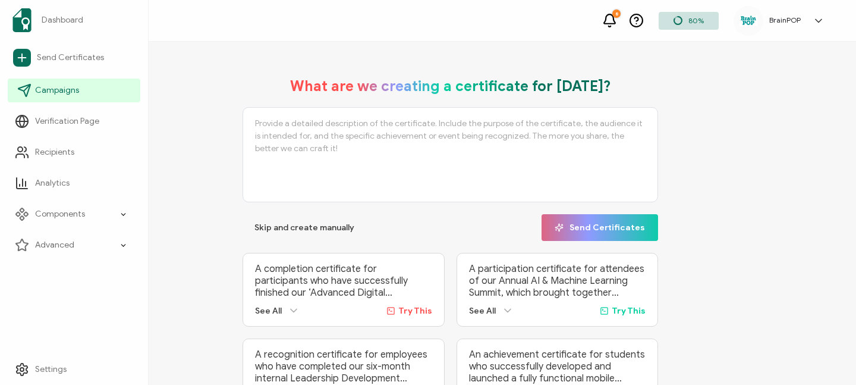
click at [58, 94] on span "Campaigns" at bounding box center [57, 90] width 44 height 12
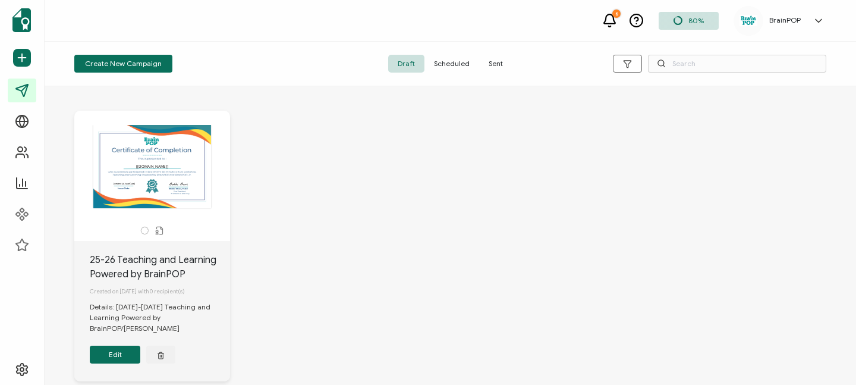
scroll to position [17, 0]
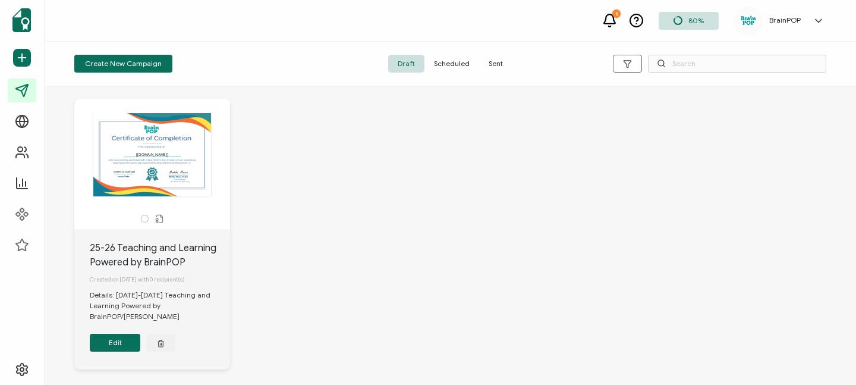
click at [118, 348] on button "Edit" at bounding box center [115, 342] width 51 height 18
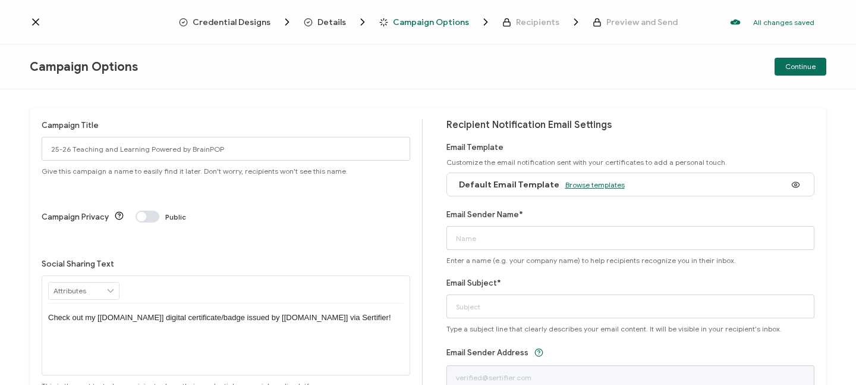
click at [578, 184] on span "Browse templates" at bounding box center [594, 184] width 59 height 9
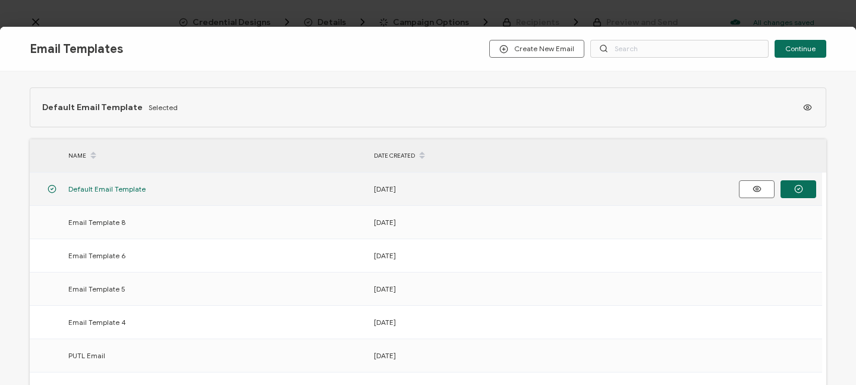
scroll to position [2, 0]
click at [760, 190] on icon "button" at bounding box center [757, 188] width 15 height 9
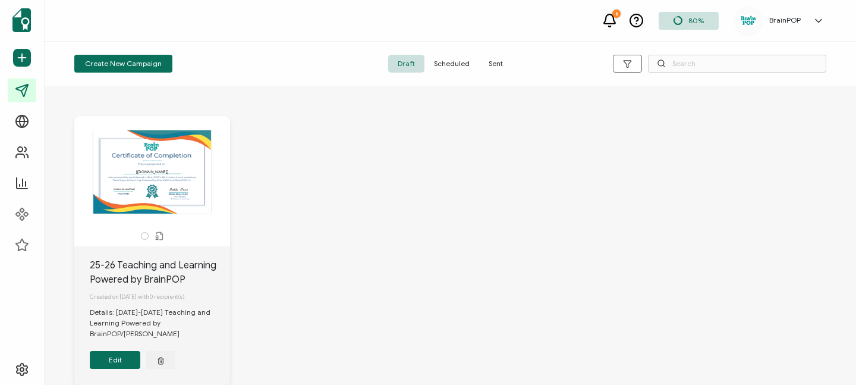
click at [118, 361] on button "Edit" at bounding box center [115, 360] width 51 height 18
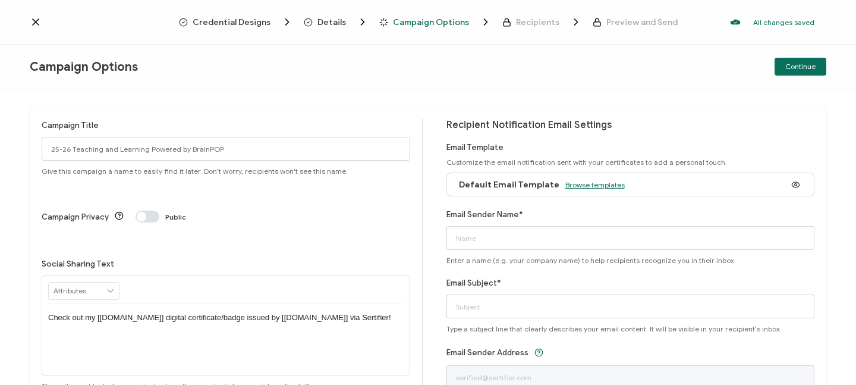
click at [585, 181] on span "Browse templates" at bounding box center [594, 184] width 59 height 9
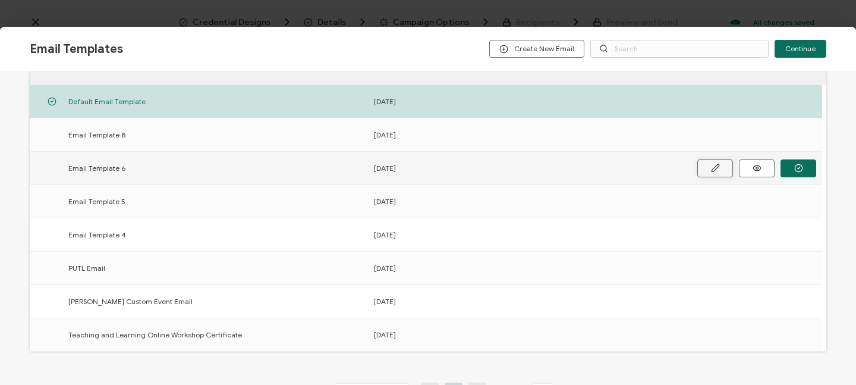
scroll to position [106, 0]
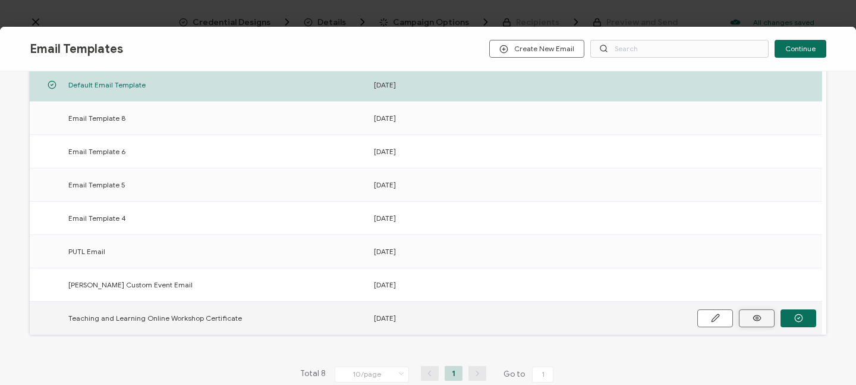
click at [0, 0] on icon "button" at bounding box center [0, 0] width 0 height 0
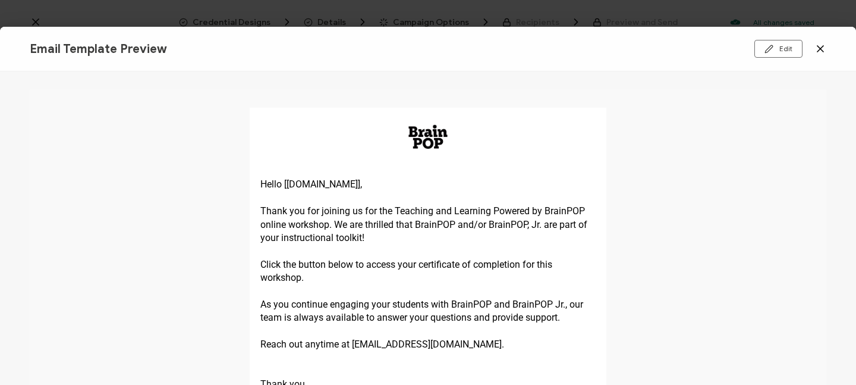
click at [818, 49] on icon at bounding box center [820, 49] width 12 height 12
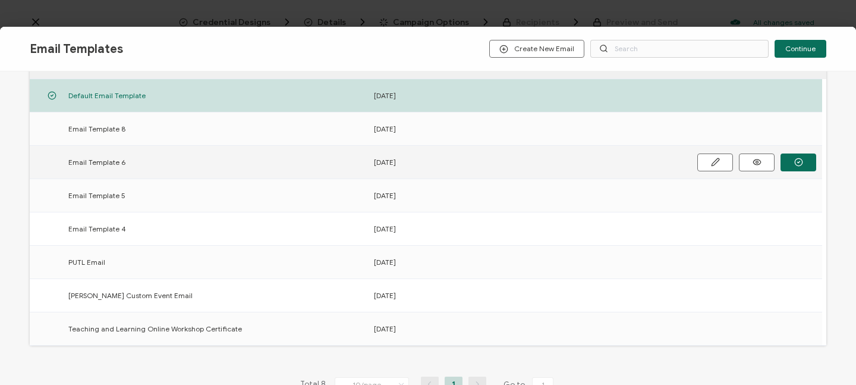
scroll to position [170, 0]
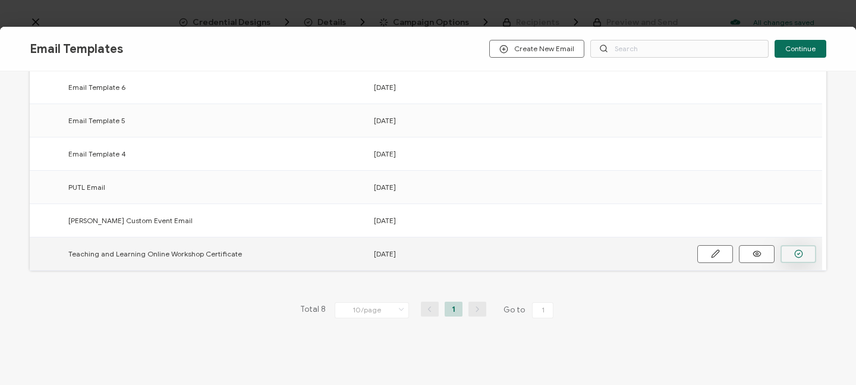
click at [0, 0] on button "button" at bounding box center [0, 0] width 0 height 0
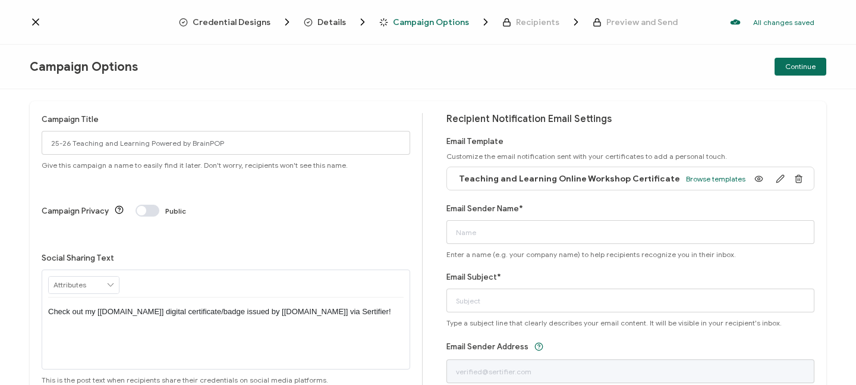
scroll to position [7, 0]
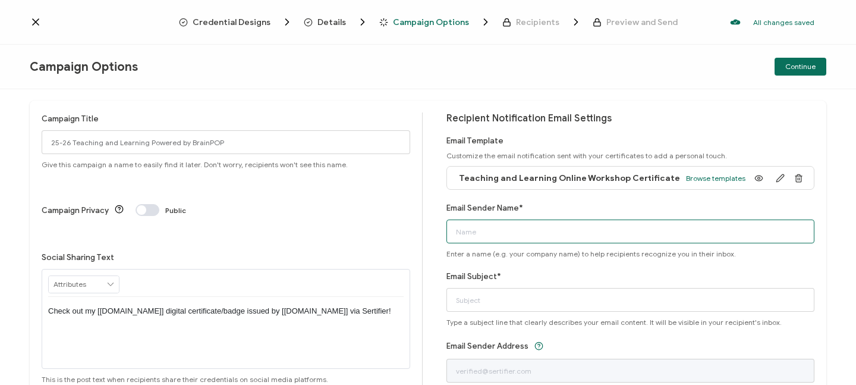
click at [493, 231] on input "Email Sender Name*" at bounding box center [630, 231] width 369 height 24
type input "The BrainPOP Curriculum and Instruction Team"
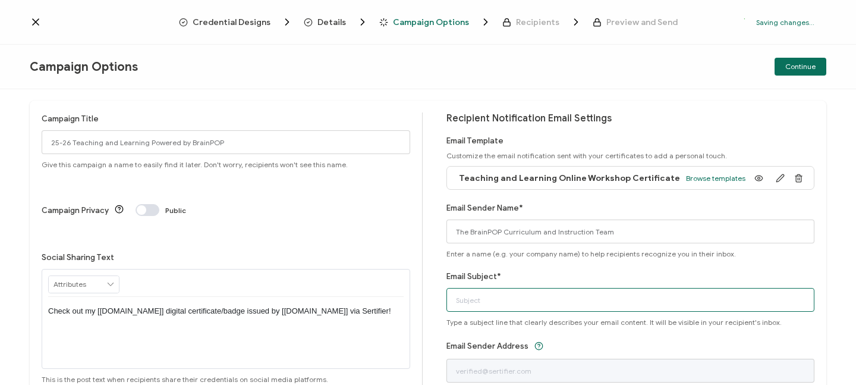
click at [537, 296] on input "Email Subject*" at bounding box center [630, 300] width 369 height 24
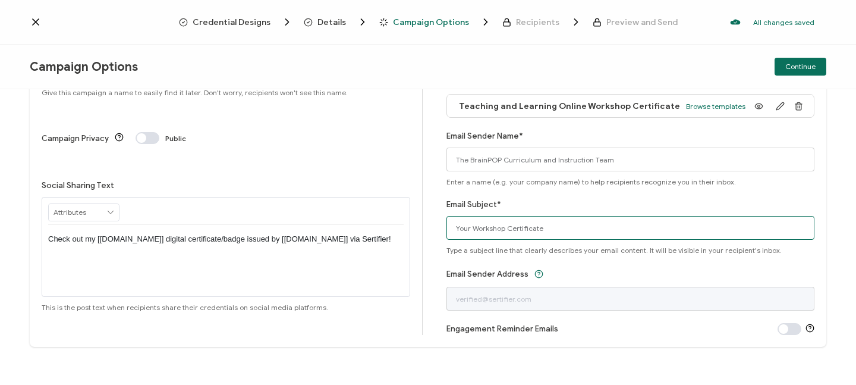
scroll to position [82, 0]
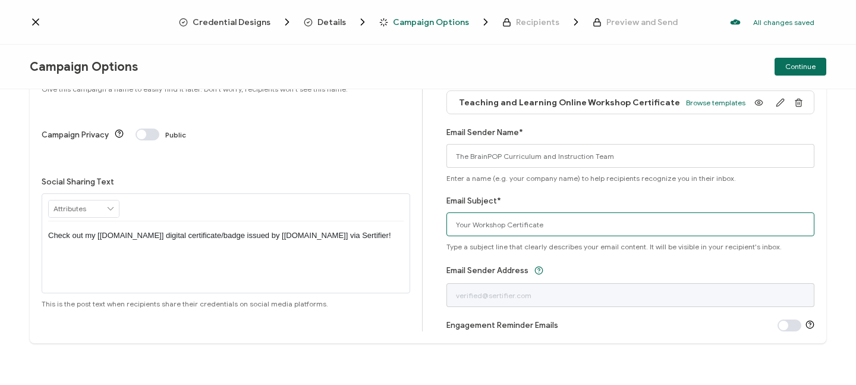
click at [468, 222] on input "Your Workshop Certificate" at bounding box center [630, 224] width 369 height 24
type input "Your BrainPOP Workshop Certificate"
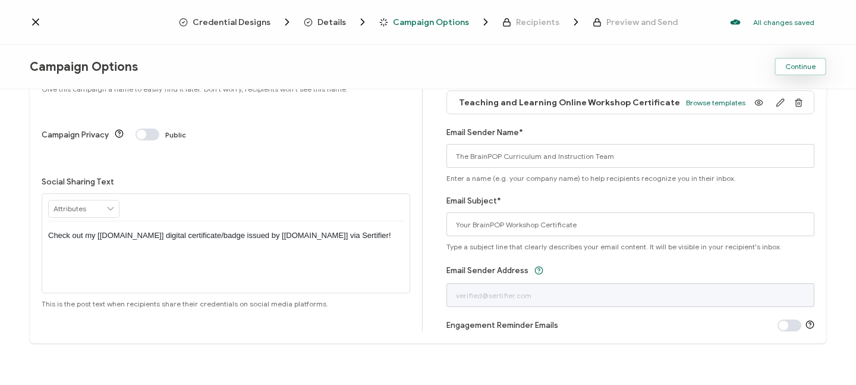
click at [787, 66] on span "Continue" at bounding box center [800, 66] width 30 height 7
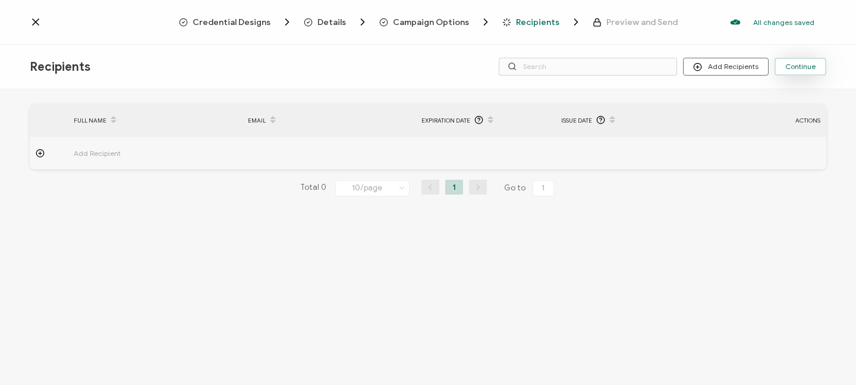
click at [795, 68] on span "Continue" at bounding box center [800, 66] width 30 height 7
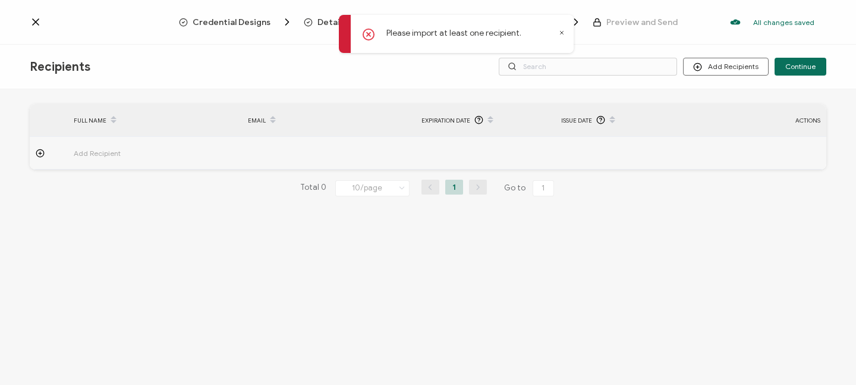
click at [562, 31] on icon at bounding box center [562, 33] width 6 height 6
click at [94, 149] on span "Add Recipient" at bounding box center [130, 153] width 113 height 14
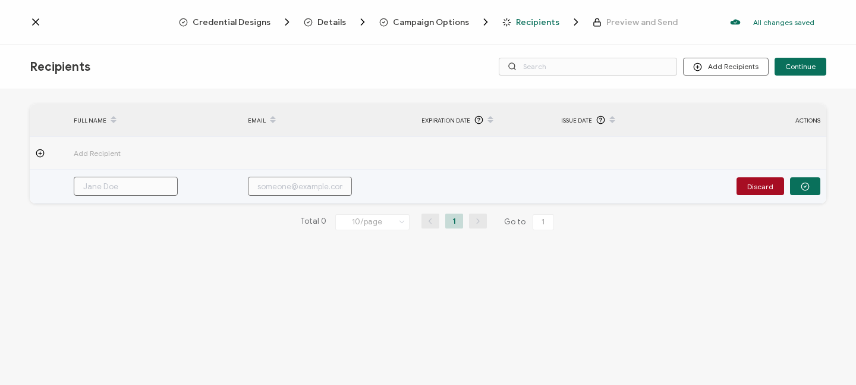
click at [150, 183] on input "text" at bounding box center [126, 186] width 104 height 19
type input "B"
type input "Bo"
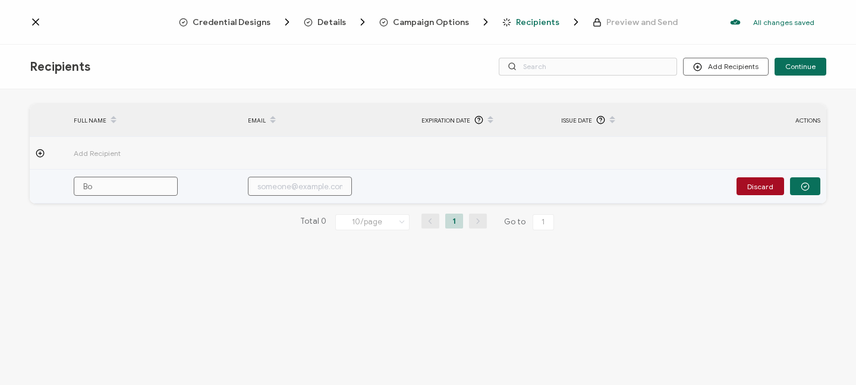
type input "[PERSON_NAME]"
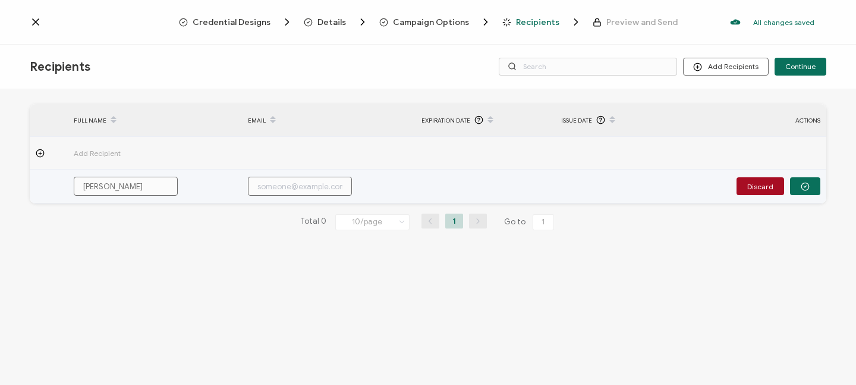
type input "[PERSON_NAME]"
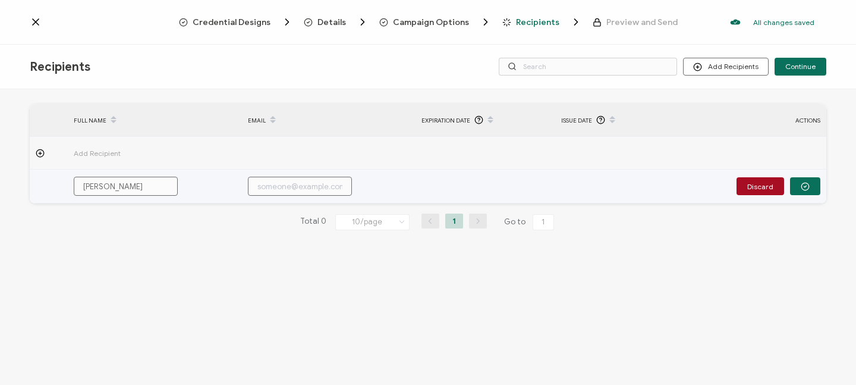
type input "[PERSON_NAME] Be"
type input "[PERSON_NAME]"
type input "[PERSON_NAME] Bear"
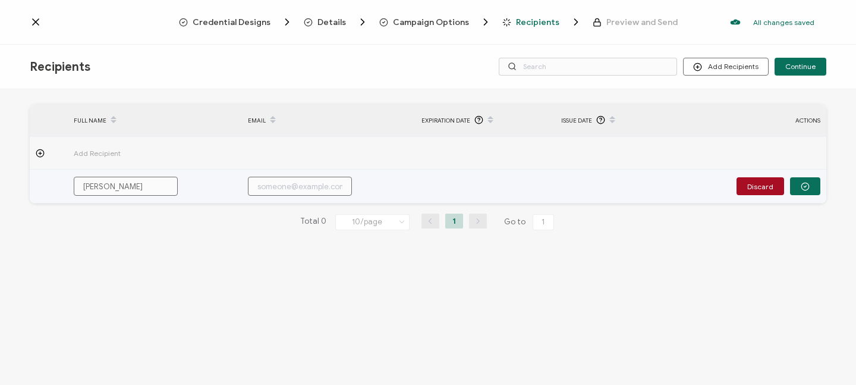
type input "[PERSON_NAME] Bear"
type input "B"
type input "Bo"
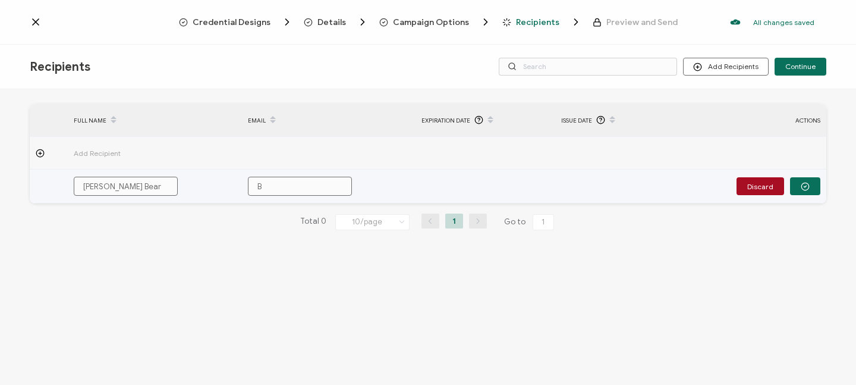
type input "Bo"
type input "[PERSON_NAME]"
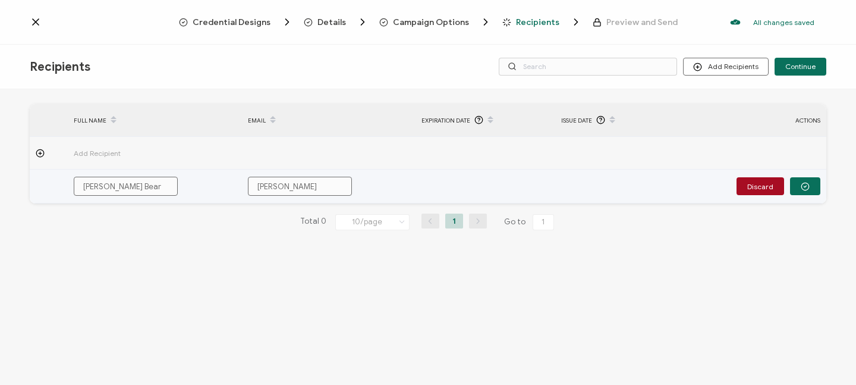
type input "[PERSON_NAME]"
type input "BobbiB"
type input "BobbiBe"
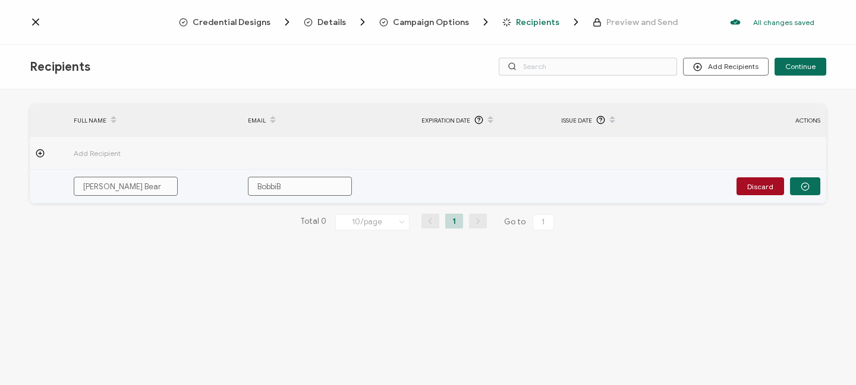
type input "BobbiBe"
type input "BobbiBea"
type input "BobbiBear"
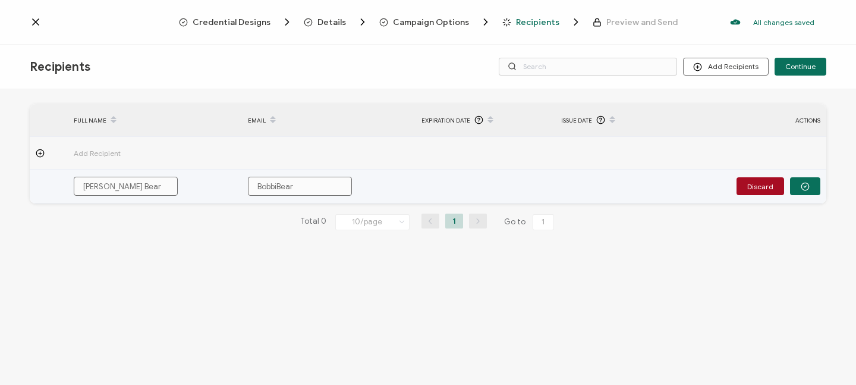
type input "BobbiBear@"
type input "BobbiBear@g"
type input "BobbiBear@gm"
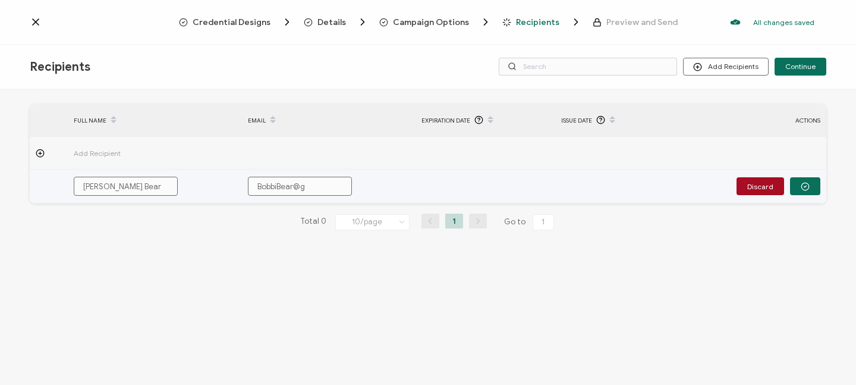
type input "BobbiBear@gm"
type input "BobbiBear@gma"
type input "BobbiBear@gmai"
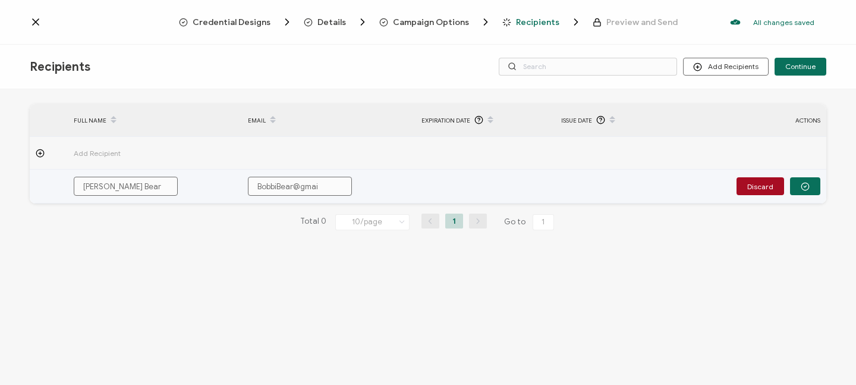
type input "[EMAIL_ADDRESS]"
type input "[EMAIL_ADDRESS]."
type input "BobbiBear@gmail.c"
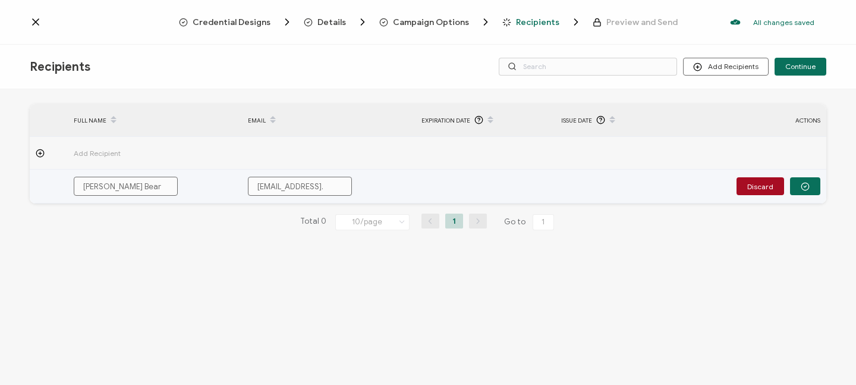
type input "BobbiBear@gmail.c"
type input "[EMAIL_ADDRESS][DOMAIN_NAME]"
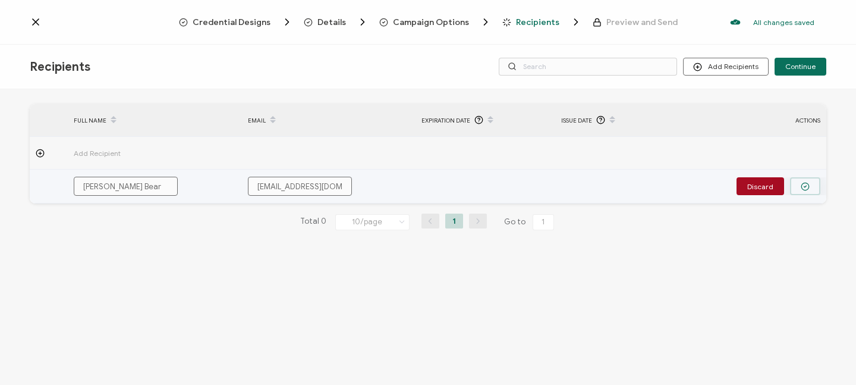
type input "[EMAIL_ADDRESS][DOMAIN_NAME]"
click at [811, 186] on button "button" at bounding box center [805, 186] width 30 height 18
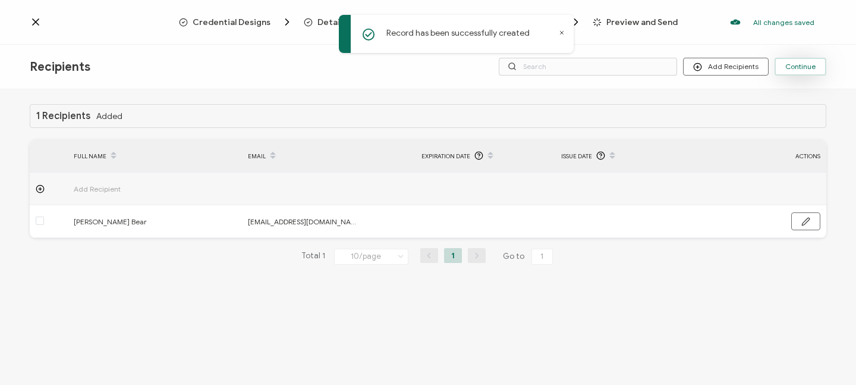
click at [808, 68] on span "Continue" at bounding box center [800, 66] width 30 height 7
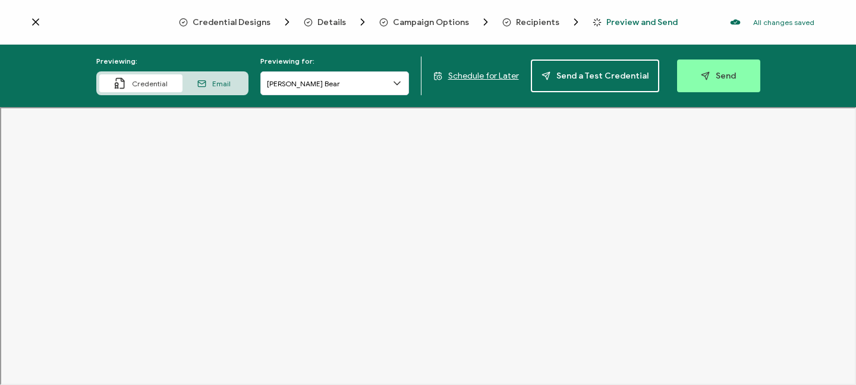
click at [328, 22] on span "Details" at bounding box center [331, 22] width 29 height 9
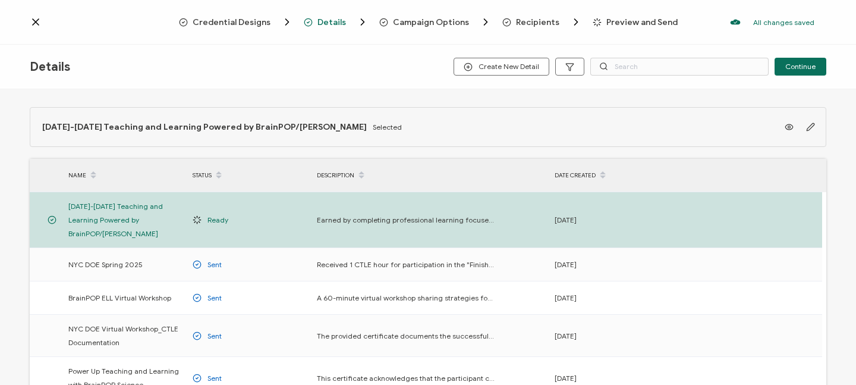
click at [244, 26] on span "Credential Designs" at bounding box center [232, 22] width 78 height 9
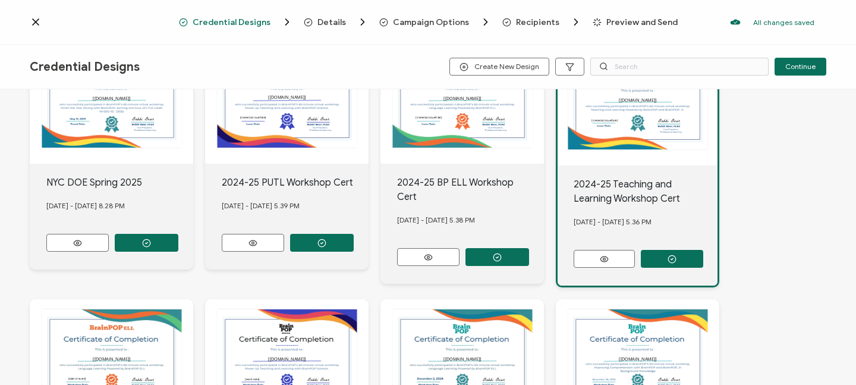
scroll to position [130, 0]
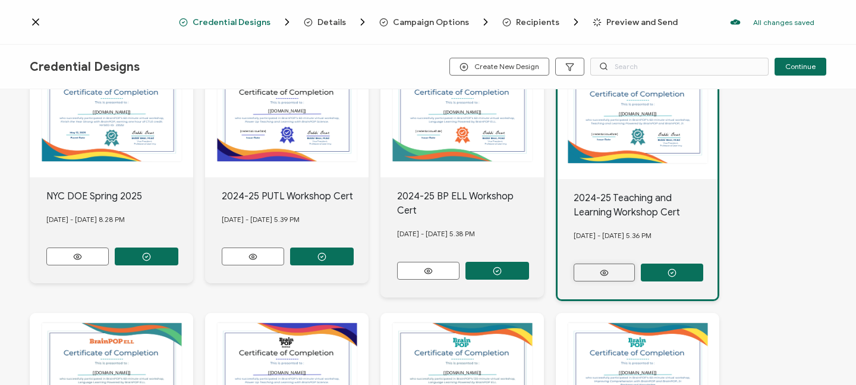
click at [603, 268] on icon at bounding box center [604, 272] width 15 height 9
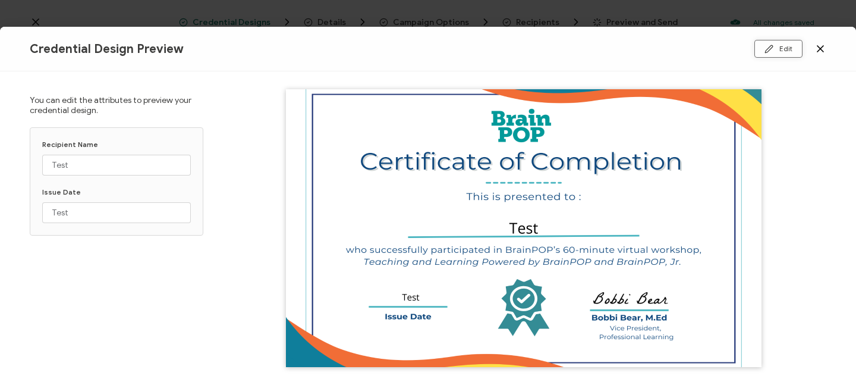
click at [778, 50] on button "Edit" at bounding box center [778, 49] width 48 height 18
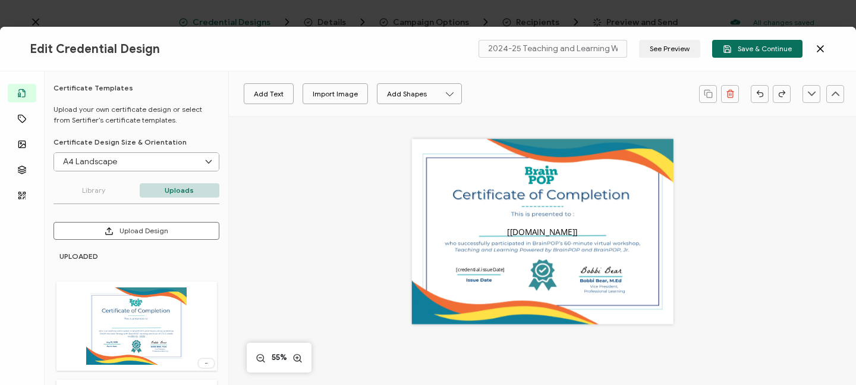
click at [820, 47] on icon at bounding box center [820, 49] width 12 height 12
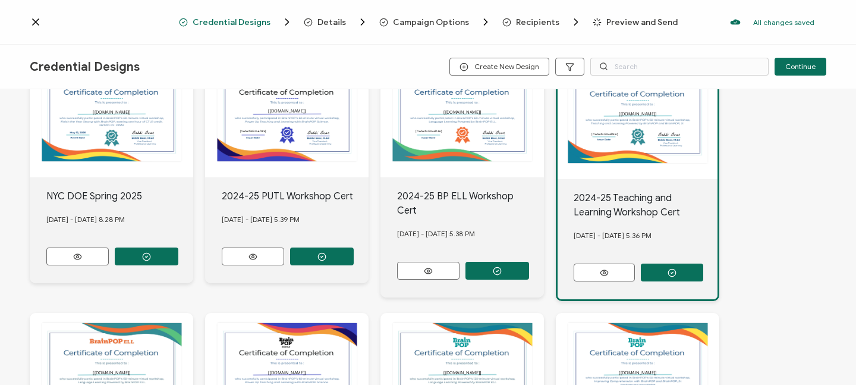
click at [35, 18] on icon at bounding box center [36, 22] width 12 height 12
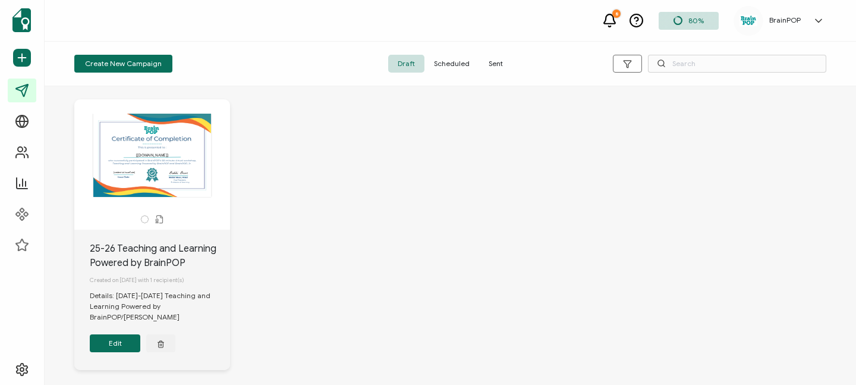
scroll to position [17, 0]
click at [156, 139] on div "The recipient’s full name, which will be automatically filled based on the info…" at bounding box center [152, 154] width 125 height 83
click at [403, 63] on span "Draft" at bounding box center [406, 64] width 36 height 18
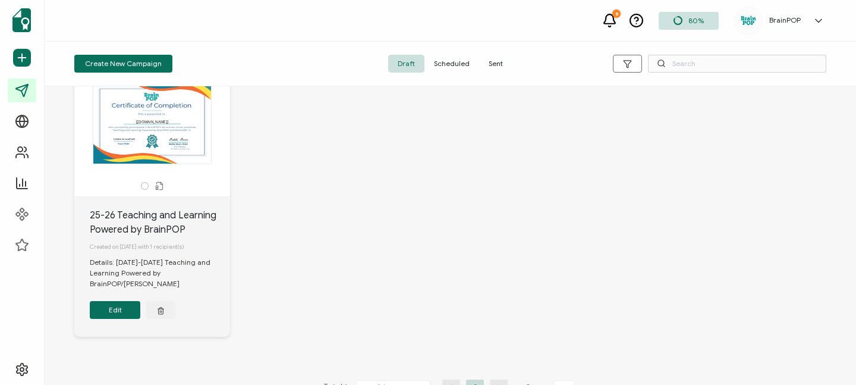
scroll to position [49, 0]
click at [116, 316] on button "Edit" at bounding box center [115, 310] width 51 height 18
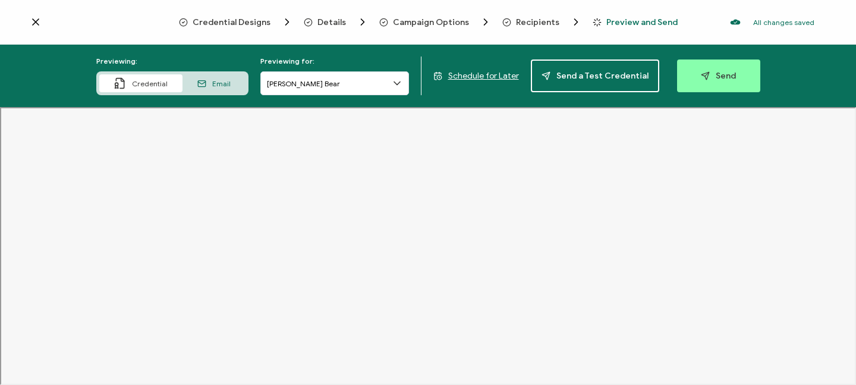
click at [645, 22] on span "Preview and Send" at bounding box center [641, 22] width 71 height 9
click at [722, 76] on span "Send" at bounding box center [718, 75] width 35 height 9
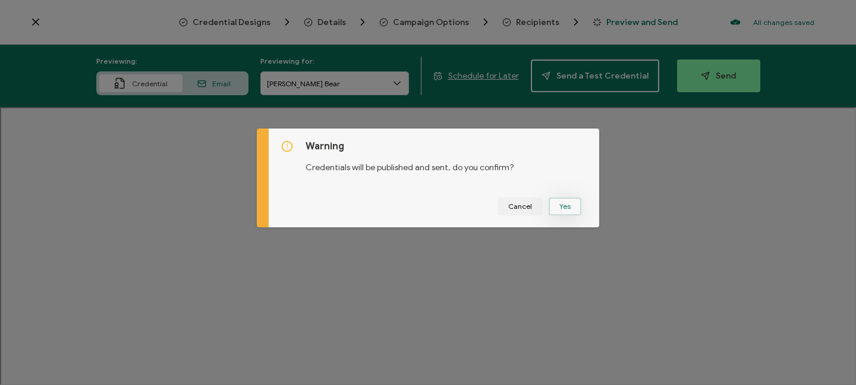
click at [563, 207] on button "Yes" at bounding box center [565, 206] width 33 height 18
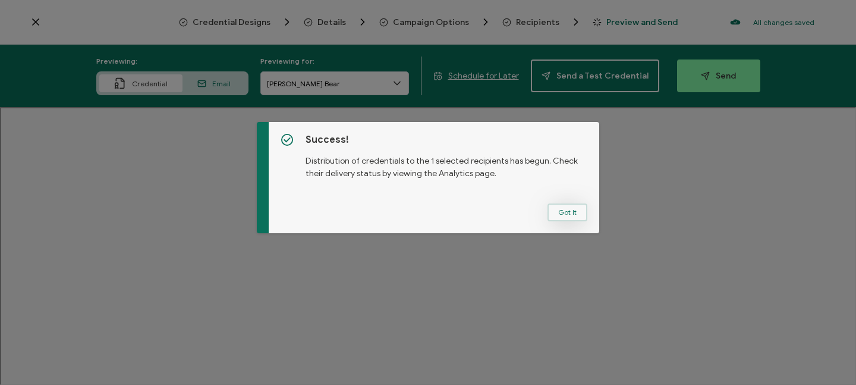
click at [568, 213] on button "Got It" at bounding box center [567, 212] width 40 height 18
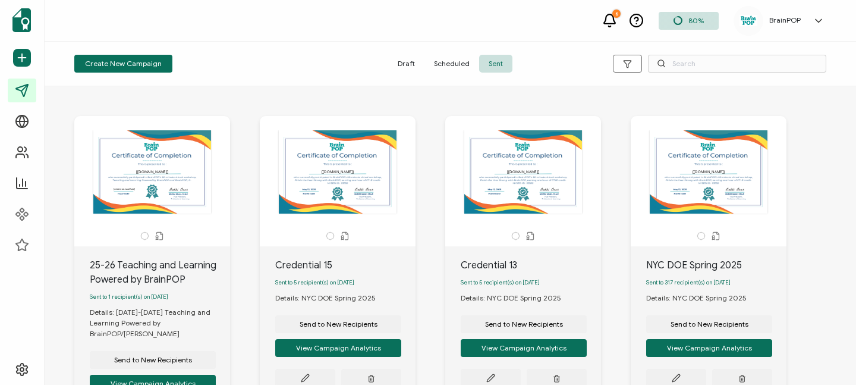
click at [407, 67] on span "Draft" at bounding box center [406, 64] width 36 height 18
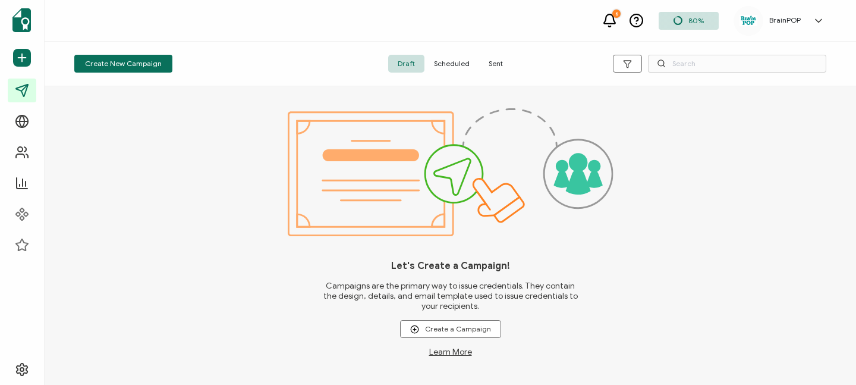
click at [448, 61] on span "Scheduled" at bounding box center [451, 64] width 55 height 18
click at [493, 60] on span "Sent" at bounding box center [495, 64] width 33 height 18
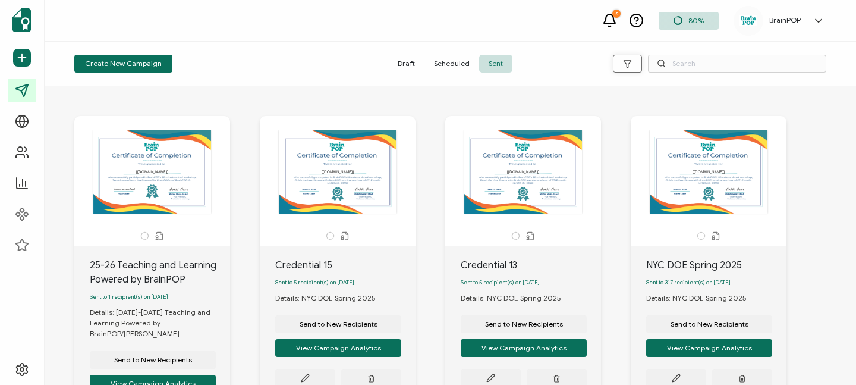
click at [621, 64] on button "button" at bounding box center [627, 64] width 29 height 18
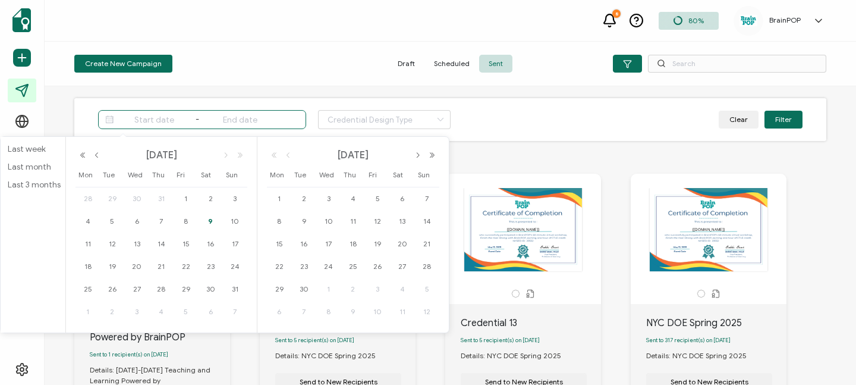
click at [160, 121] on input at bounding box center [154, 119] width 76 height 14
click at [186, 200] on span "1" at bounding box center [186, 198] width 14 height 14
click at [417, 158] on button "button" at bounding box center [418, 155] width 14 height 8
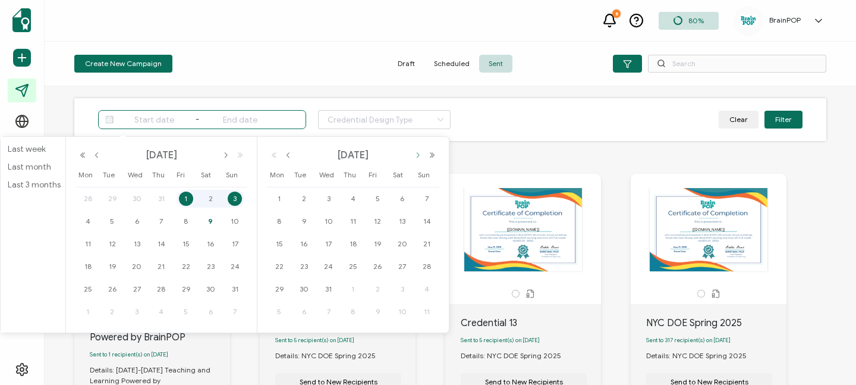
click at [417, 158] on button "button" at bounding box center [418, 155] width 14 height 8
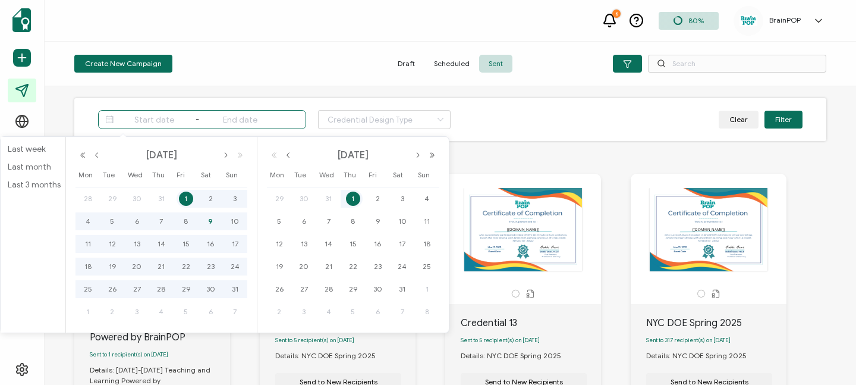
click at [349, 199] on span "1" at bounding box center [353, 198] width 14 height 14
type input "[DATE]"
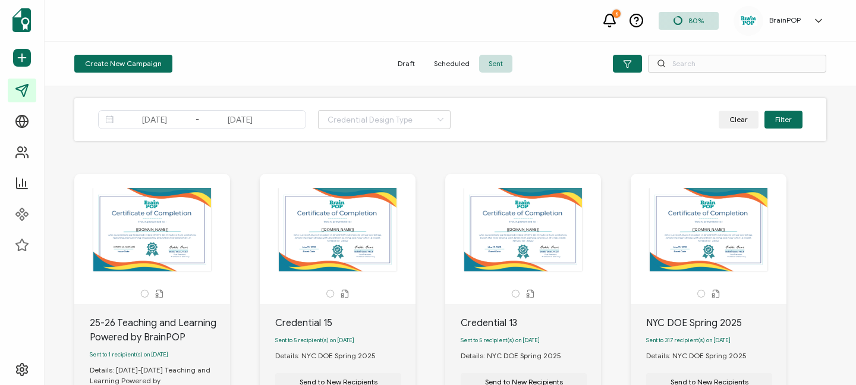
click at [788, 120] on button "Filter" at bounding box center [783, 120] width 38 height 18
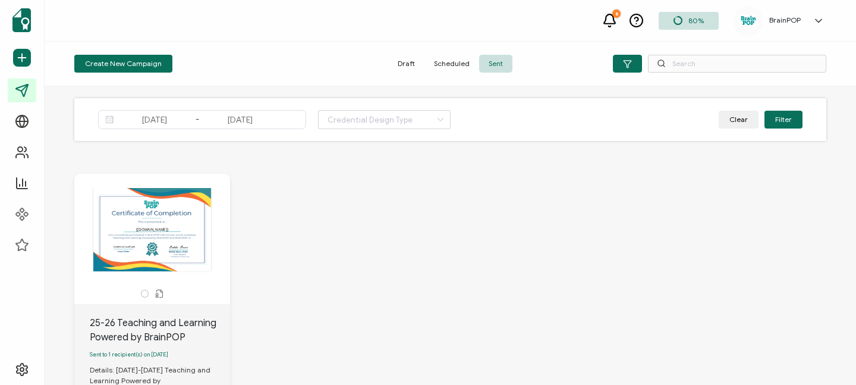
click at [505, 215] on div "The recipient’s full name, which will be automatically filled based on the info…" at bounding box center [450, 344] width 776 height 389
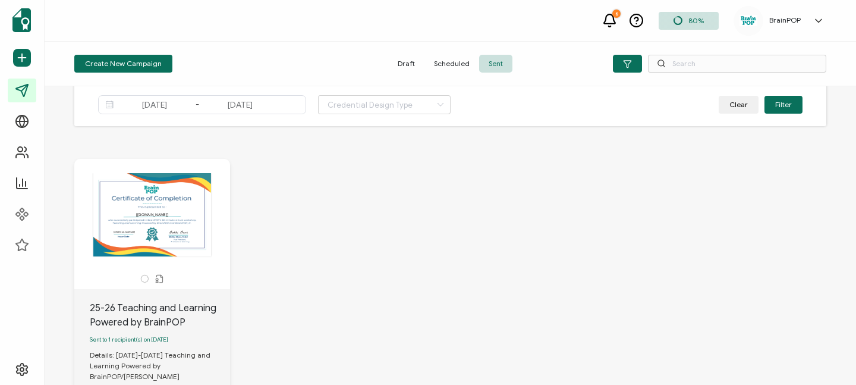
scroll to position [15, 0]
click at [92, 65] on span "Create New Campaign" at bounding box center [123, 63] width 77 height 7
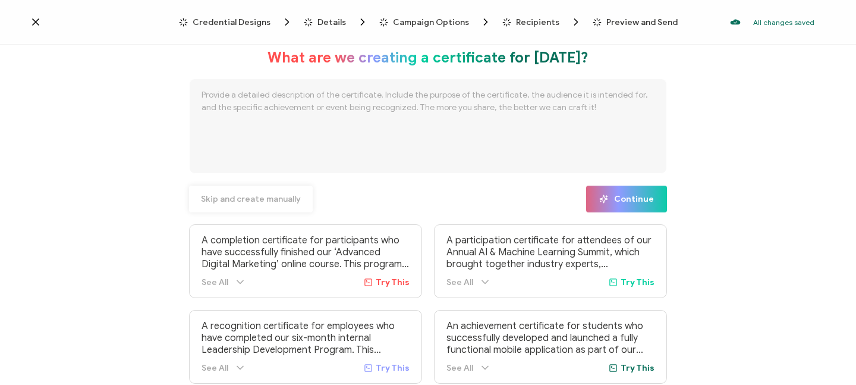
click at [286, 200] on span "Skip and create manually" at bounding box center [251, 199] width 100 height 8
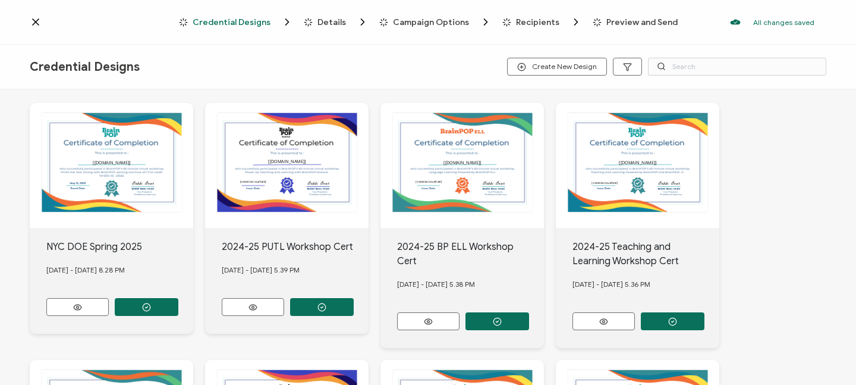
scroll to position [17, 0]
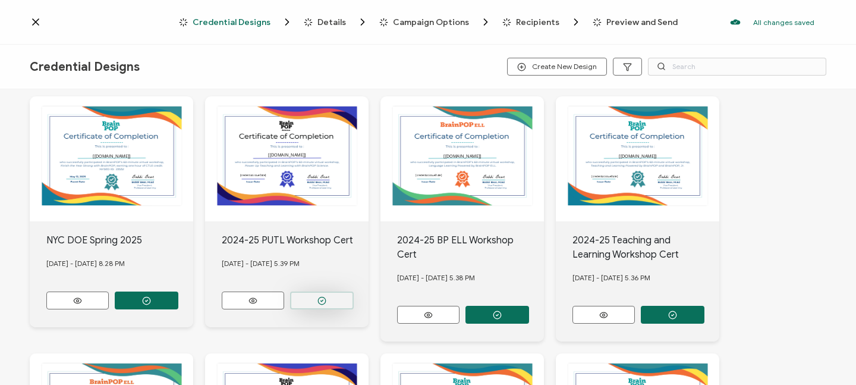
click at [148, 300] on icon "button" at bounding box center [147, 301] width 2 height 2
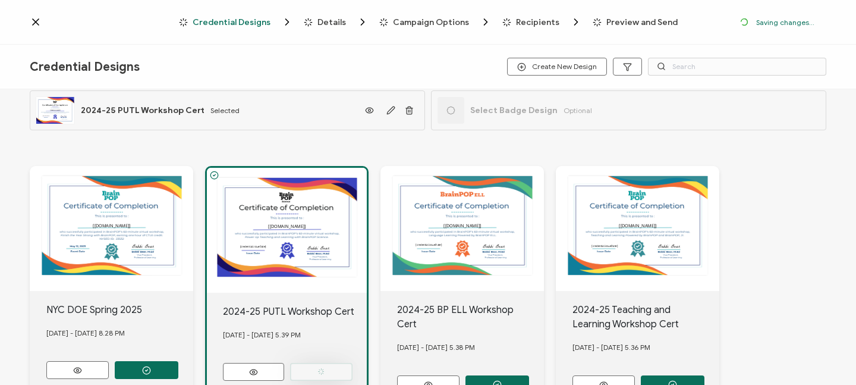
scroll to position [86, 0]
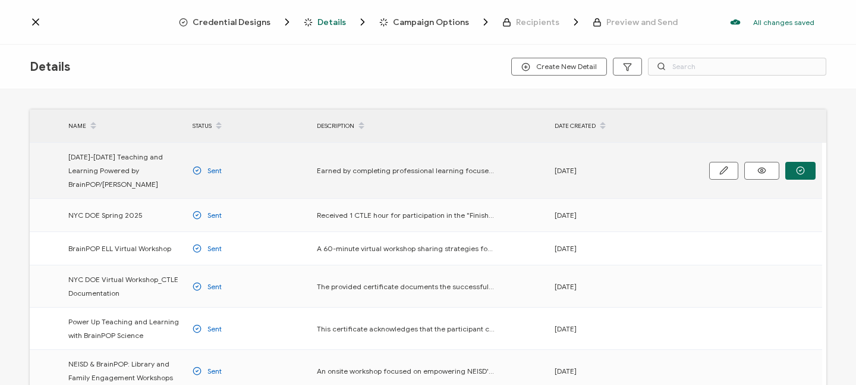
scroll to position [10, 0]
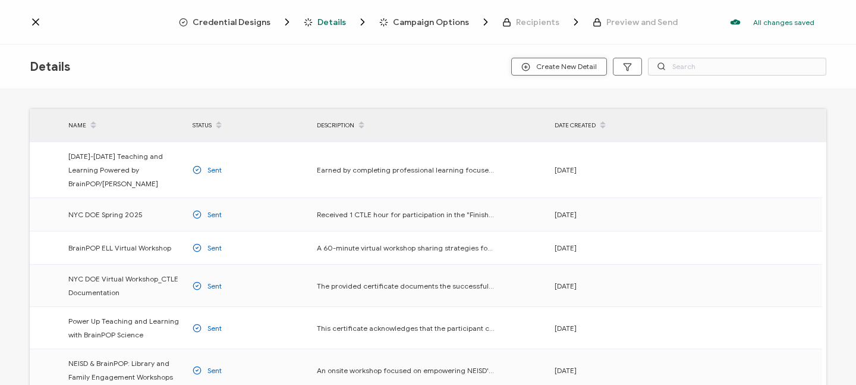
click at [541, 73] on button "Create New Detail" at bounding box center [559, 67] width 96 height 18
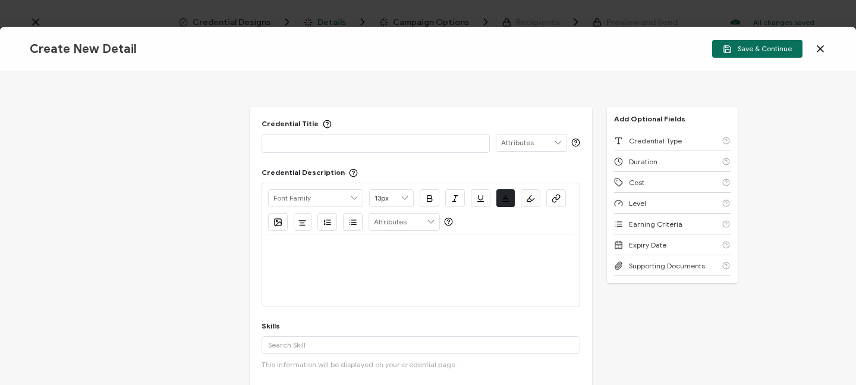
click at [338, 143] on p at bounding box center [375, 143] width 215 height 12
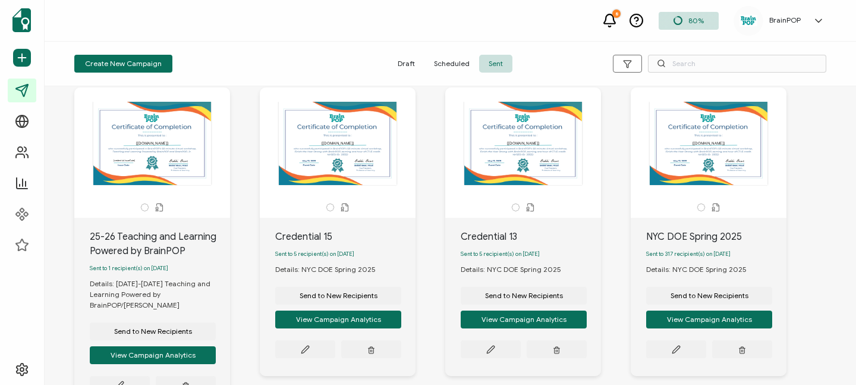
scroll to position [25, 0]
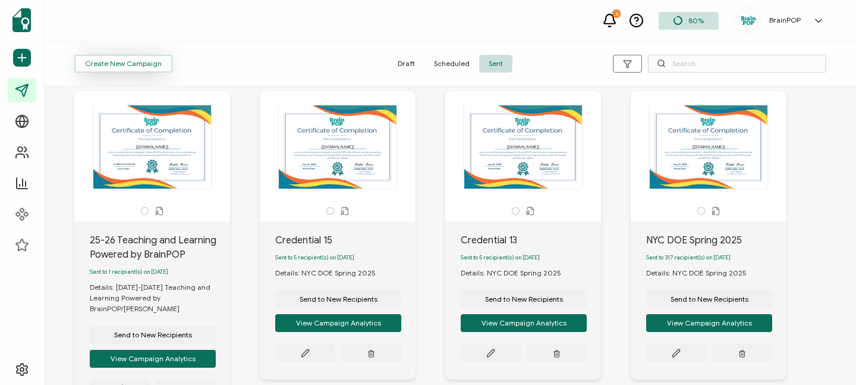
click at [116, 61] on span "Create New Campaign" at bounding box center [123, 63] width 77 height 7
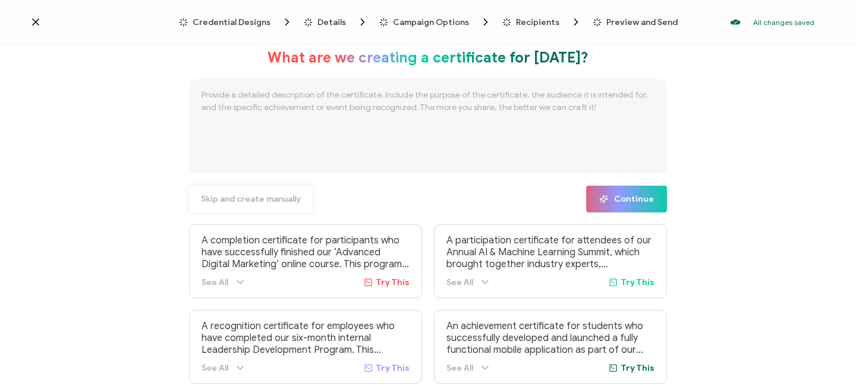
click at [272, 195] on span "Skip and create manually" at bounding box center [251, 199] width 100 height 8
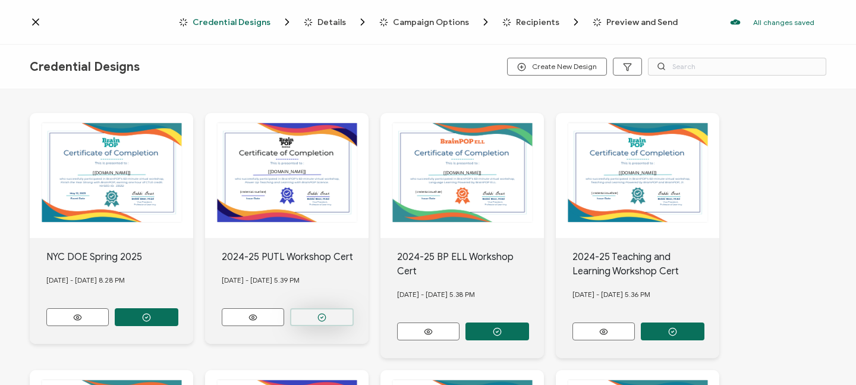
click at [151, 314] on icon "button" at bounding box center [146, 317] width 9 height 9
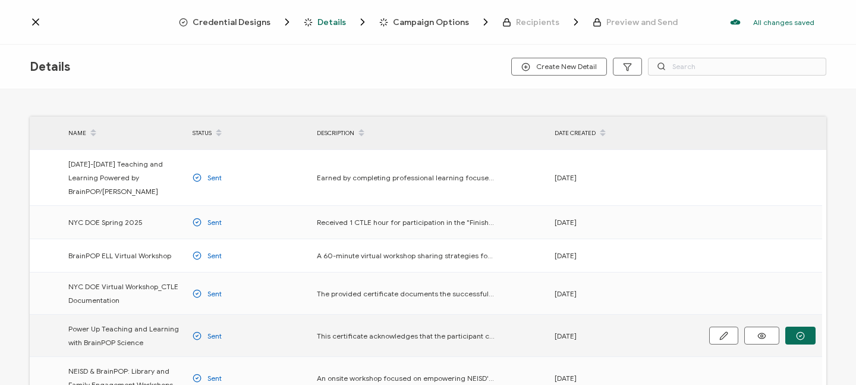
scroll to position [5, 0]
click at [0, 0] on button "button" at bounding box center [0, 0] width 0 height 0
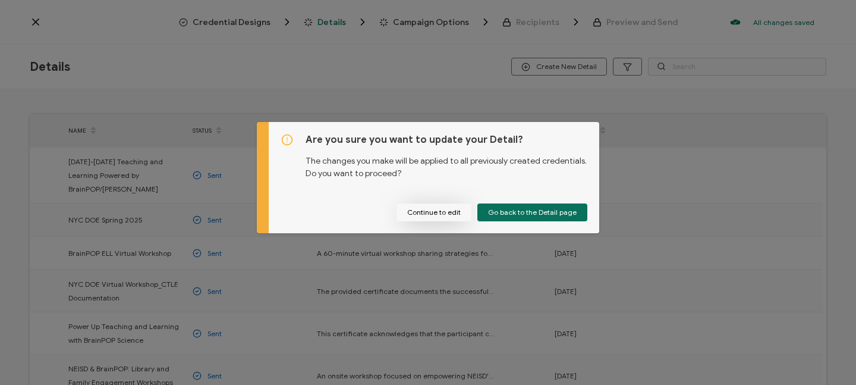
click at [447, 210] on button "Continue to edit" at bounding box center [433, 212] width 75 height 18
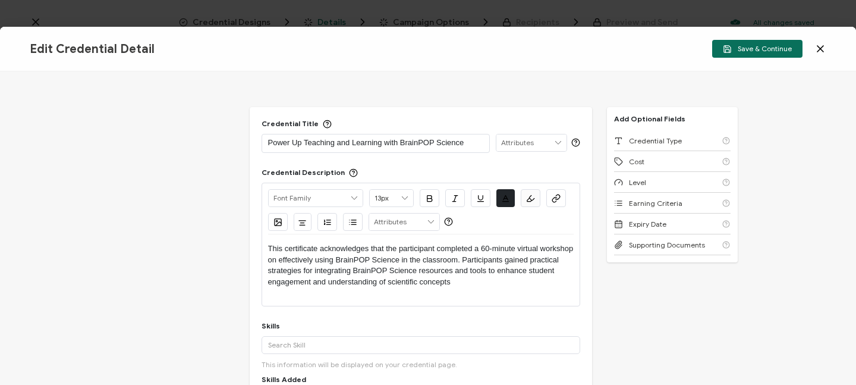
click at [266, 138] on div "Power Up Teaching and Learning with BrainPOP Science" at bounding box center [376, 143] width 228 height 19
click at [268, 141] on p "Power Up Teaching and Learning with BrainPOP Science" at bounding box center [375, 143] width 215 height 12
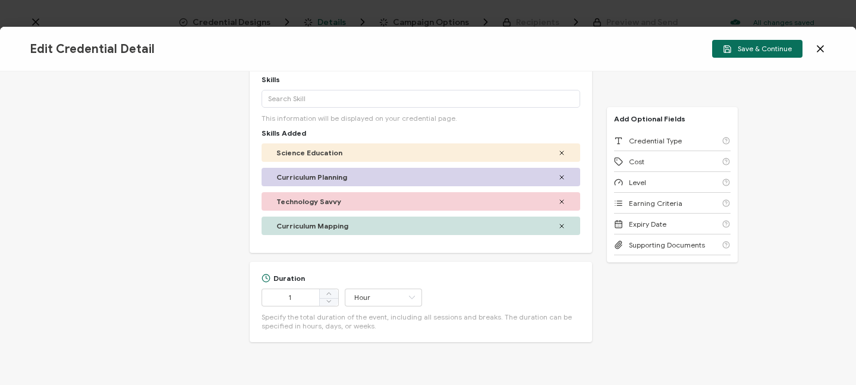
scroll to position [276, 0]
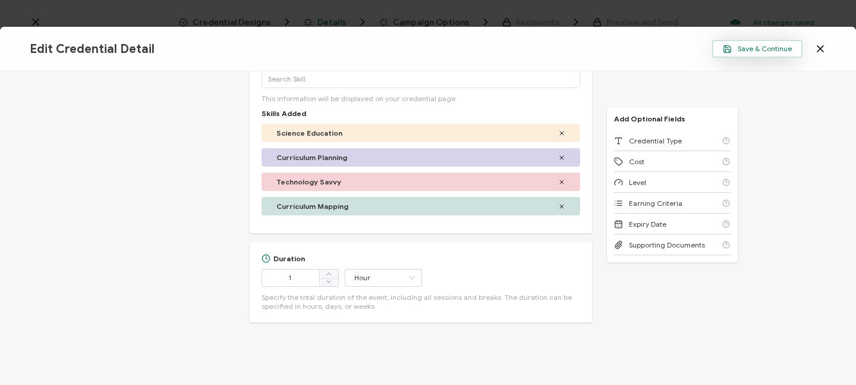
click at [750, 48] on span "Save & Continue" at bounding box center [757, 49] width 69 height 9
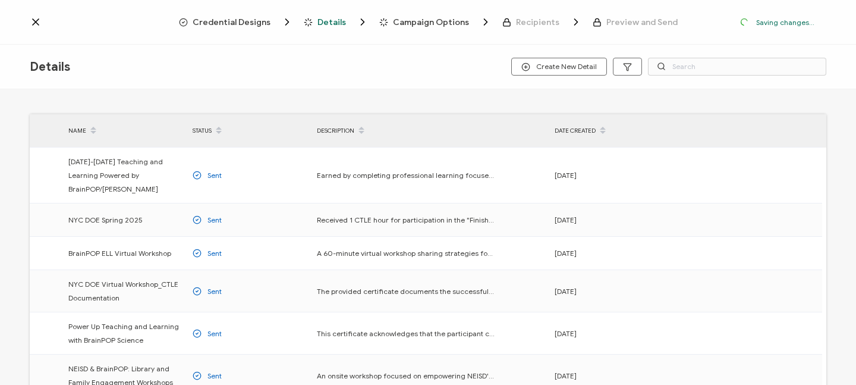
scroll to position [45, 0]
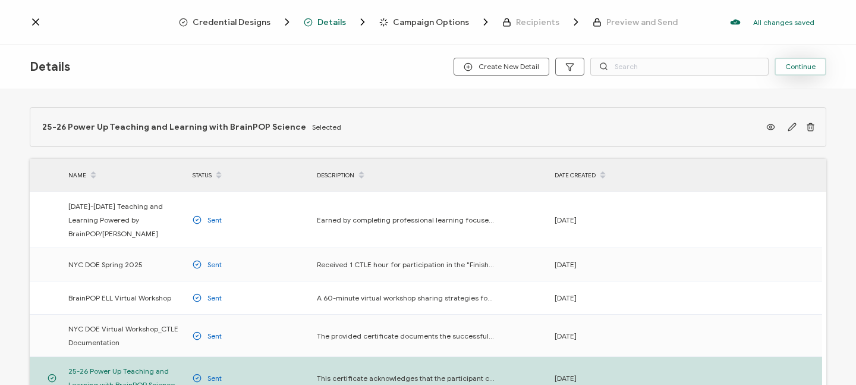
click at [803, 65] on span "Continue" at bounding box center [800, 66] width 30 height 7
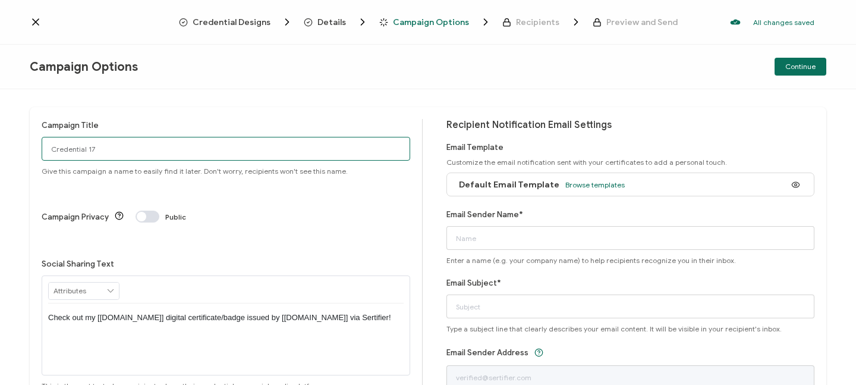
click at [132, 153] on input "Credential 17" at bounding box center [226, 149] width 369 height 24
drag, startPoint x: 131, startPoint y: 147, endPoint x: 22, endPoint y: 147, distance: 108.8
click at [22, 147] on div "Campaign Title Credential 17 Give this campaign a name to easily find it later.…" at bounding box center [428, 236] width 856 height 295
type input "25-26 Power Up Teaching and Learning with BrainPOP Science"
click at [597, 184] on span "Browse templates" at bounding box center [594, 184] width 59 height 9
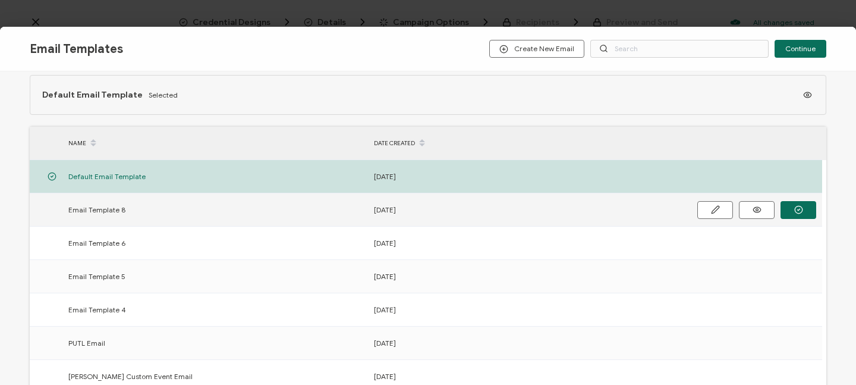
scroll to position [15, 0]
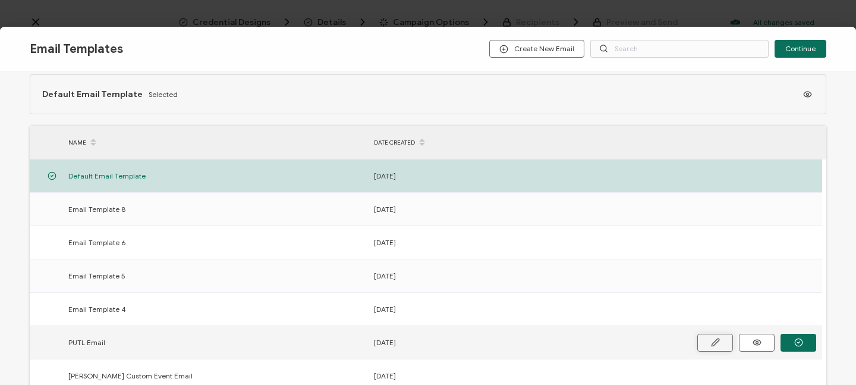
click at [0, 0] on button at bounding box center [0, 0] width 0 height 0
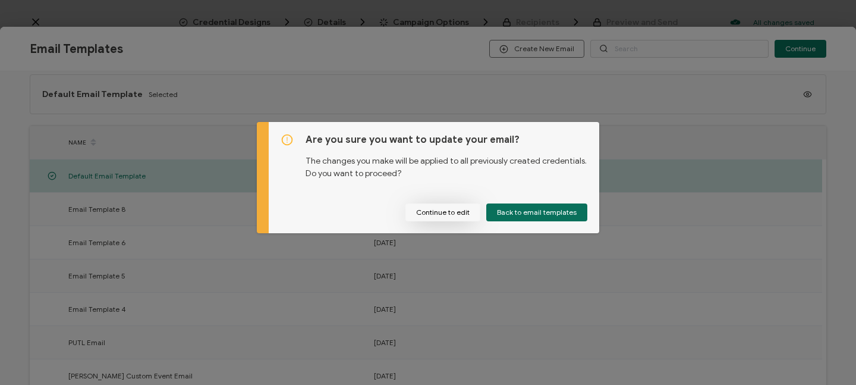
click at [463, 216] on button "Continue to edit" at bounding box center [442, 212] width 75 height 18
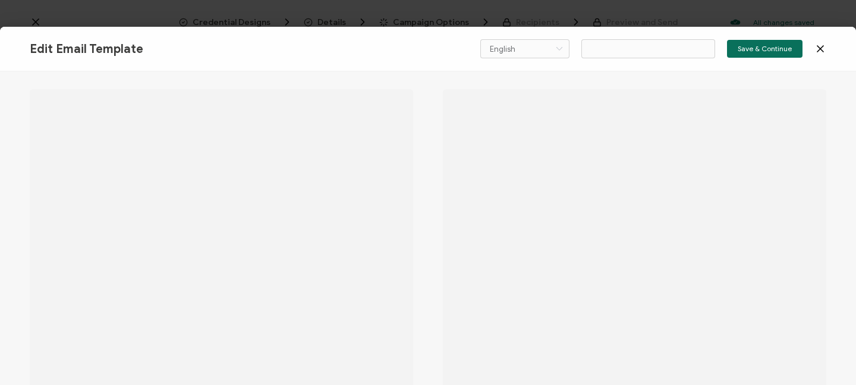
type input "PUTL Email"
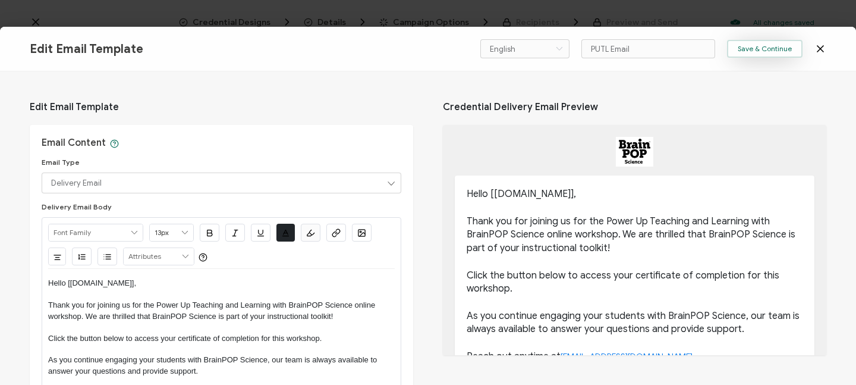
click at [755, 49] on span "Save & Continue" at bounding box center [765, 48] width 54 height 7
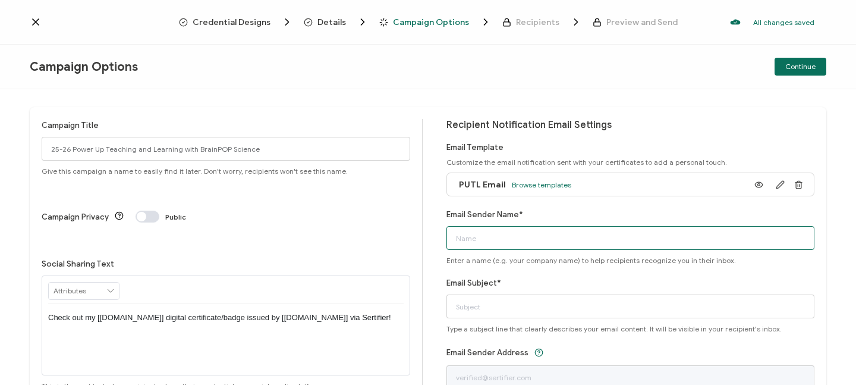
click at [533, 238] on input "Email Sender Name*" at bounding box center [630, 238] width 369 height 24
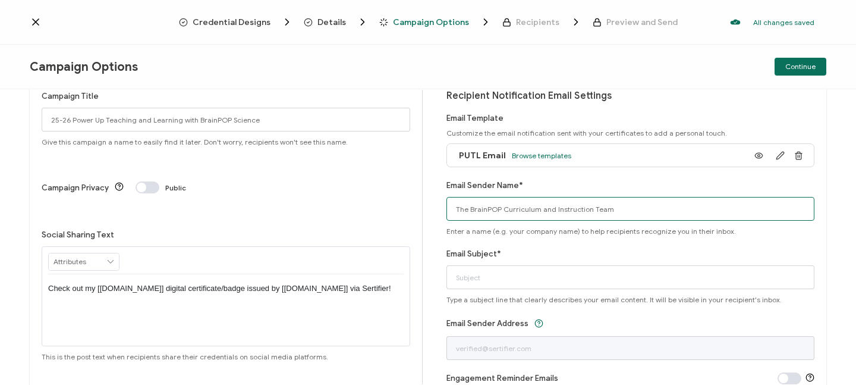
scroll to position [30, 0]
type input "The BrainPOP Curriculum and Instruction Team"
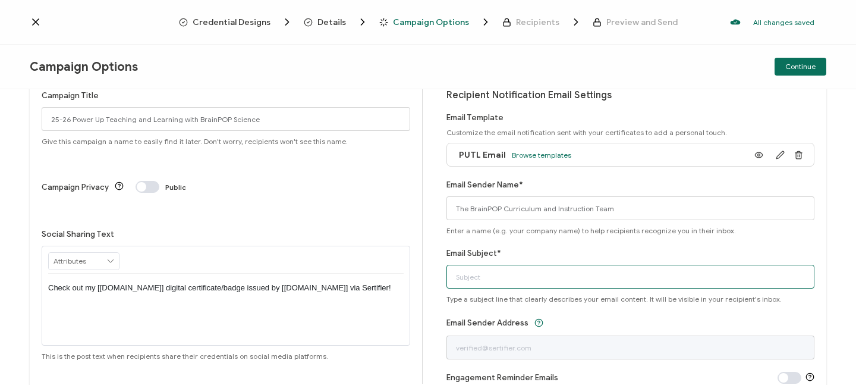
drag, startPoint x: 479, startPoint y: 277, endPoint x: 517, endPoint y: 269, distance: 38.4
click at [479, 276] on input "Email Subject*" at bounding box center [630, 276] width 369 height 24
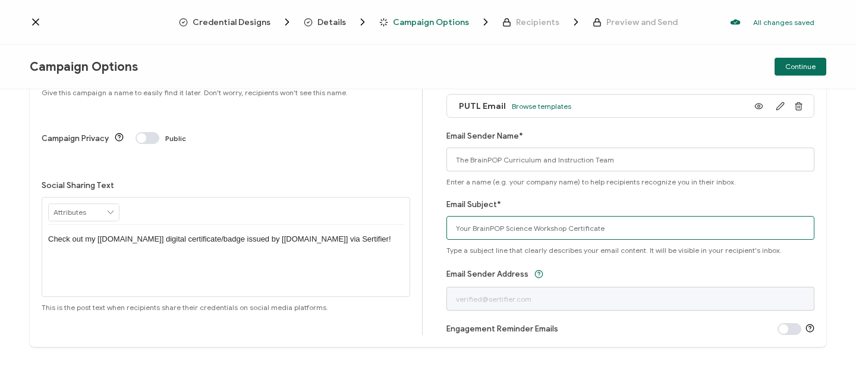
scroll to position [82, 0]
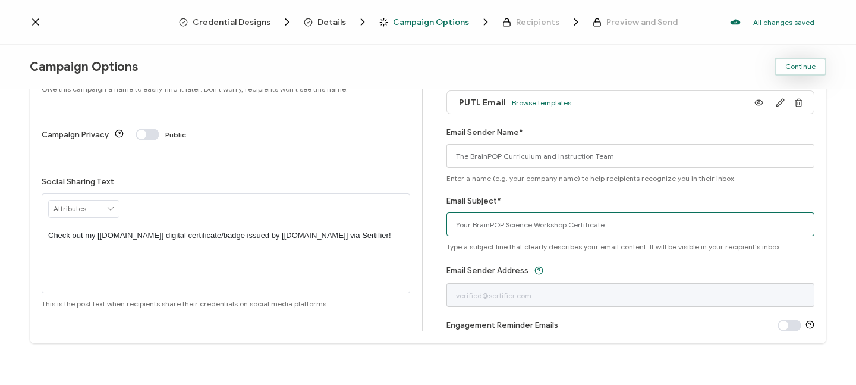
type input "Your BrainPOP Science Workshop Certificate"
click at [794, 64] on span "Continue" at bounding box center [800, 66] width 30 height 7
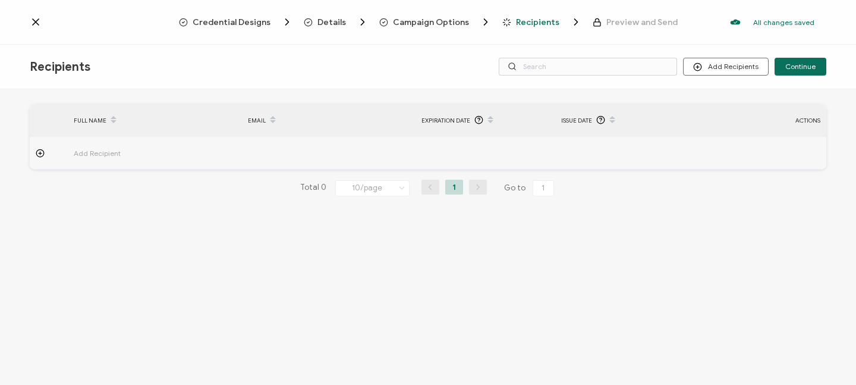
click at [103, 151] on span "Add Recipient" at bounding box center [130, 153] width 113 height 14
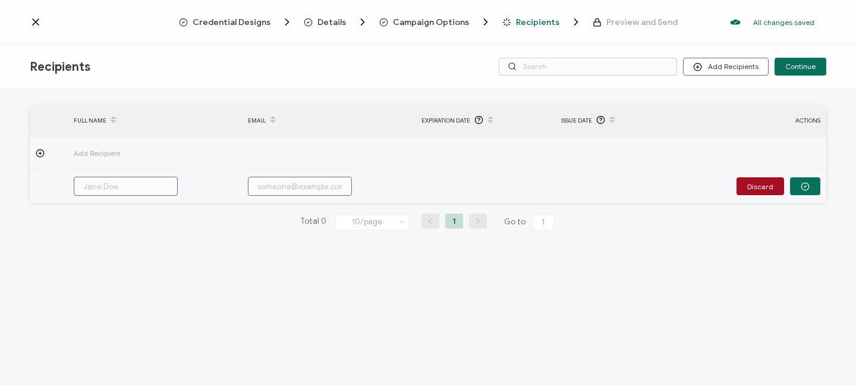
click at [130, 181] on input "text" at bounding box center [126, 186] width 104 height 19
type input "B"
type input "[PERSON_NAME]"
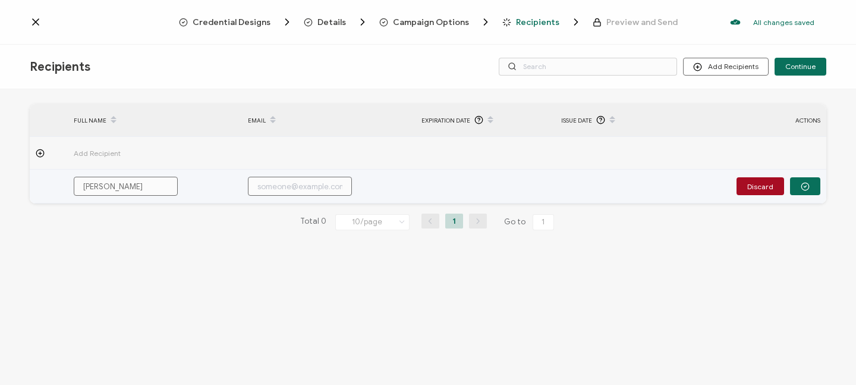
type input "[PERSON_NAME]"
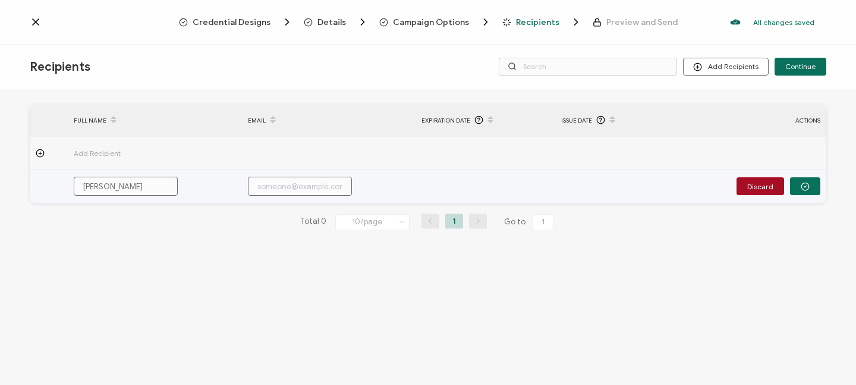
type input "[PERSON_NAME]"
type input "[PERSON_NAME] Be"
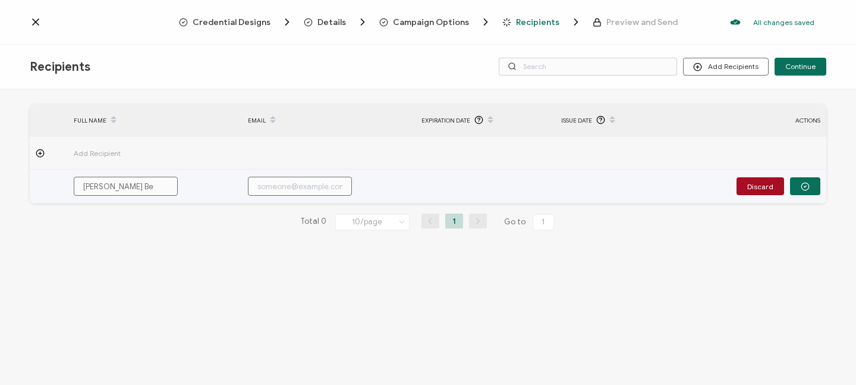
type input "[PERSON_NAME]"
type input "[PERSON_NAME] Bear"
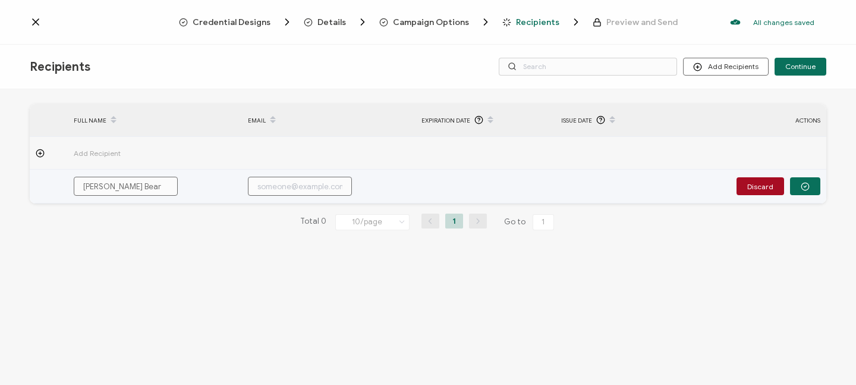
type input "B"
type input "Bo"
type input "[PERSON_NAME]"
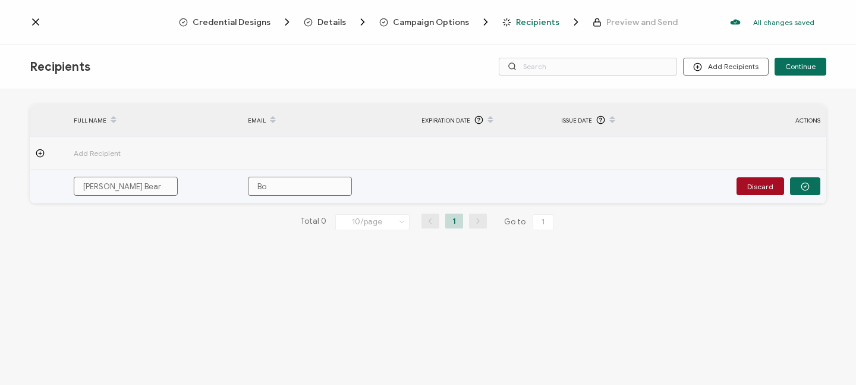
type input "[PERSON_NAME]"
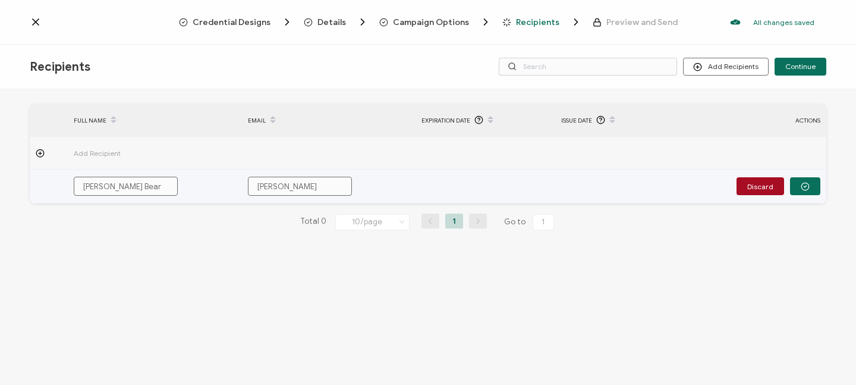
type input "BobbiB"
type input "BobbiBe"
type input "BobbiBea"
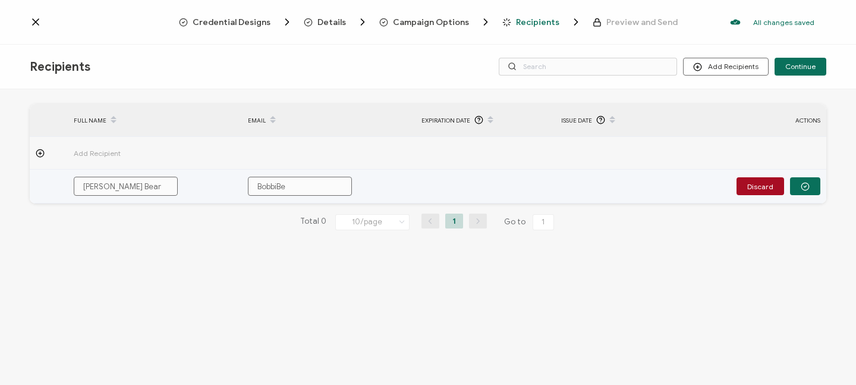
type input "BobbiBea"
type input "BobbiBear"
type input "BobbiBear@"
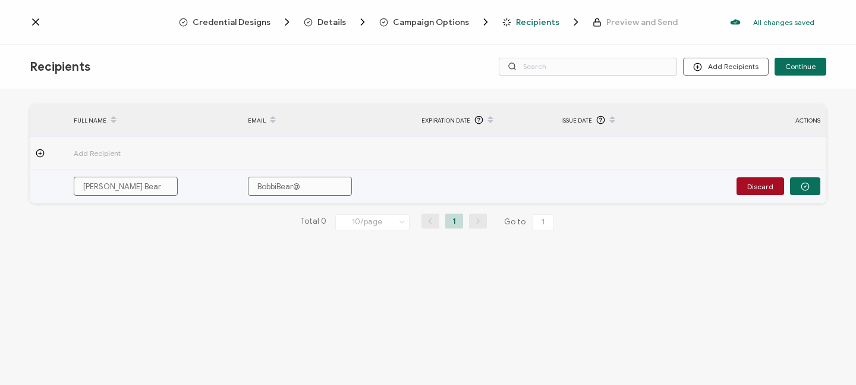
type input "BobbiBear@g"
type input "BobbiBear@gm"
type input "BobbiBear@gma"
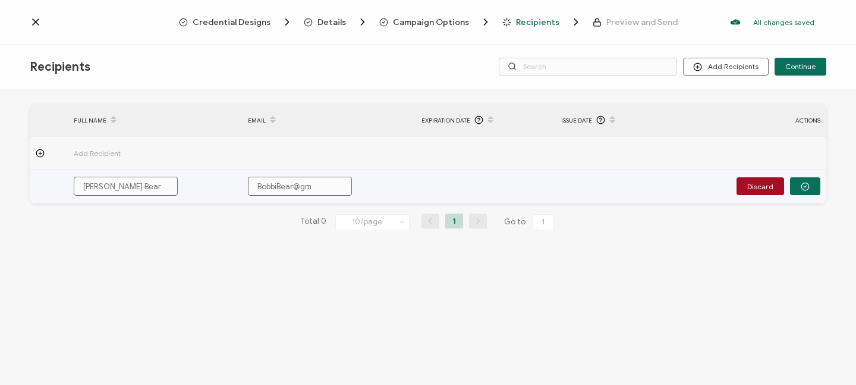
type input "BobbiBear@gma"
type input "BobbiBear@gmai"
type input "[EMAIL_ADDRESS]"
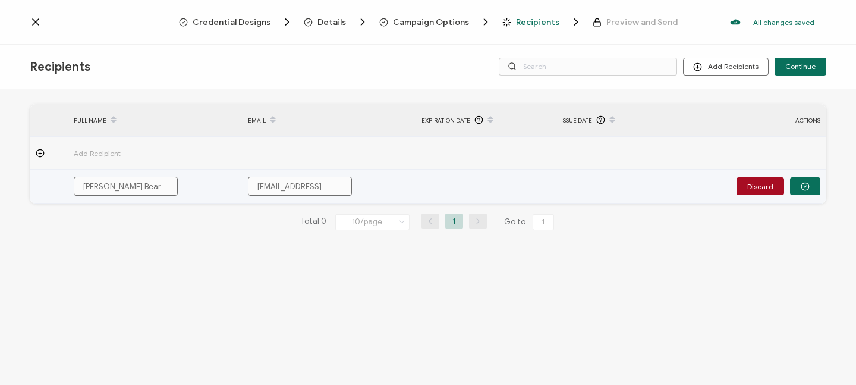
type input "[EMAIL_ADDRESS]."
type input "BobbiBear@gmail.c"
type input "[EMAIL_ADDRESS][DOMAIN_NAME]"
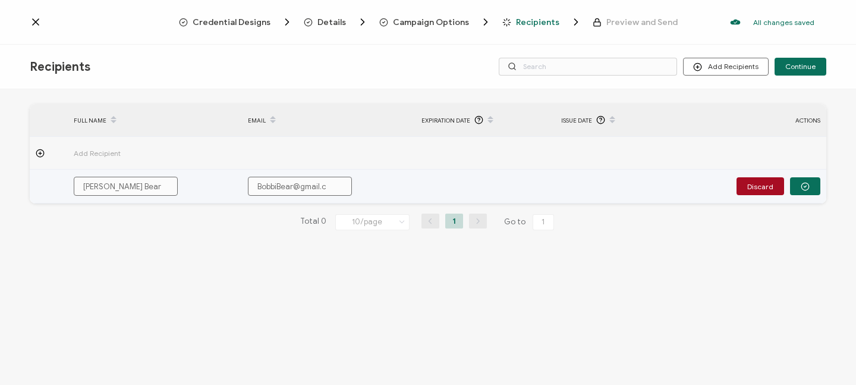
type input "[EMAIL_ADDRESS][DOMAIN_NAME]"
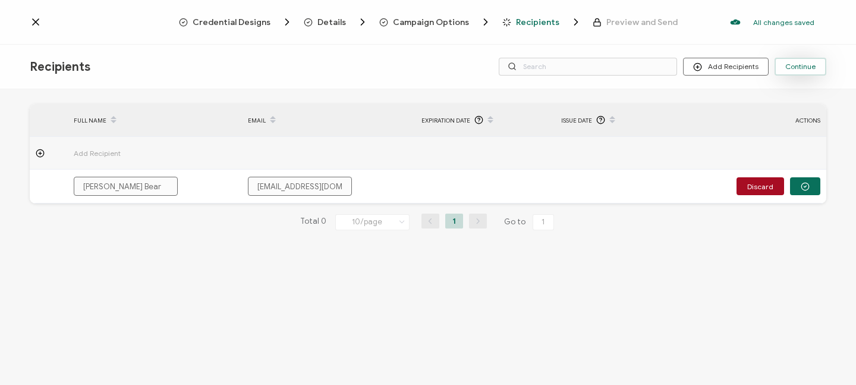
type input "[EMAIL_ADDRESS][DOMAIN_NAME]"
click at [799, 69] on span "Continue" at bounding box center [800, 66] width 30 height 7
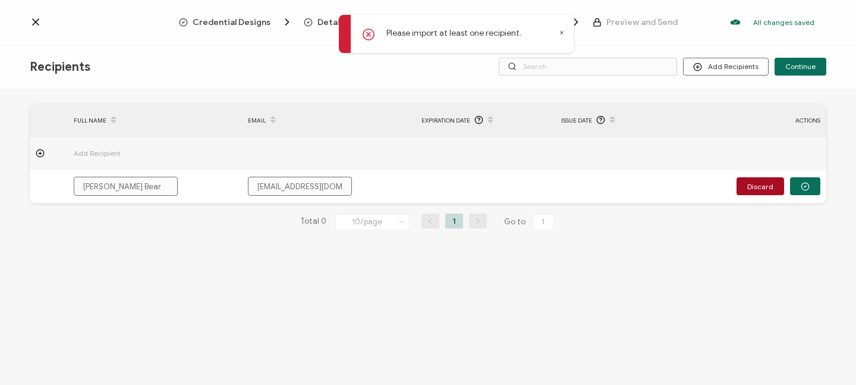
click at [645, 285] on div "FULL NAME EMAIL Expiration Date Issue Date ACTIONS Add Recipient [PERSON_NAME] …" at bounding box center [428, 238] width 856 height 298
click at [709, 243] on div "FULL NAME EMAIL Expiration Date Issue Date ACTIONS Add Recipient [PERSON_NAME] …" at bounding box center [428, 176] width 796 height 145
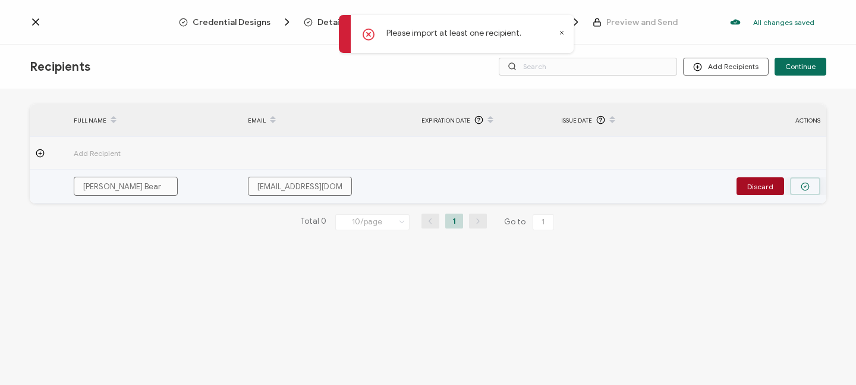
click at [807, 186] on icon "button" at bounding box center [805, 186] width 9 height 9
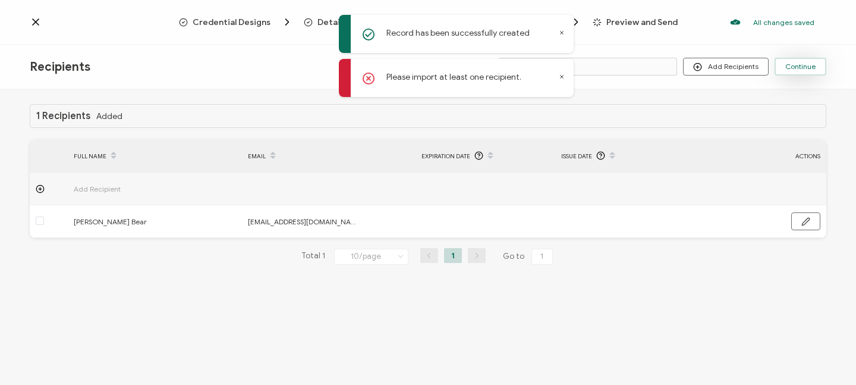
click at [800, 66] on span "Continue" at bounding box center [800, 66] width 30 height 7
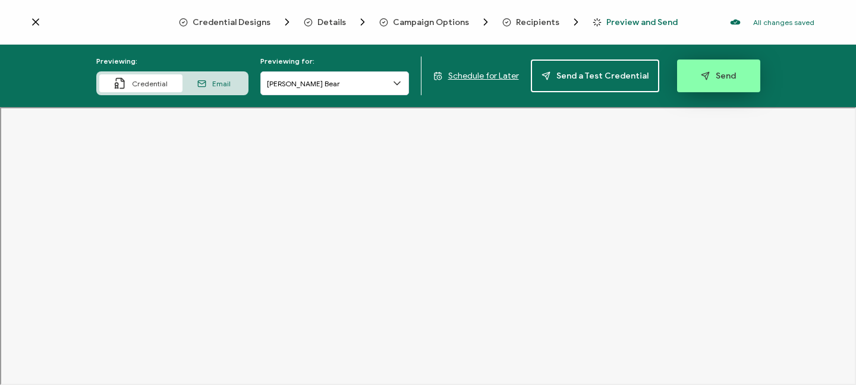
click at [718, 74] on span "Send" at bounding box center [718, 75] width 35 height 9
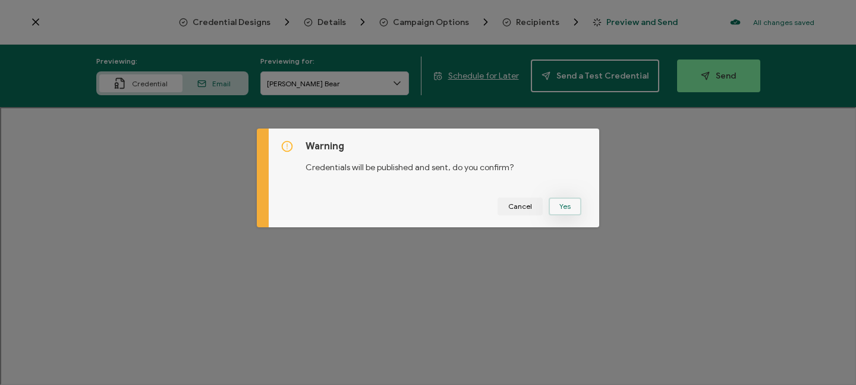
click at [569, 206] on button "Yes" at bounding box center [565, 206] width 33 height 18
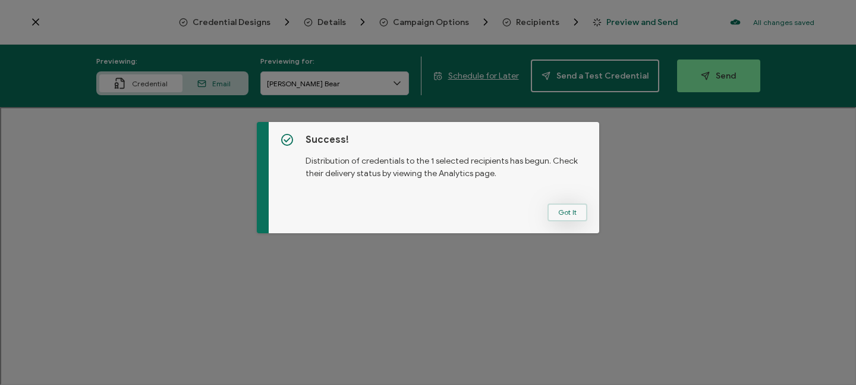
click at [577, 214] on button "Got It" at bounding box center [567, 212] width 40 height 18
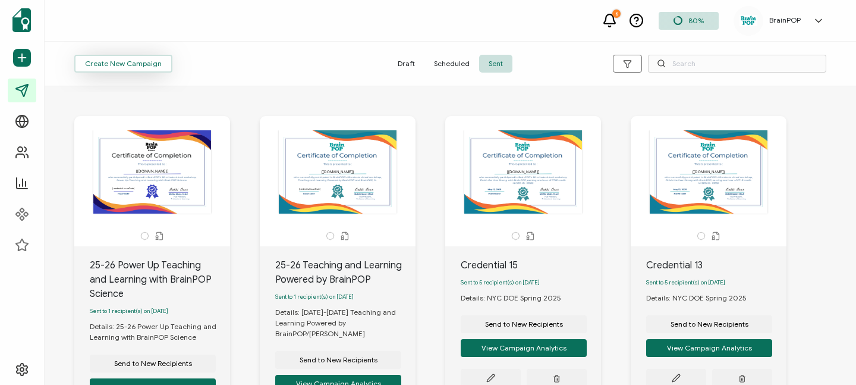
click at [123, 63] on span "Create New Campaign" at bounding box center [123, 63] width 77 height 7
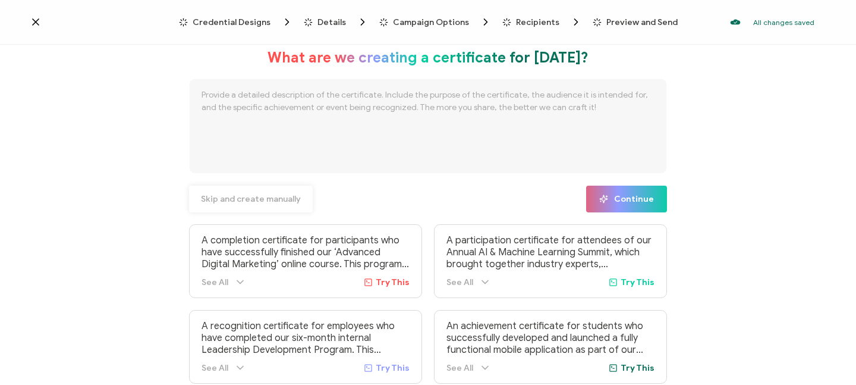
click at [223, 196] on span "Skip and create manually" at bounding box center [251, 199] width 100 height 8
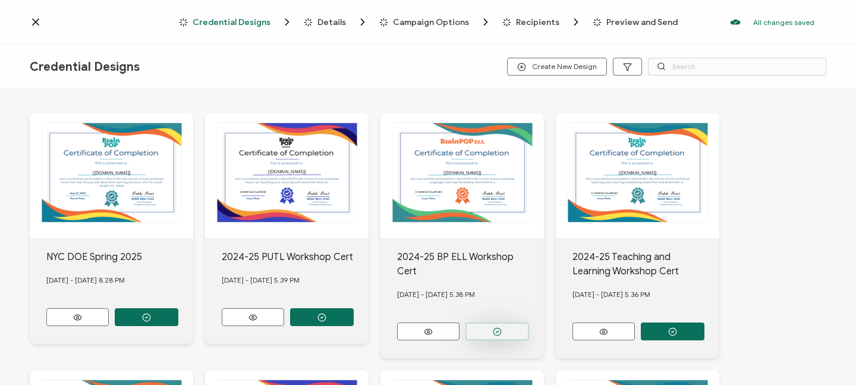
click at [178, 313] on button "button" at bounding box center [147, 317] width 64 height 18
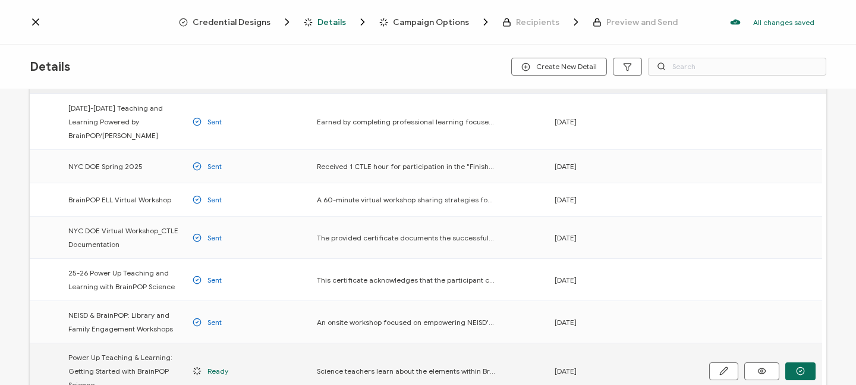
scroll to position [50, 0]
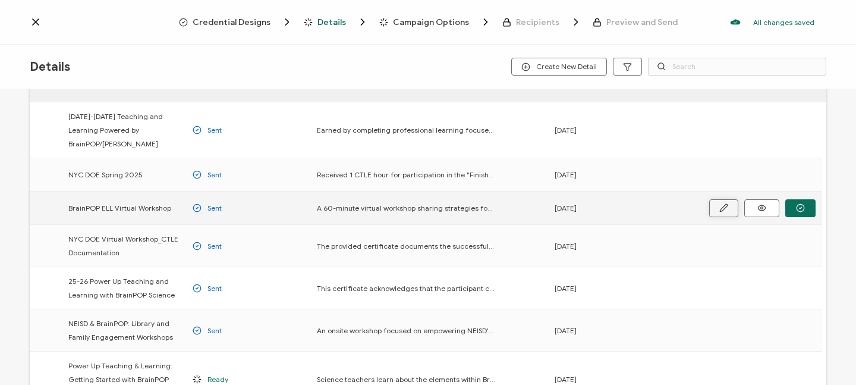
click at [0, 0] on icon "button" at bounding box center [0, 0] width 0 height 0
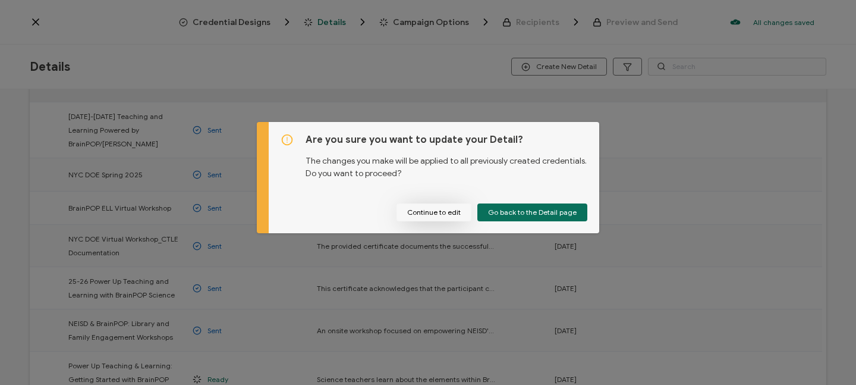
click at [442, 215] on button "Continue to edit" at bounding box center [433, 212] width 75 height 18
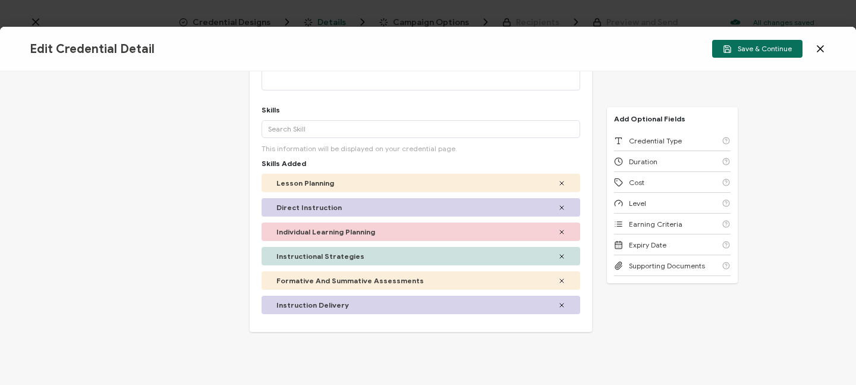
scroll to position [217, 0]
click at [762, 52] on span "Save & Continue" at bounding box center [757, 49] width 69 height 9
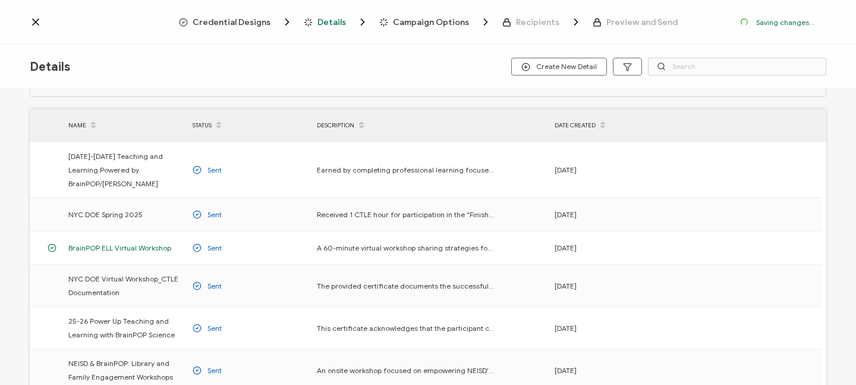
scroll to position [90, 0]
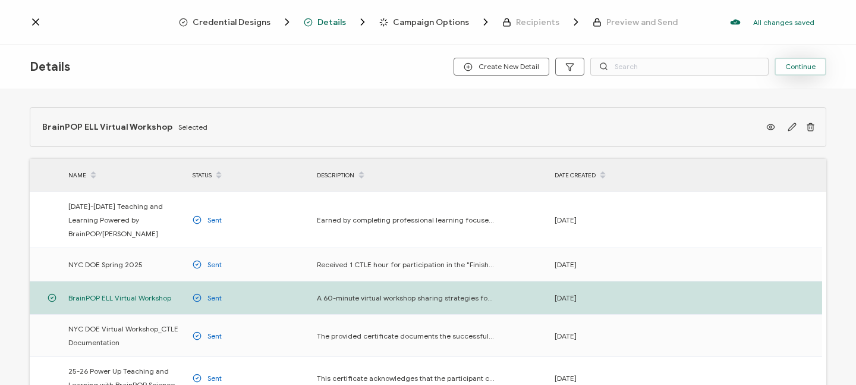
click at [798, 70] on span "Continue" at bounding box center [800, 66] width 30 height 7
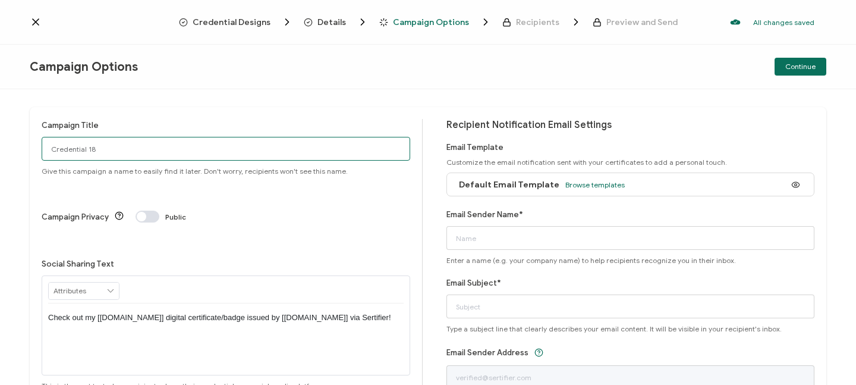
drag, startPoint x: 49, startPoint y: 149, endPoint x: 180, endPoint y: 151, distance: 130.8
click at [180, 150] on input "Credential 18" at bounding box center [226, 149] width 369 height 24
type input "25-26 Language Learning Powered by BrainPOP ELL"
click at [590, 184] on span "Browse templates" at bounding box center [594, 184] width 59 height 9
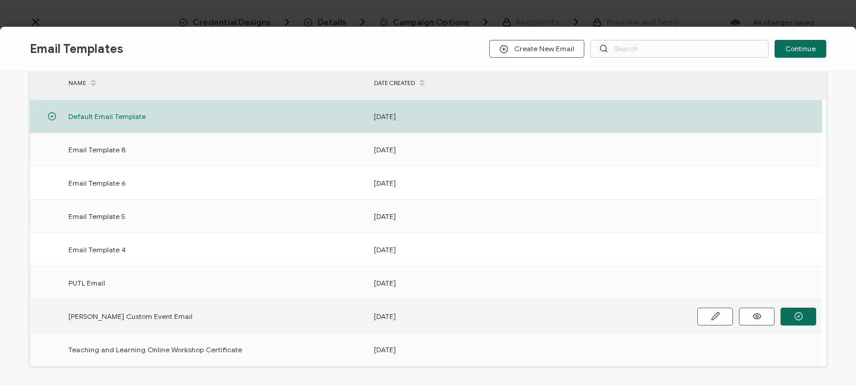
scroll to position [65, 0]
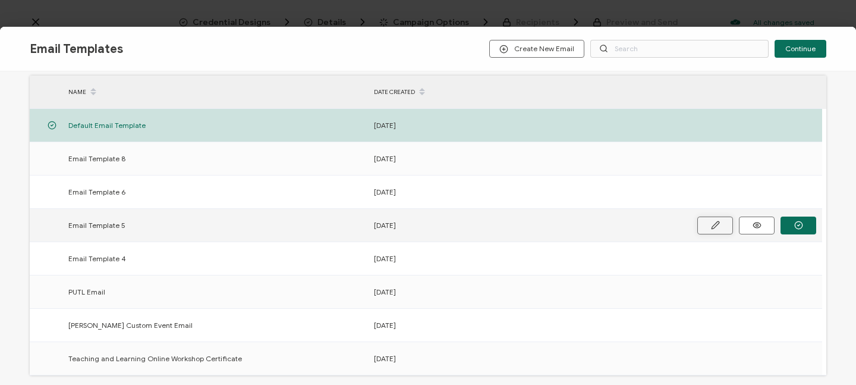
click at [0, 0] on icon at bounding box center [0, 0] width 0 height 0
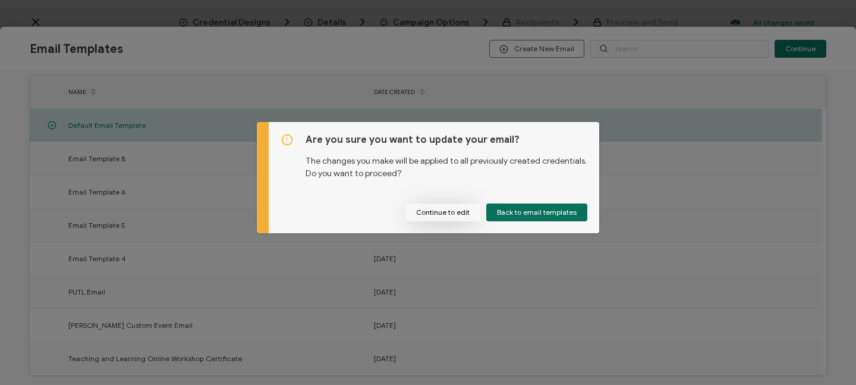
click at [444, 214] on button "Continue to edit" at bounding box center [442, 212] width 75 height 18
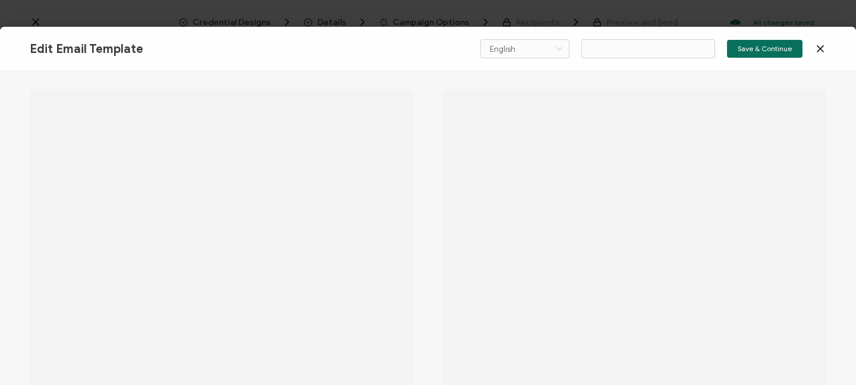
type input "Email Template 5"
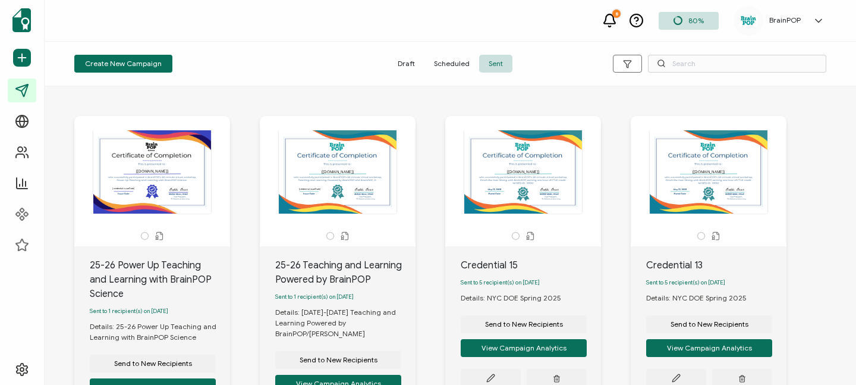
click at [401, 63] on span "Draft" at bounding box center [406, 64] width 36 height 18
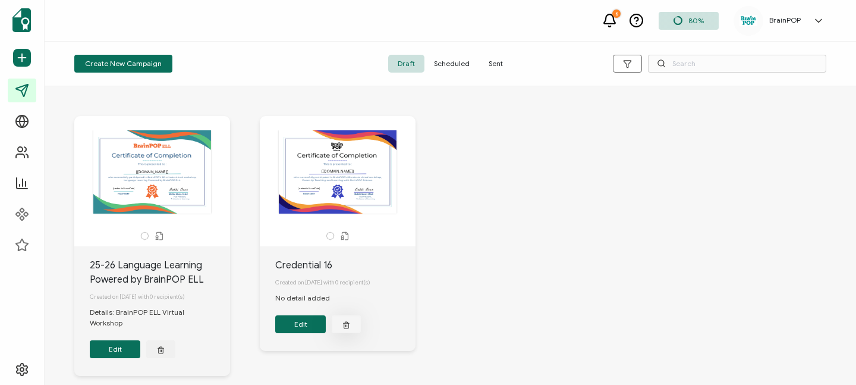
click at [163, 348] on icon "button" at bounding box center [161, 350] width 5 height 5
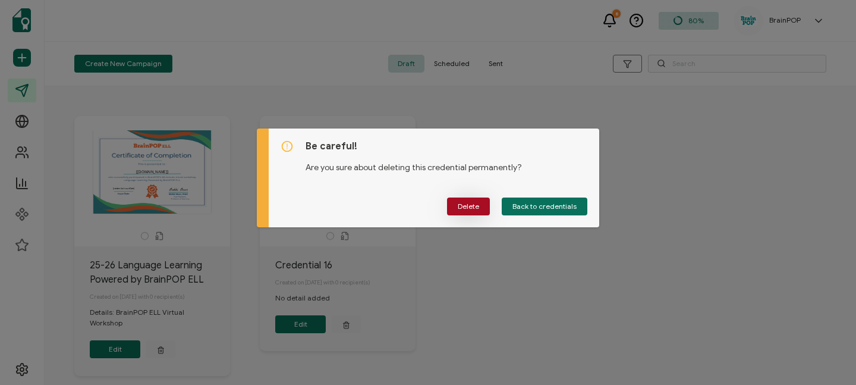
click at [465, 204] on span "Delete" at bounding box center [468, 206] width 21 height 7
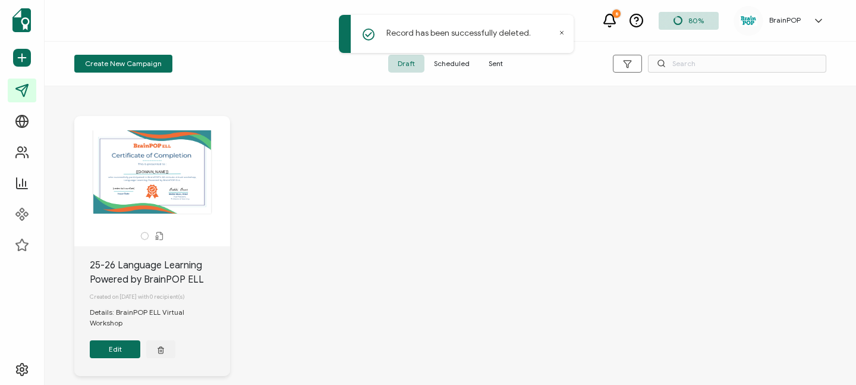
click at [122, 344] on button "Edit" at bounding box center [115, 349] width 51 height 18
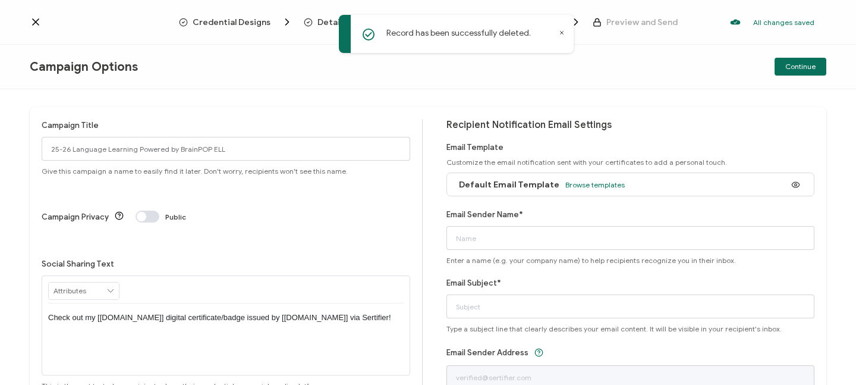
scroll to position [20, 0]
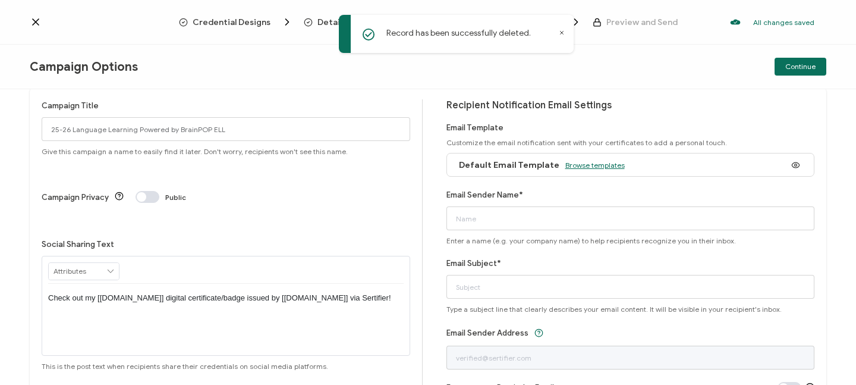
click at [576, 162] on span "Browse templates" at bounding box center [594, 164] width 59 height 9
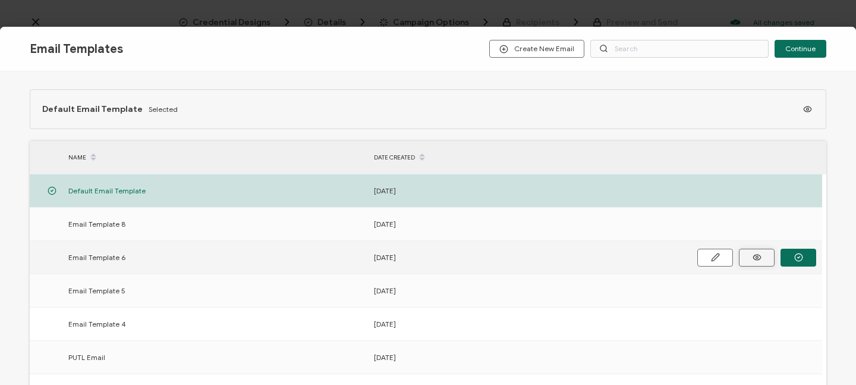
click at [753, 255] on icon "button" at bounding box center [757, 257] width 15 height 9
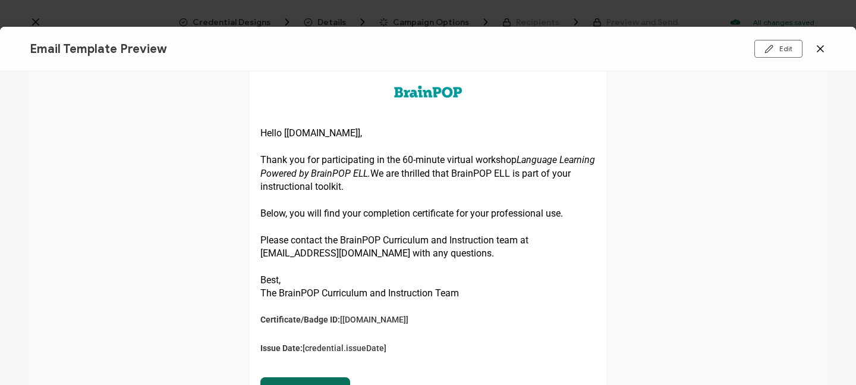
scroll to position [17, 0]
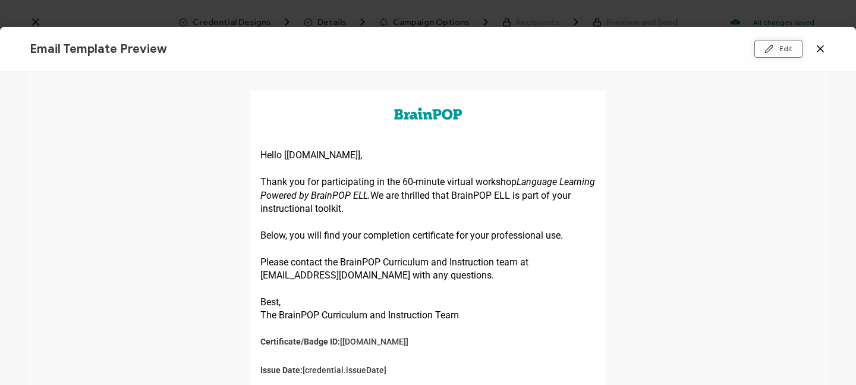
click at [777, 52] on button "Edit" at bounding box center [778, 49] width 48 height 18
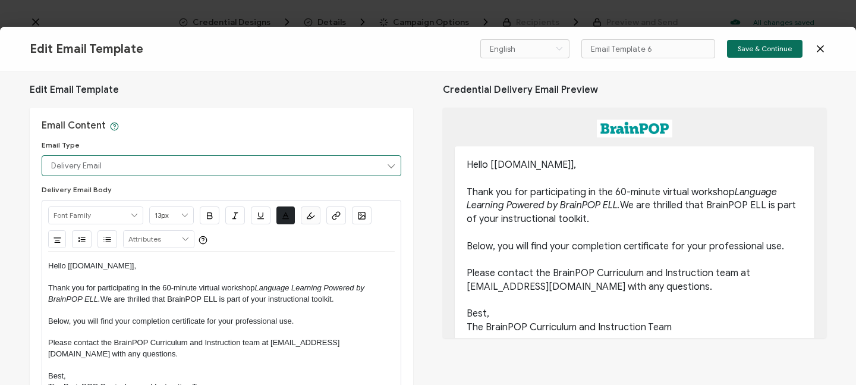
click at [378, 169] on input "Delivery Email" at bounding box center [222, 165] width 360 height 21
click at [370, 115] on div "Email Content Email Type Delivery Email Delivery Email Body Alright Sans [PERSO…" at bounding box center [221, 296] width 383 height 377
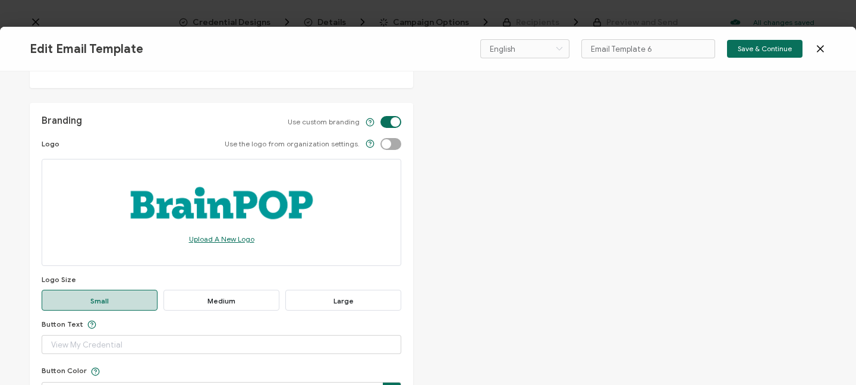
scroll to position [29, 0]
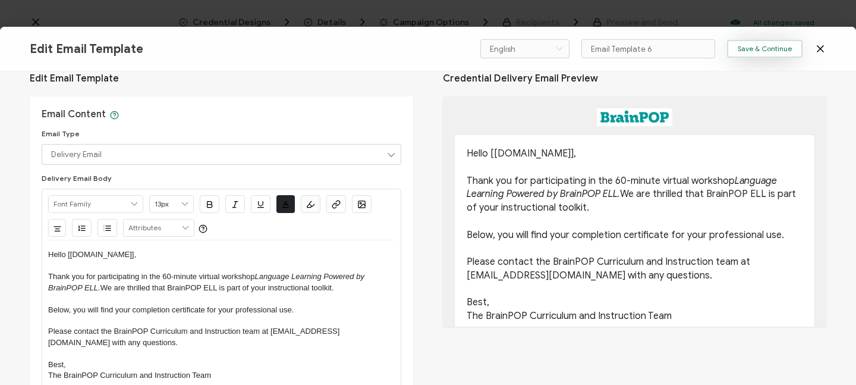
click at [749, 46] on span "Save & Continue" at bounding box center [765, 48] width 54 height 7
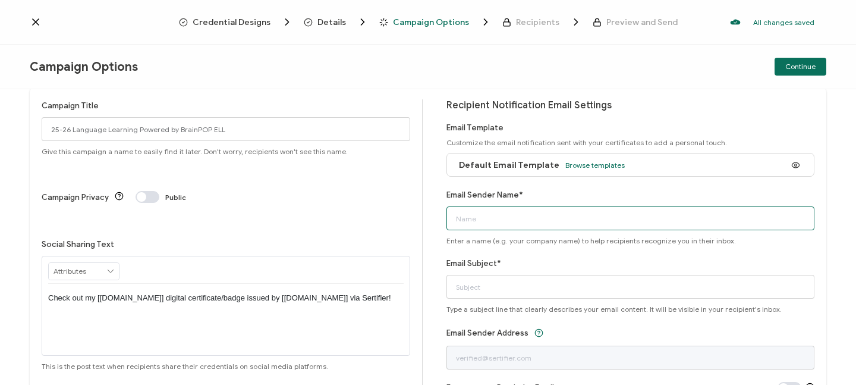
click at [488, 216] on input "Email Sender Name*" at bounding box center [630, 218] width 369 height 24
type input "t"
type input "The BrainPOP Curriculum and Instruction Team"
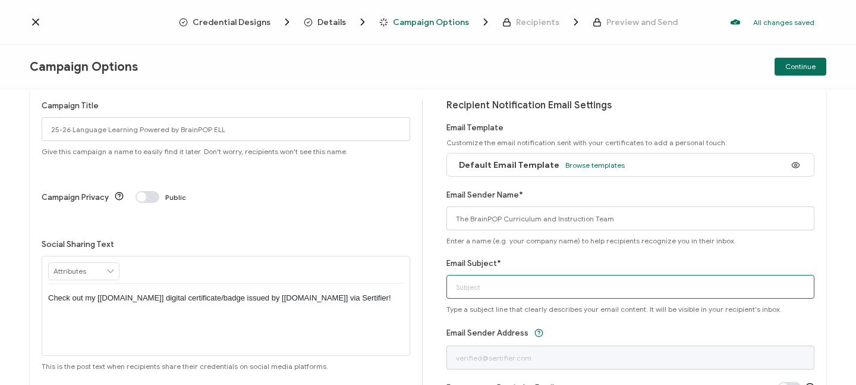
click at [503, 282] on input "Email Subject*" at bounding box center [630, 287] width 369 height 24
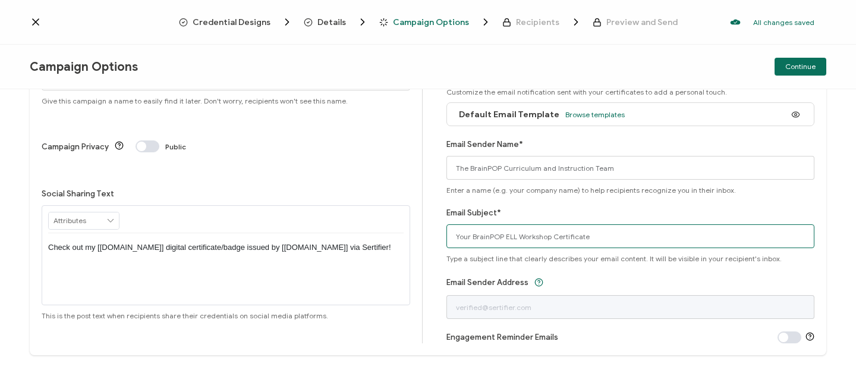
scroll to position [82, 0]
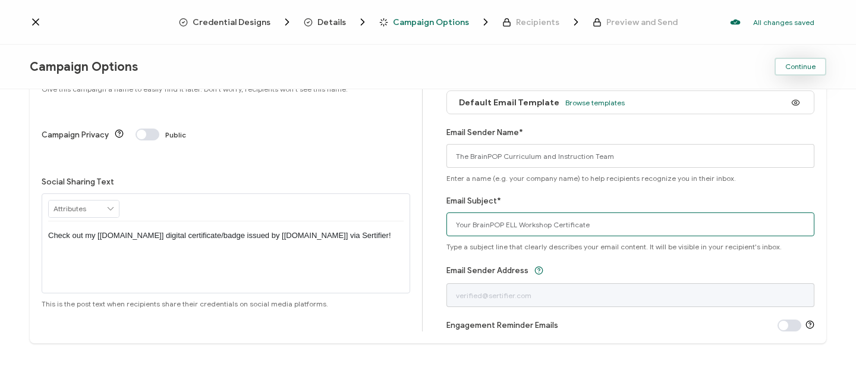
type input "Your BrainPOP ELL Workshop Certificate"
click at [798, 67] on span "Continue" at bounding box center [800, 66] width 30 height 7
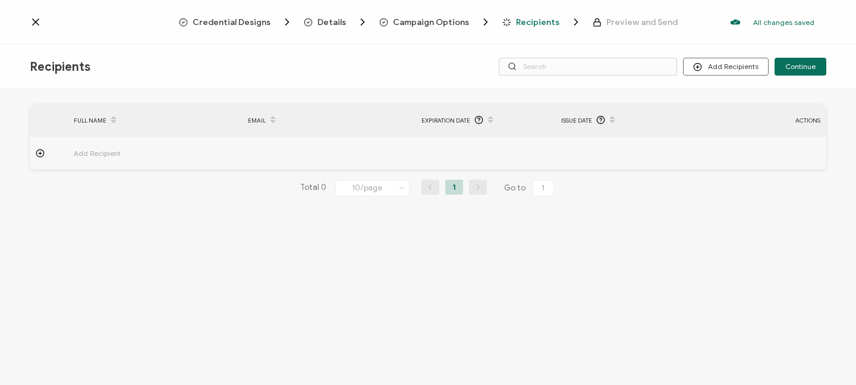
click at [181, 150] on span "Add Recipient" at bounding box center [130, 153] width 113 height 14
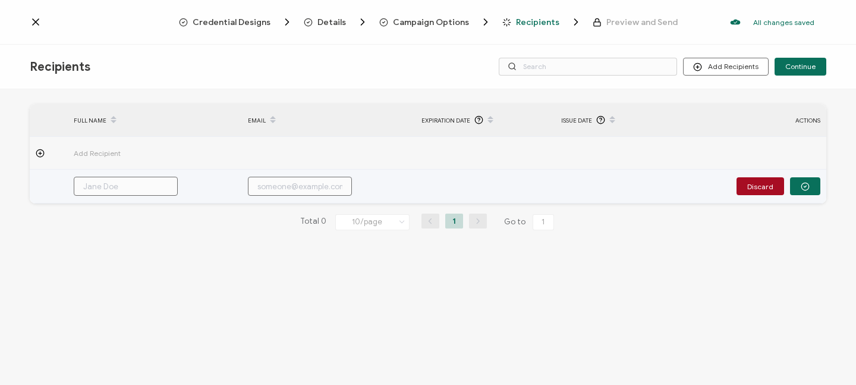
click at [136, 184] on input "text" at bounding box center [126, 186] width 104 height 19
type input "B"
type input "Bo"
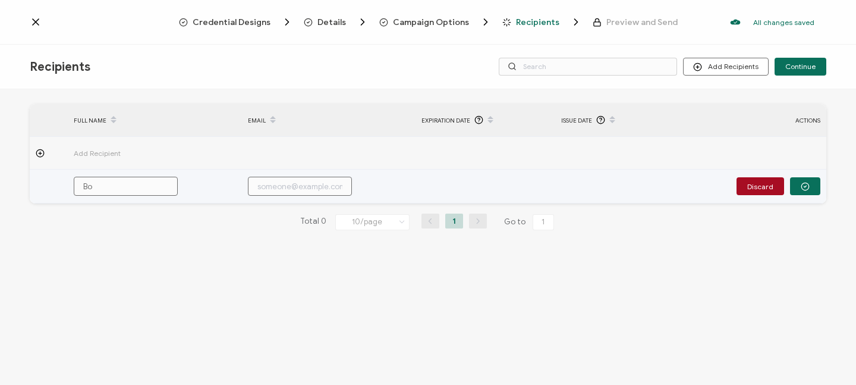
type input "[PERSON_NAME]"
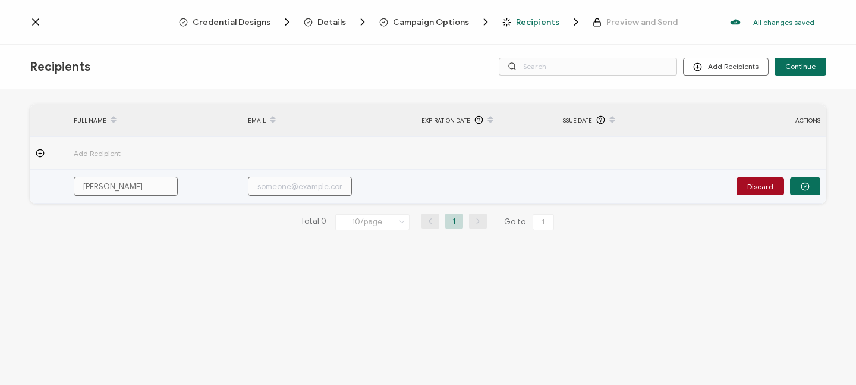
type input "[PERSON_NAME]"
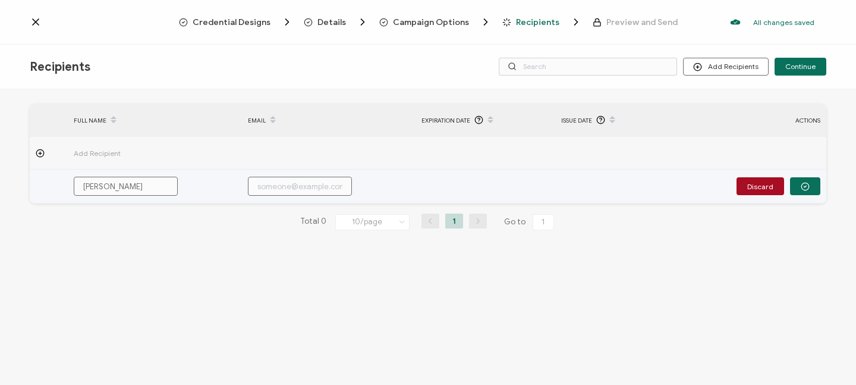
type input "[PERSON_NAME] Be"
type input "[PERSON_NAME]"
type input "[PERSON_NAME] Bear"
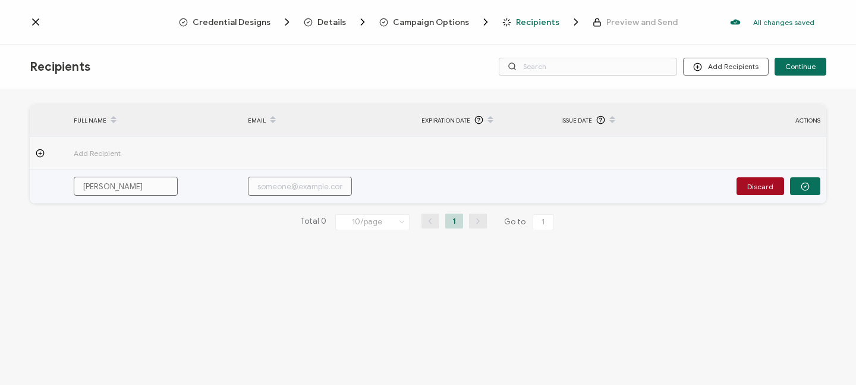
type input "[PERSON_NAME] Bear"
type input "B"
type input "Bo"
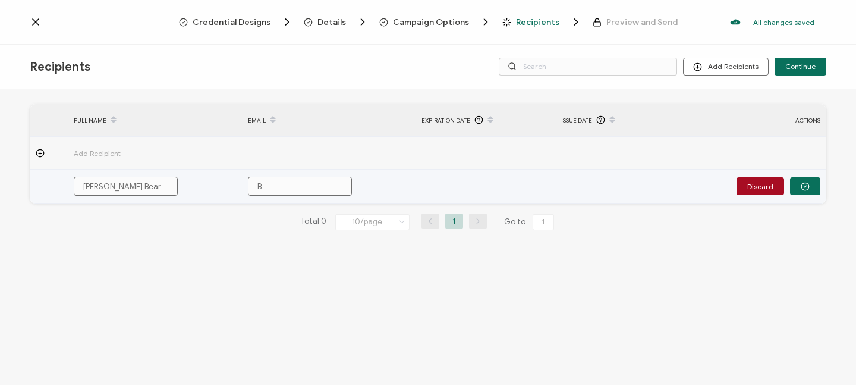
type input "Bo"
type input "[PERSON_NAME]"
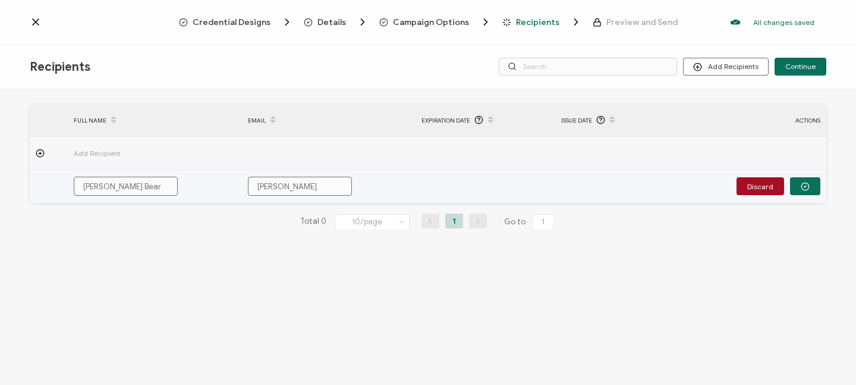
type input "[PERSON_NAME]"
type input "BobbiB"
type input "BobbiBe"
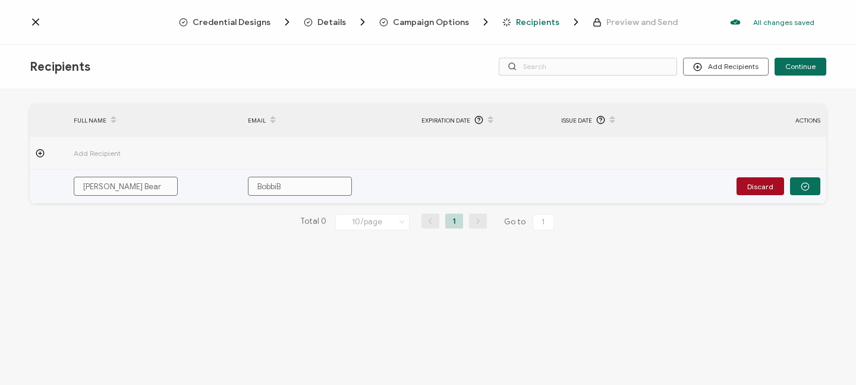
type input "BobbiBe"
type input "BobbiBea"
type input "BobbiBear"
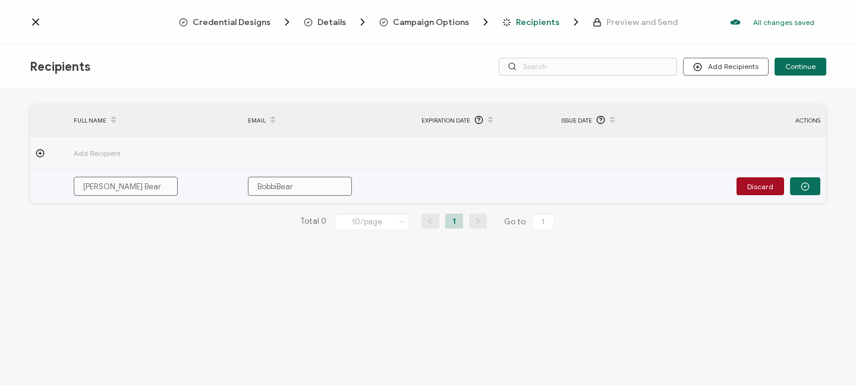
type input "BobbiBear@"
type input "BobbiBear@g"
type input "BobbiBear@gm"
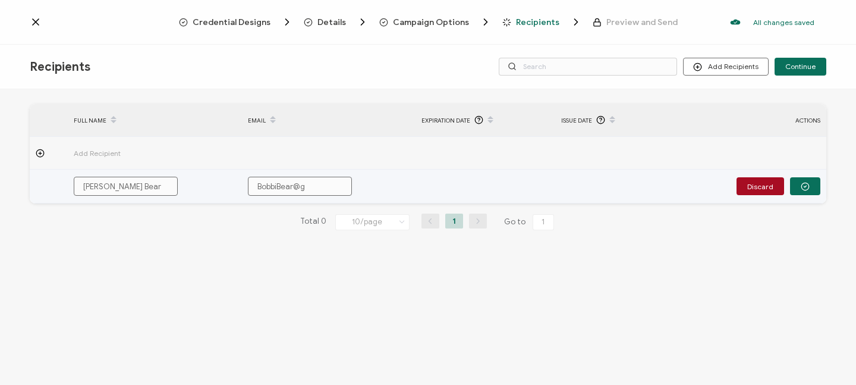
type input "BobbiBear@gm"
type input "BobbiBear@gma"
type input "BobbiBear@gmai"
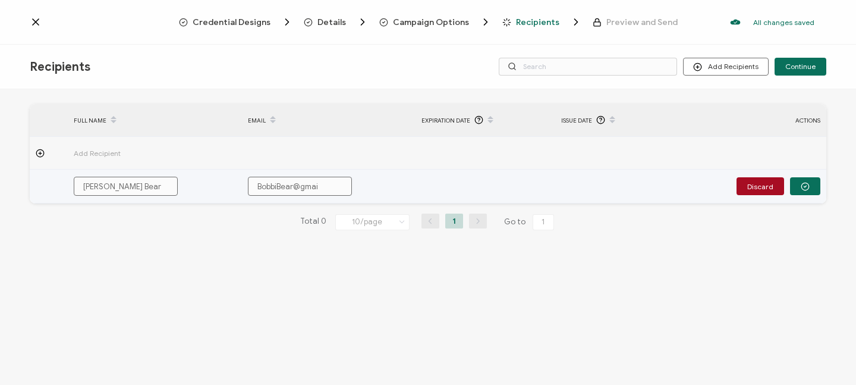
type input "[EMAIL_ADDRESS]"
type input "[EMAIL_ADDRESS]."
type input "BobbiBear@gmail.c"
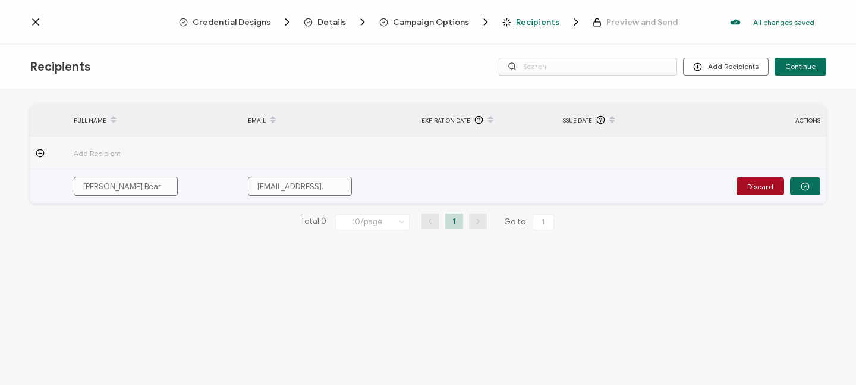
type input "BobbiBear@gmail.c"
type input "[EMAIL_ADDRESS][DOMAIN_NAME]"
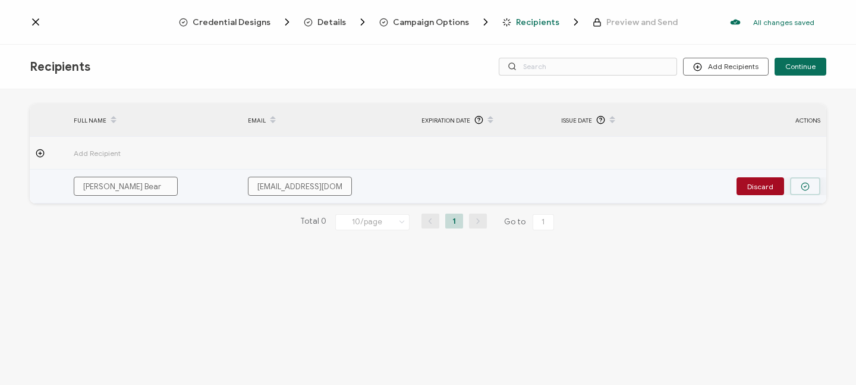
type input "[EMAIL_ADDRESS][DOMAIN_NAME]"
click at [810, 188] on button "button" at bounding box center [805, 186] width 30 height 18
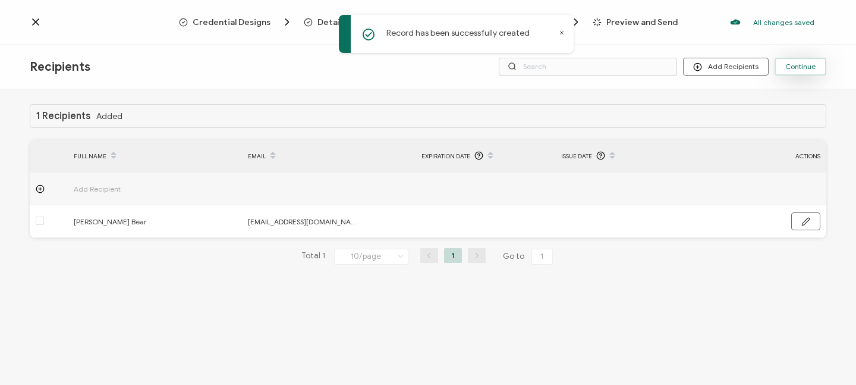
click at [798, 71] on button "Continue" at bounding box center [800, 67] width 52 height 18
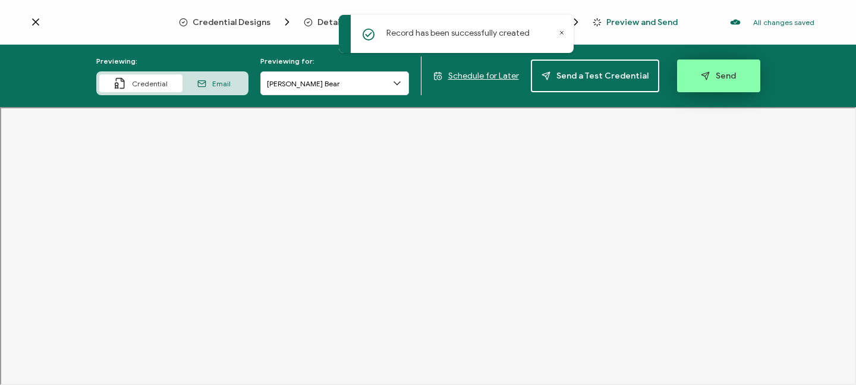
click at [701, 78] on icon "button" at bounding box center [705, 75] width 9 height 9
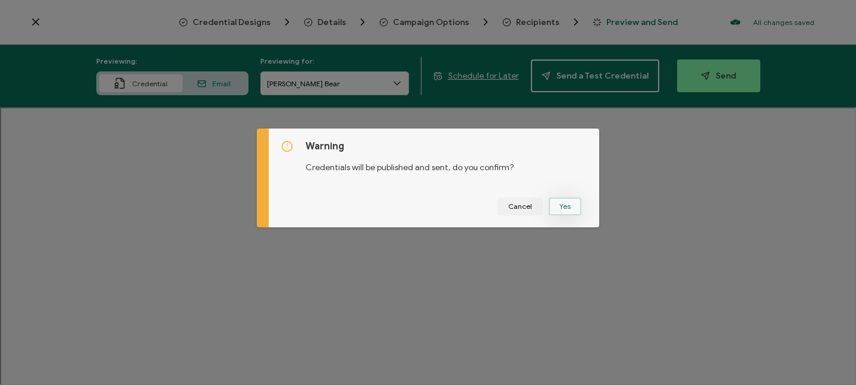
click at [568, 203] on button "Yes" at bounding box center [565, 206] width 33 height 18
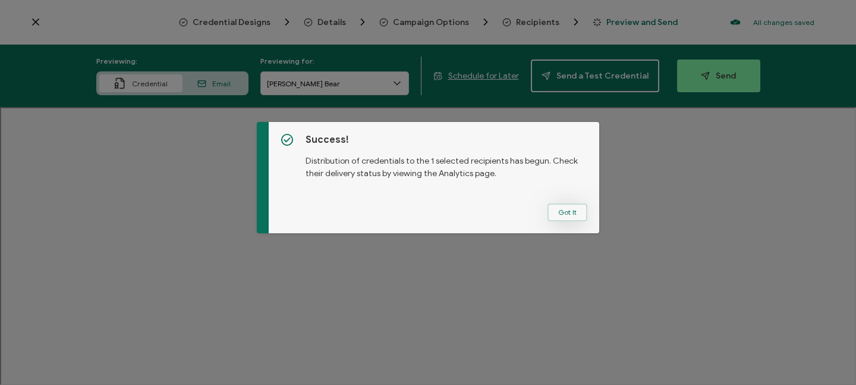
click at [573, 210] on button "Got It" at bounding box center [567, 212] width 40 height 18
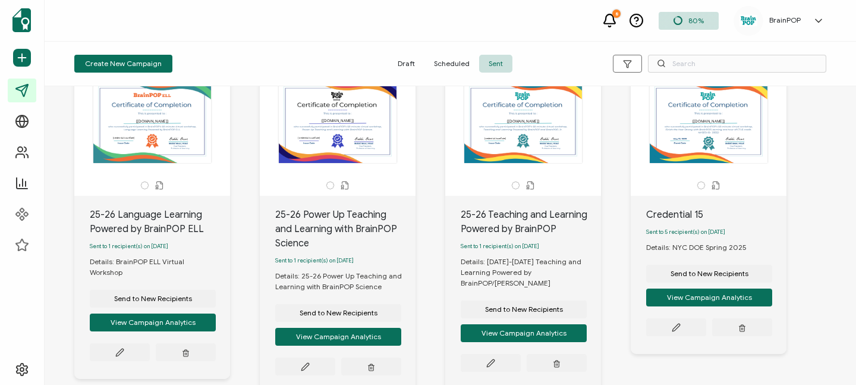
scroll to position [3, 0]
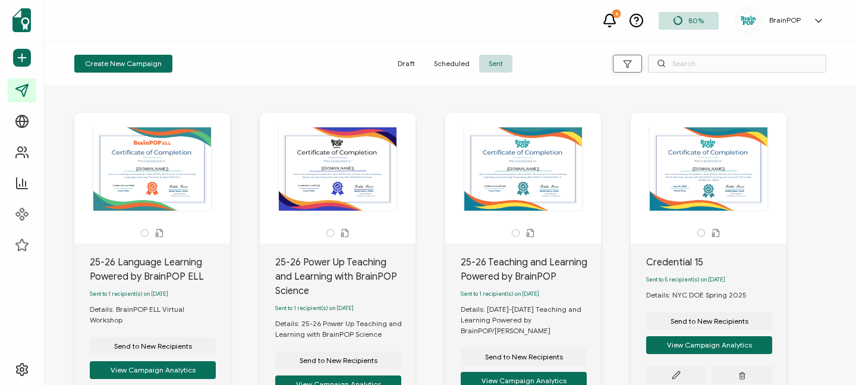
click at [625, 62] on icon "button" at bounding box center [627, 63] width 7 height 7
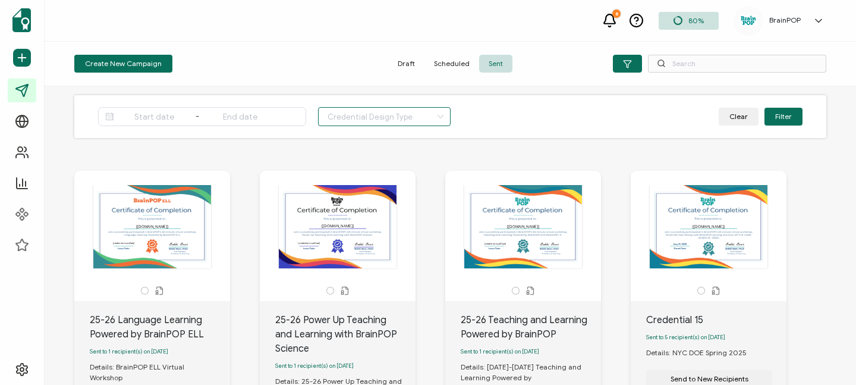
click at [378, 117] on input "text" at bounding box center [384, 116] width 133 height 19
click at [369, 168] on li "Certificate" at bounding box center [375, 168] width 112 height 20
type input "Certificate"
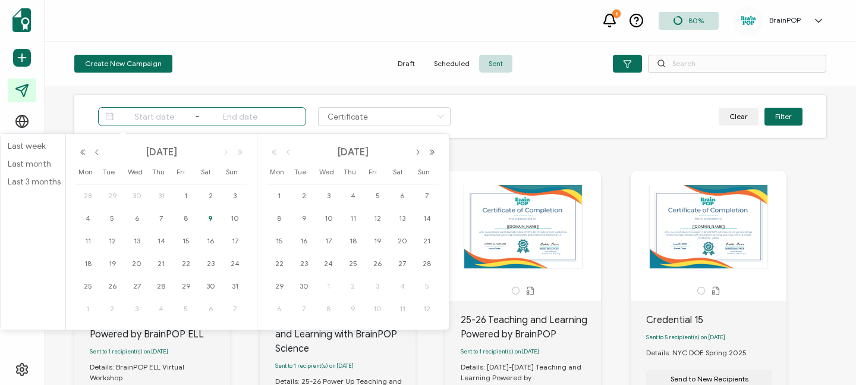
click at [160, 121] on input at bounding box center [154, 116] width 76 height 14
click at [186, 196] on span "1" at bounding box center [186, 195] width 14 height 14
type input "[DATE]"
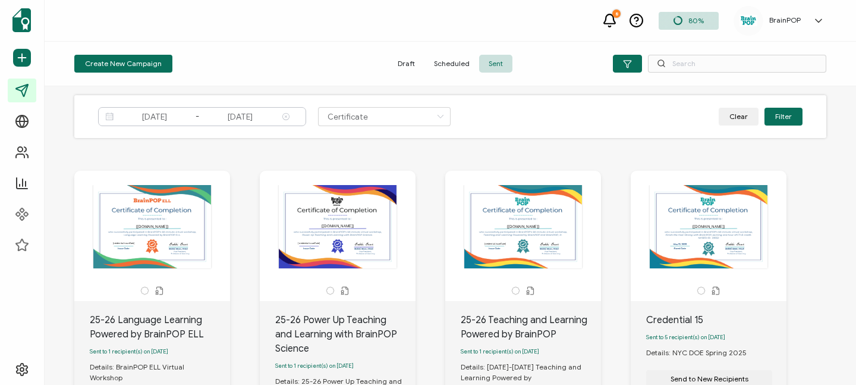
click at [257, 118] on input "[DATE]" at bounding box center [240, 116] width 76 height 14
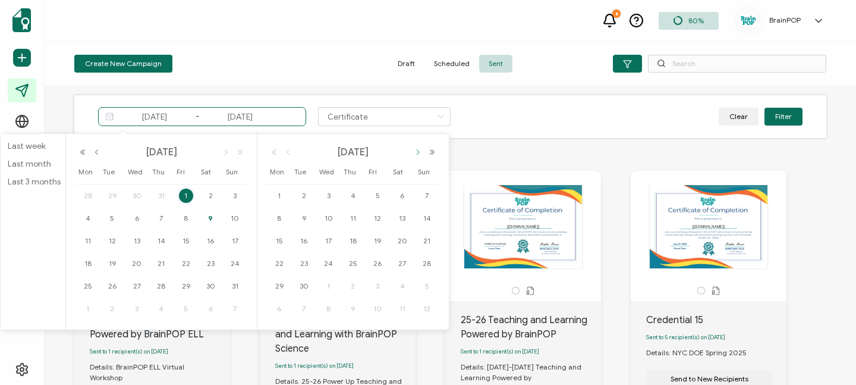
click at [419, 151] on button "button" at bounding box center [418, 152] width 14 height 8
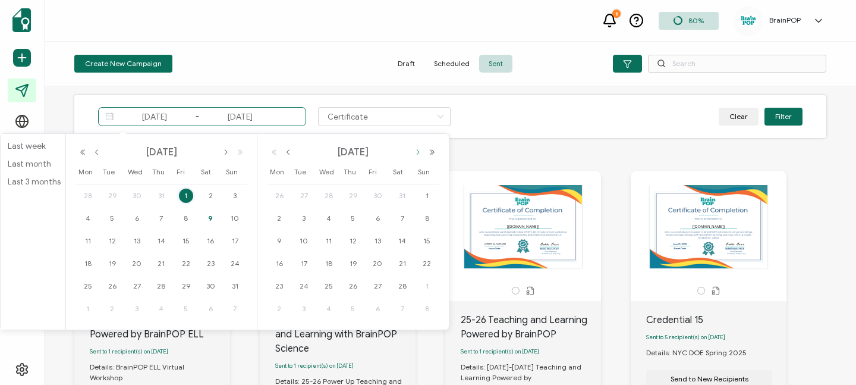
click at [419, 151] on button "button" at bounding box center [418, 152] width 14 height 8
click at [283, 194] on span "1" at bounding box center [279, 195] width 14 height 14
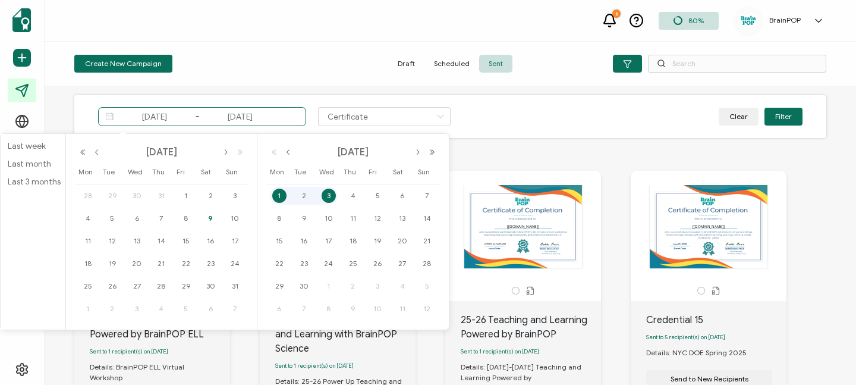
click at [582, 128] on div "[DATE] - [DATE] Certificate Clear Filter" at bounding box center [450, 116] width 752 height 43
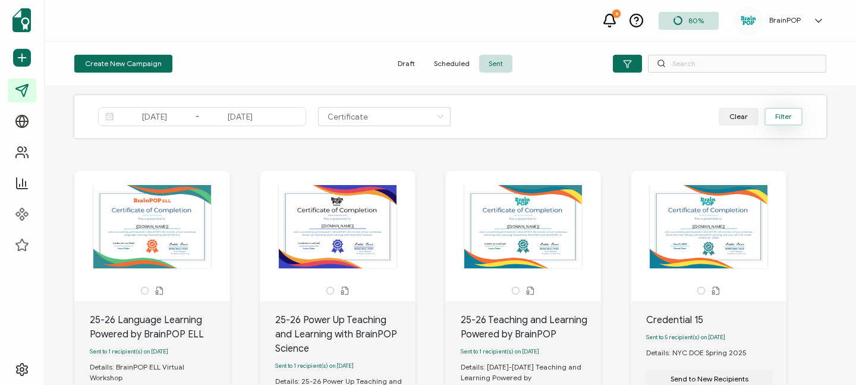
click at [783, 116] on button "Filter" at bounding box center [783, 117] width 38 height 18
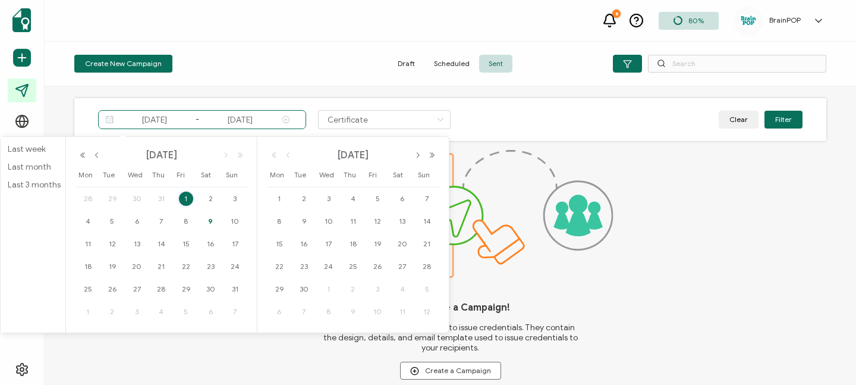
click at [259, 121] on input "[DATE]" at bounding box center [240, 119] width 76 height 14
click at [225, 119] on input "[DATE]" at bounding box center [240, 119] width 76 height 14
click at [416, 154] on button "button" at bounding box center [418, 155] width 14 height 8
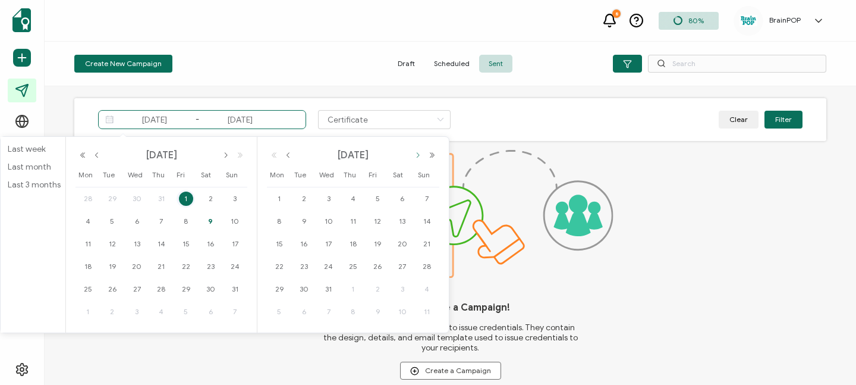
click at [416, 154] on button "button" at bounding box center [418, 155] width 14 height 8
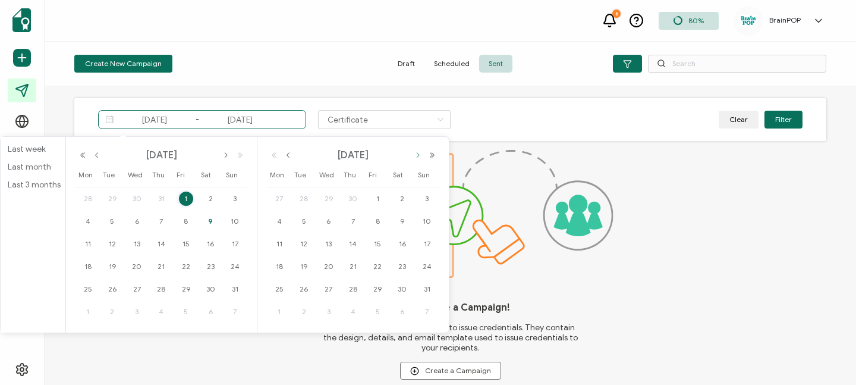
click at [416, 154] on button "button" at bounding box center [418, 155] width 14 height 8
click at [305, 286] on span "30" at bounding box center [304, 289] width 14 height 14
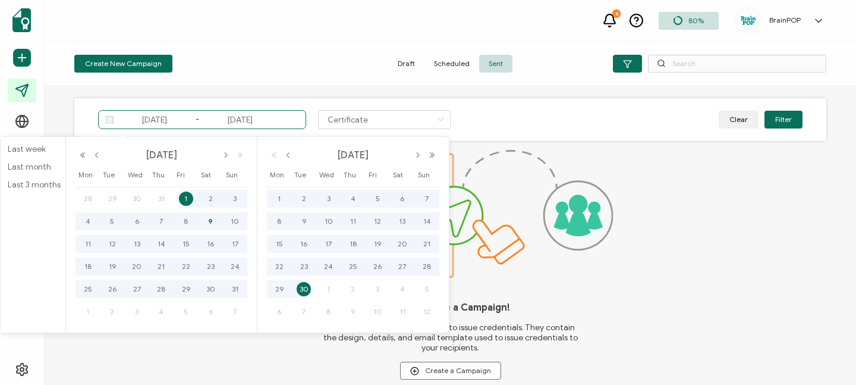
click at [184, 200] on span "1" at bounding box center [186, 198] width 14 height 14
type input "[DATE]"
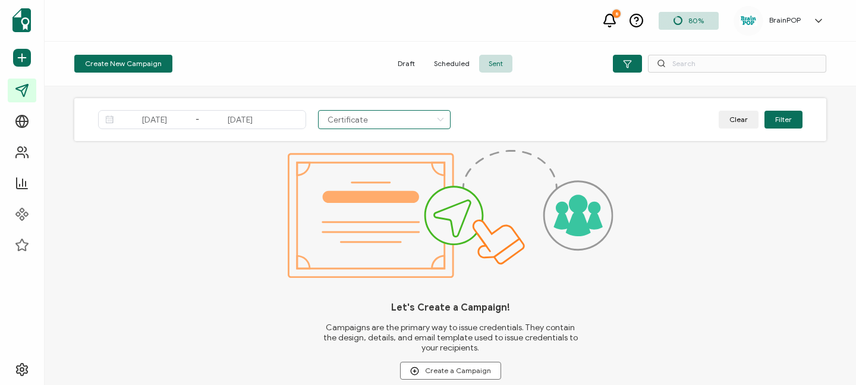
click at [399, 124] on input "Certificate" at bounding box center [384, 119] width 133 height 19
click at [364, 144] on li "Both" at bounding box center [375, 150] width 112 height 20
type input "Both"
click at [791, 118] on button "Filter" at bounding box center [783, 120] width 38 height 18
click at [741, 119] on button "Clear" at bounding box center [739, 120] width 40 height 18
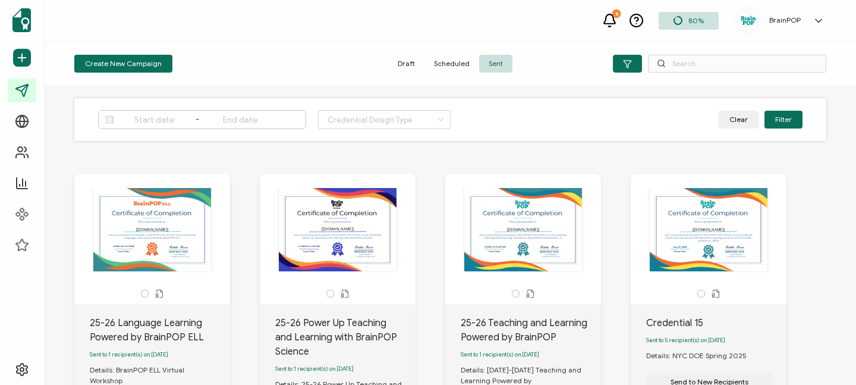
click at [179, 119] on input at bounding box center [154, 119] width 76 height 14
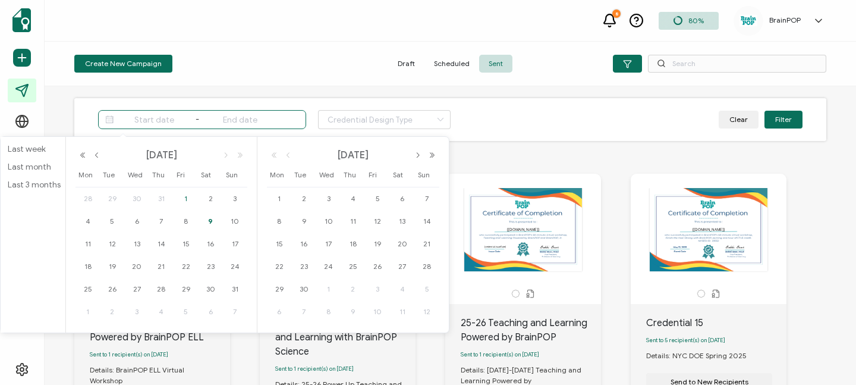
click at [189, 197] on span "1" at bounding box center [186, 198] width 14 height 14
click at [187, 198] on span "1" at bounding box center [186, 198] width 14 height 14
type input "[DATE]"
click at [254, 121] on input "[DATE]" at bounding box center [240, 119] width 76 height 14
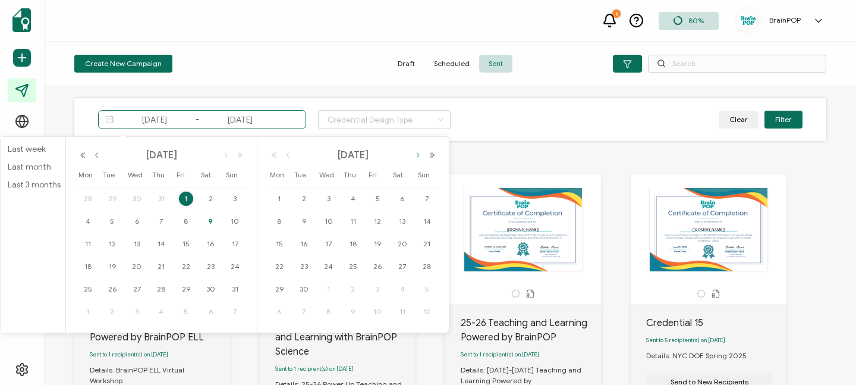
click at [419, 153] on button "button" at bounding box center [418, 155] width 14 height 8
click at [357, 201] on span "1" at bounding box center [353, 198] width 14 height 14
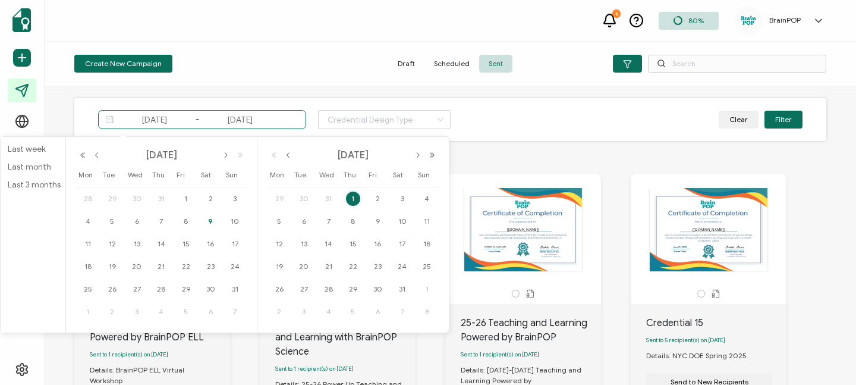
click at [352, 197] on span "1" at bounding box center [353, 198] width 14 height 14
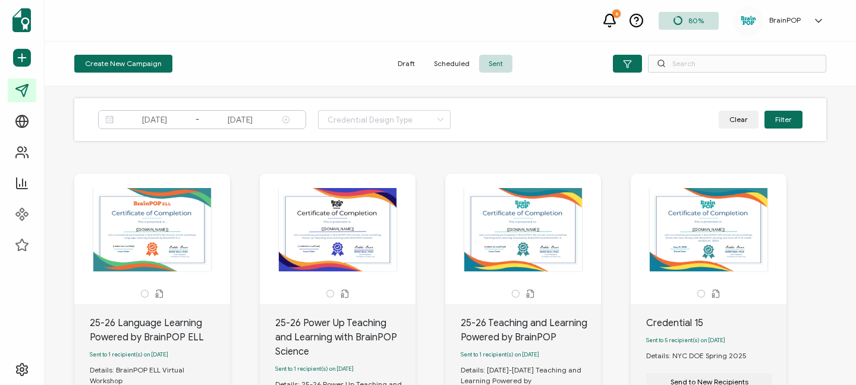
click at [145, 123] on input "[DATE]" at bounding box center [154, 119] width 76 height 14
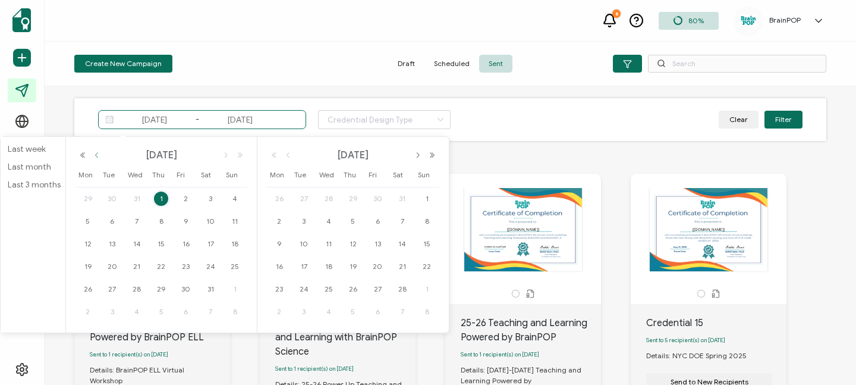
click at [96, 157] on button "button" at bounding box center [97, 155] width 14 height 8
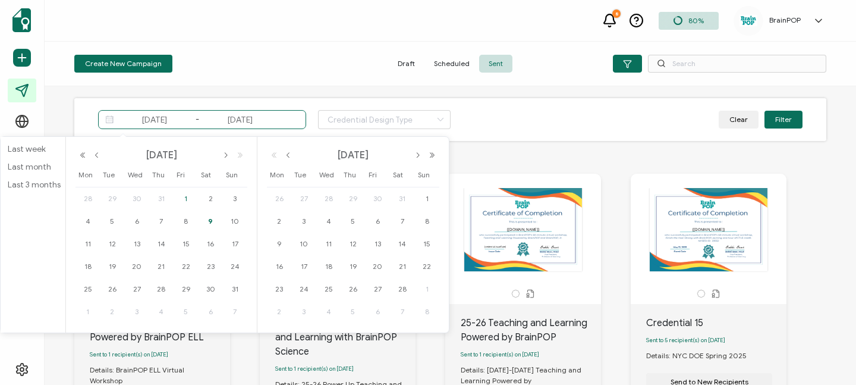
click at [185, 197] on span "1" at bounding box center [186, 198] width 14 height 14
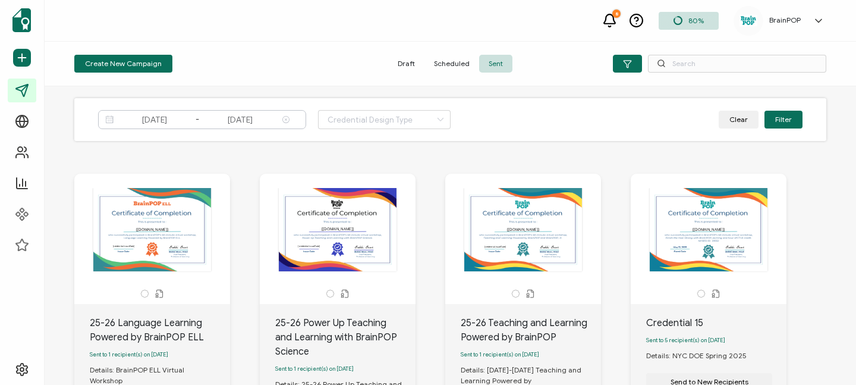
click at [241, 117] on input "[DATE]" at bounding box center [240, 119] width 76 height 14
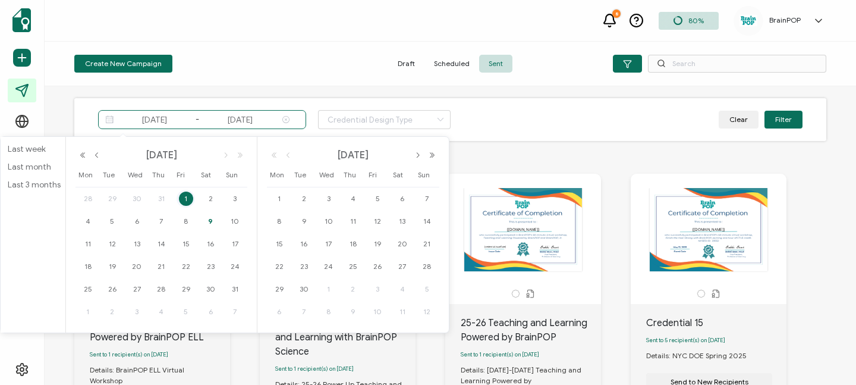
click at [287, 121] on icon at bounding box center [285, 120] width 15 height 10
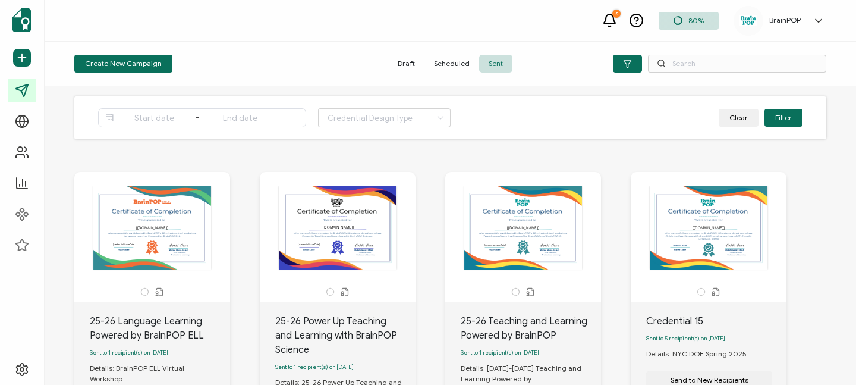
scroll to position [2, 0]
click at [725, 122] on button "Clear" at bounding box center [739, 117] width 40 height 18
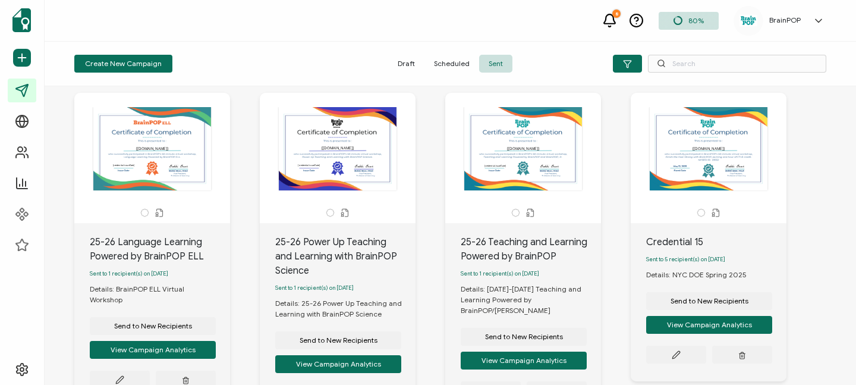
scroll to position [81, 0]
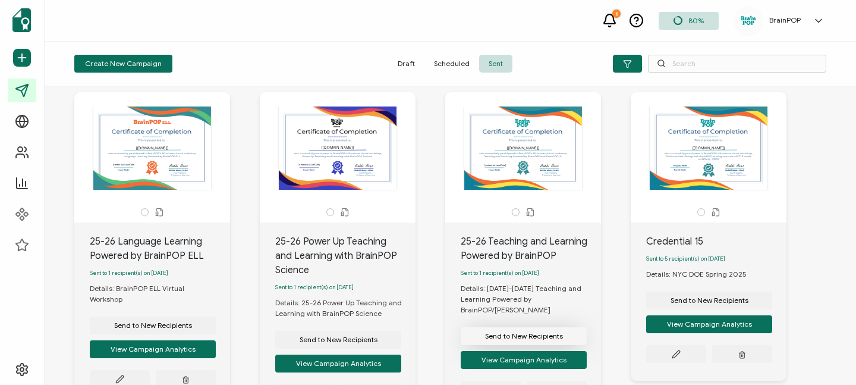
click at [192, 329] on span "Send to New Recipients" at bounding box center [153, 325] width 78 height 7
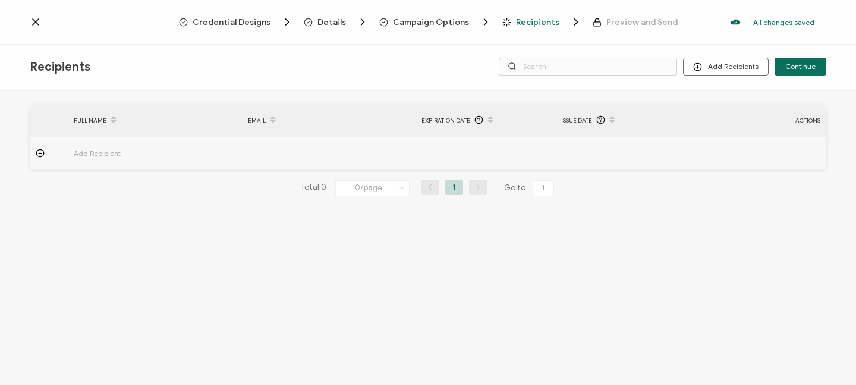
click at [133, 153] on span "Add Recipient" at bounding box center [130, 153] width 113 height 14
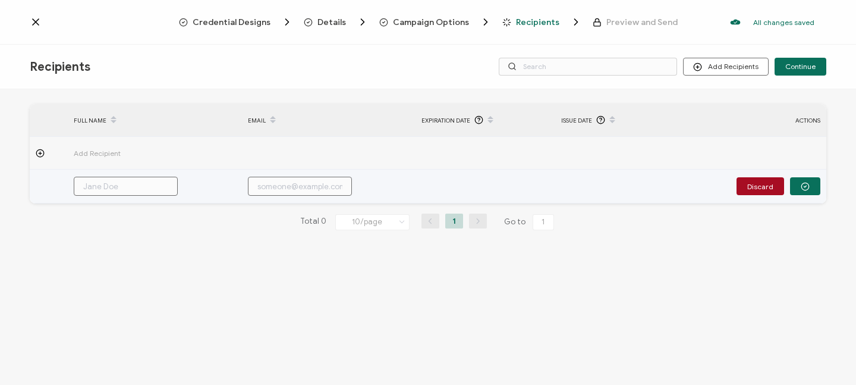
click at [110, 184] on input "text" at bounding box center [126, 186] width 104 height 19
paste input "[PERSON_NAME] [PERSON_NAME] [EMAIL_ADDRESS][DOMAIN_NAME] [PERSON_NAME] [PERSON_…"
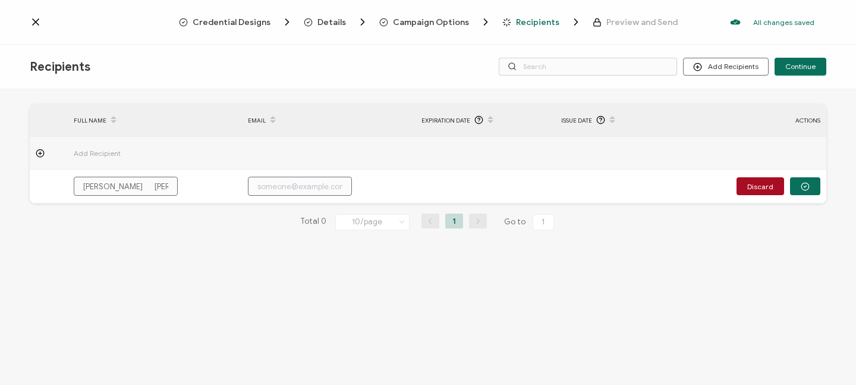
drag, startPoint x: 173, startPoint y: 185, endPoint x: 0, endPoint y: 180, distance: 173.1
click at [0, 180] on div "FULL NAME EMAIL Expiration Date Issue Date ACTIONS Add Recipient [PERSON_NAME] …" at bounding box center [428, 238] width 856 height 298
click at [274, 272] on div "FULL NAME EMAIL Expiration Date Issue Date ACTIONS Add Recipient Discard FULL N…" at bounding box center [428, 238] width 856 height 298
click at [712, 66] on button "Add Recipients" at bounding box center [726, 67] width 86 height 18
click at [729, 138] on span "Import From List" at bounding box center [738, 137] width 54 height 9
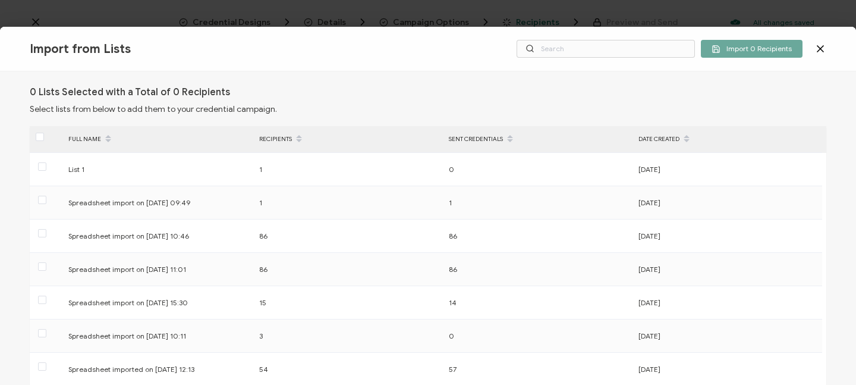
click at [820, 50] on icon at bounding box center [820, 49] width 12 height 12
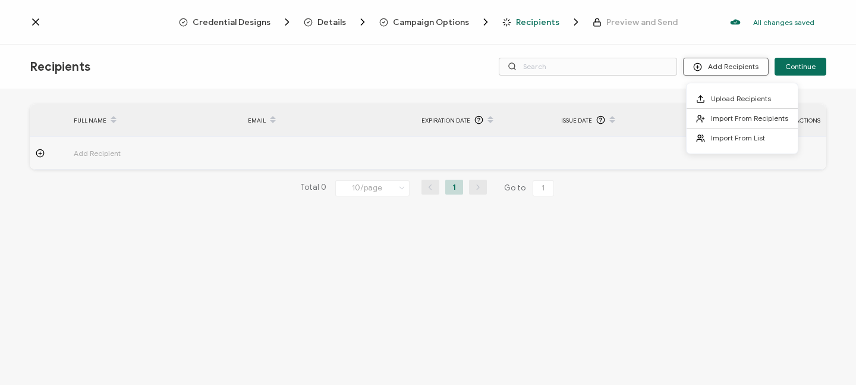
click at [737, 69] on button "Add Recipients" at bounding box center [726, 67] width 86 height 18
click at [735, 93] on li "Upload Recipients" at bounding box center [742, 99] width 111 height 20
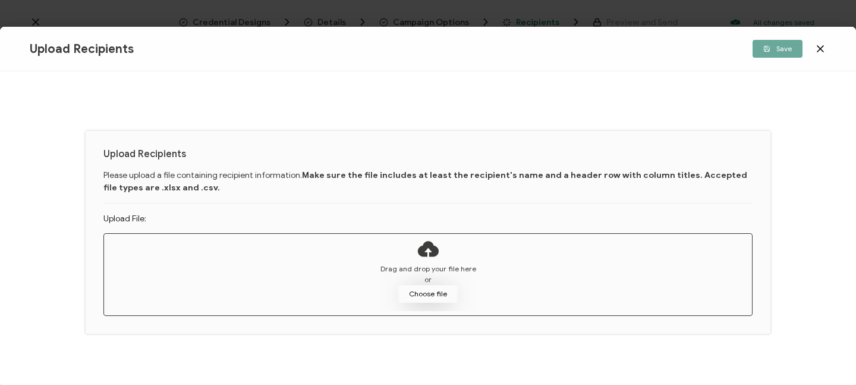
click at [434, 294] on button "Choose file" at bounding box center [427, 294] width 59 height 18
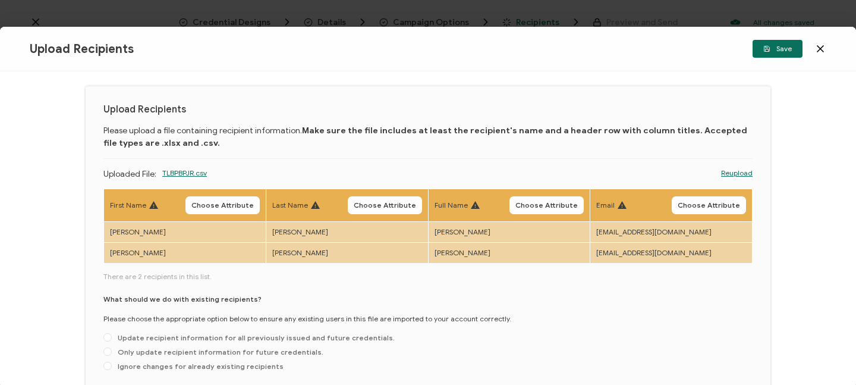
scroll to position [23, 0]
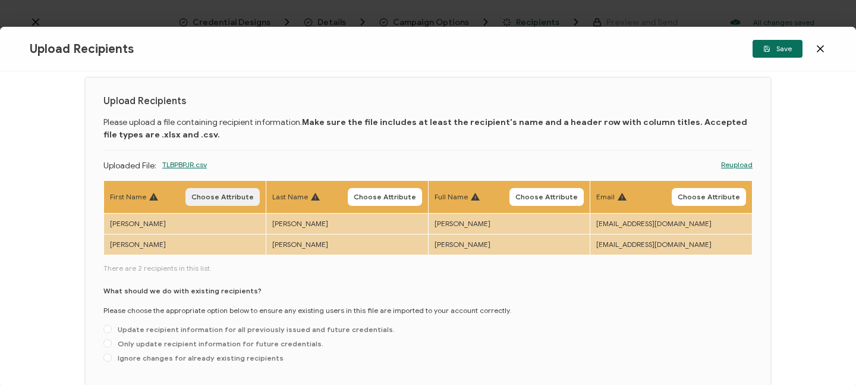
click at [208, 194] on span "Choose Attribute" at bounding box center [222, 196] width 62 height 7
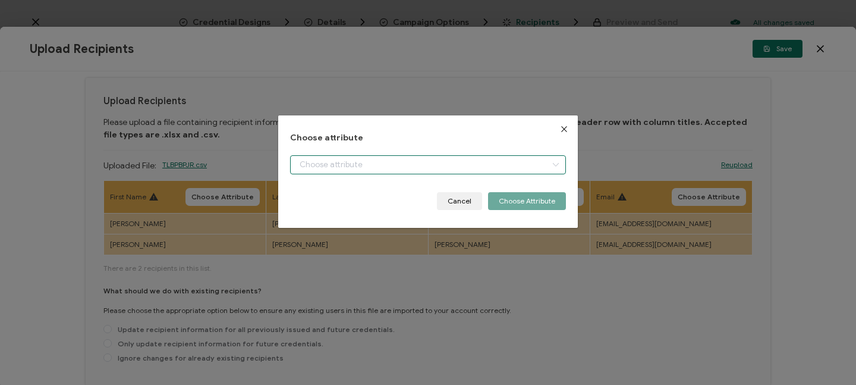
click at [363, 166] on input "dialog" at bounding box center [428, 164] width 276 height 19
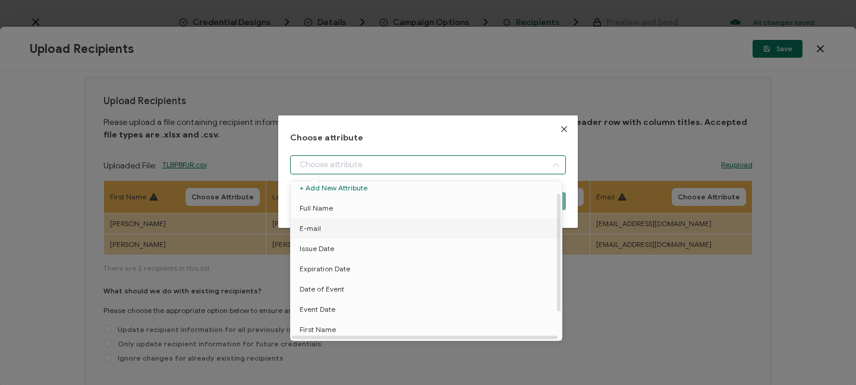
scroll to position [17, 0]
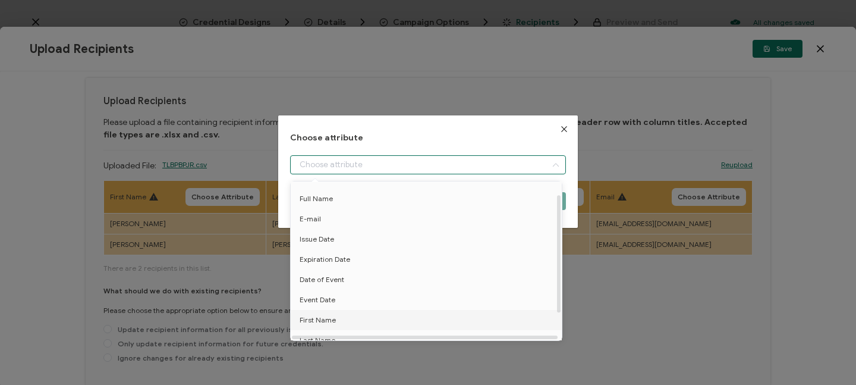
click at [347, 315] on li "First Name" at bounding box center [428, 320] width 281 height 20
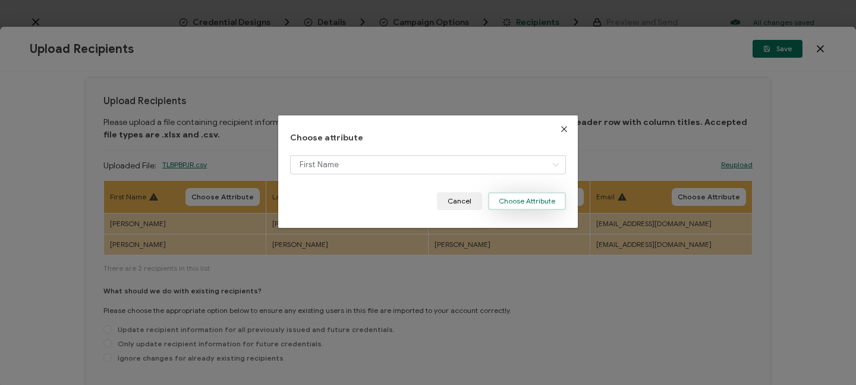
click at [514, 199] on button "Choose Attribute" at bounding box center [527, 201] width 78 height 18
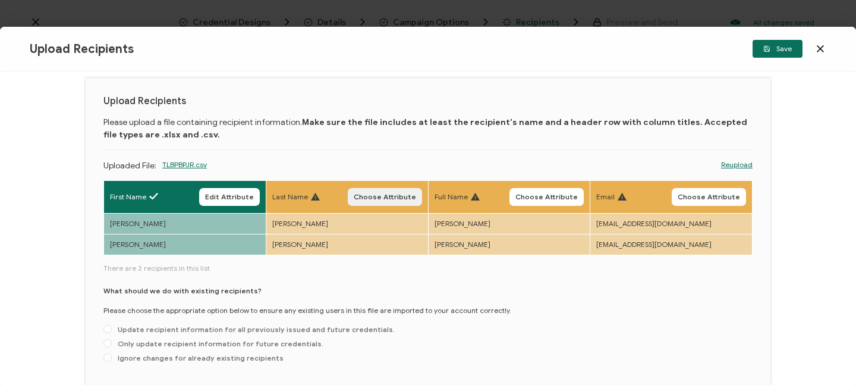
click at [379, 197] on span "Choose Attribute" at bounding box center [385, 196] width 62 height 7
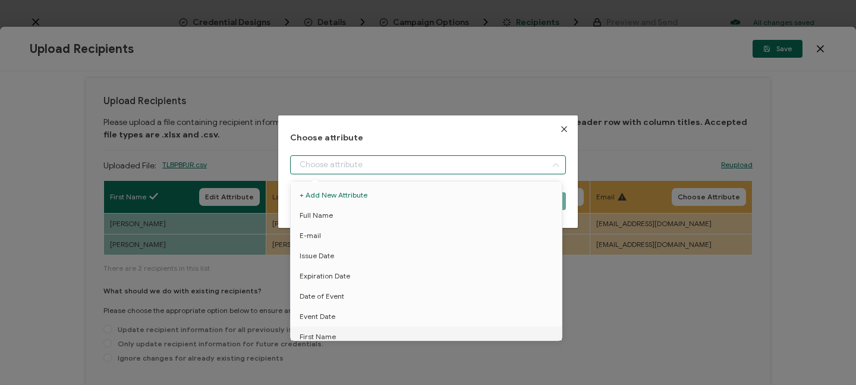
click at [370, 159] on input "dialog" at bounding box center [428, 164] width 276 height 19
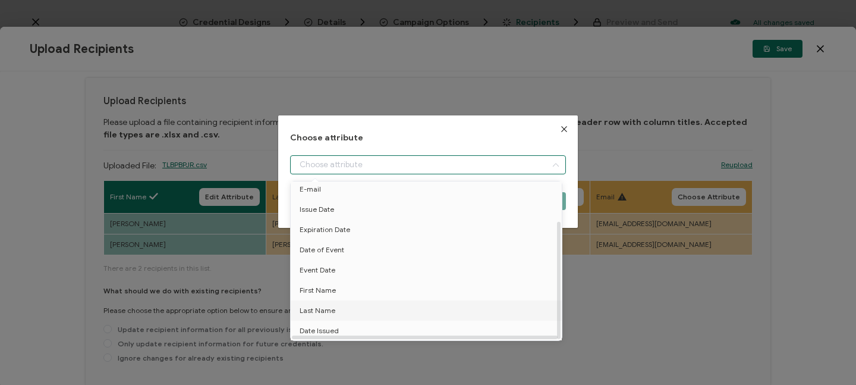
click at [343, 300] on li "Last Name" at bounding box center [428, 310] width 281 height 20
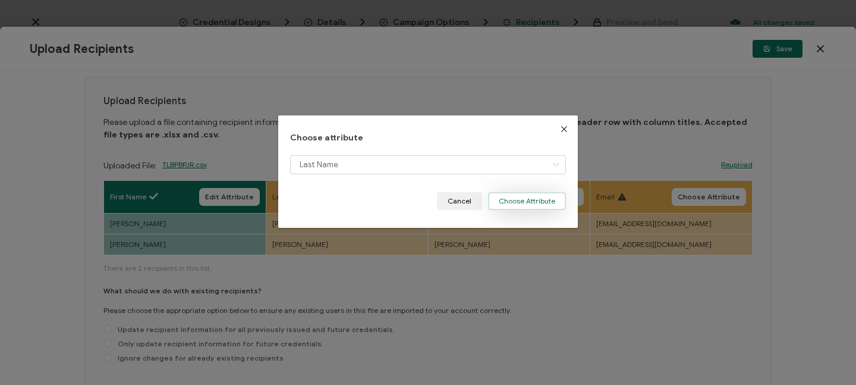
click at [514, 193] on button "Choose Attribute" at bounding box center [527, 201] width 78 height 18
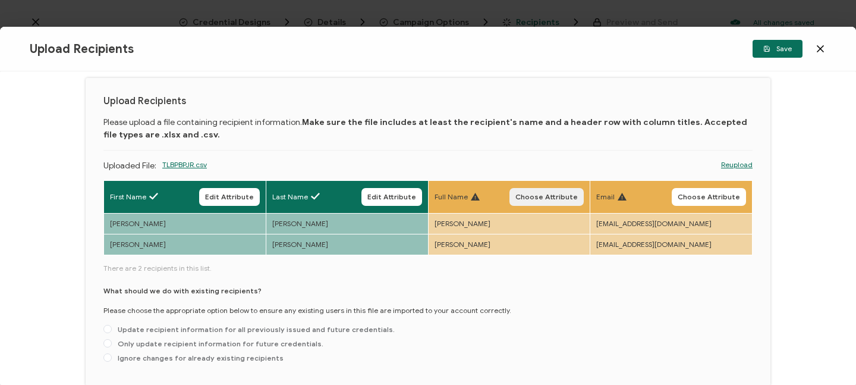
click at [553, 194] on span "Choose Attribute" at bounding box center [546, 196] width 62 height 7
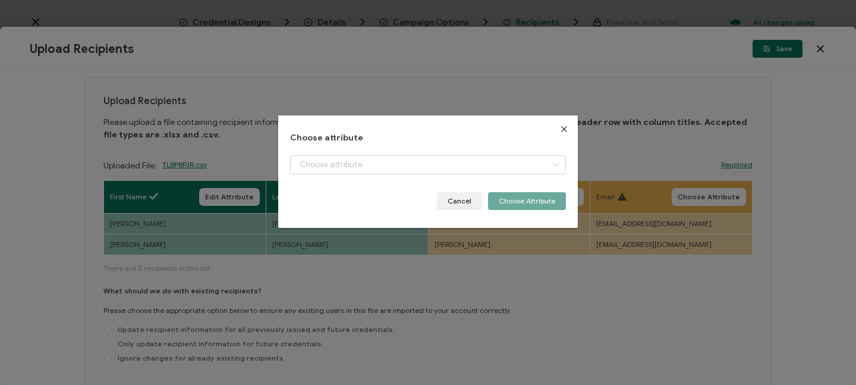
click at [366, 152] on div "Choose attribute Cancel Choose Attribute" at bounding box center [428, 171] width 276 height 77
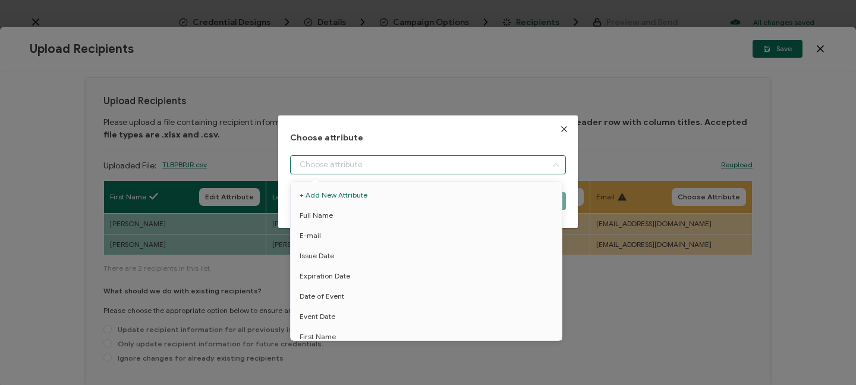
click at [362, 162] on input "dialog" at bounding box center [428, 164] width 276 height 19
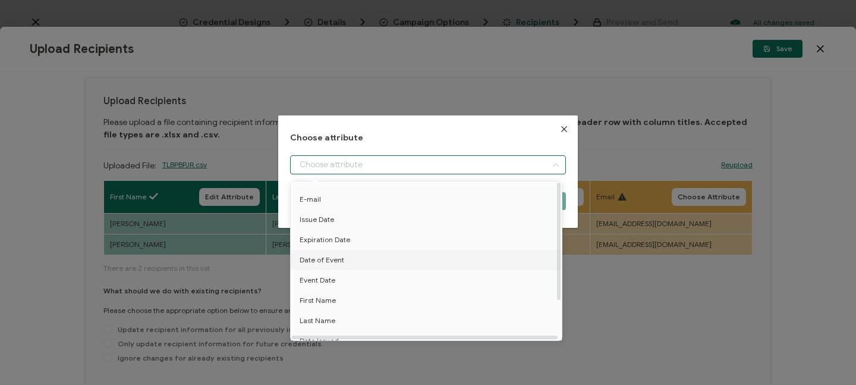
scroll to position [0, 0]
click at [341, 217] on li "Full Name" at bounding box center [428, 215] width 281 height 20
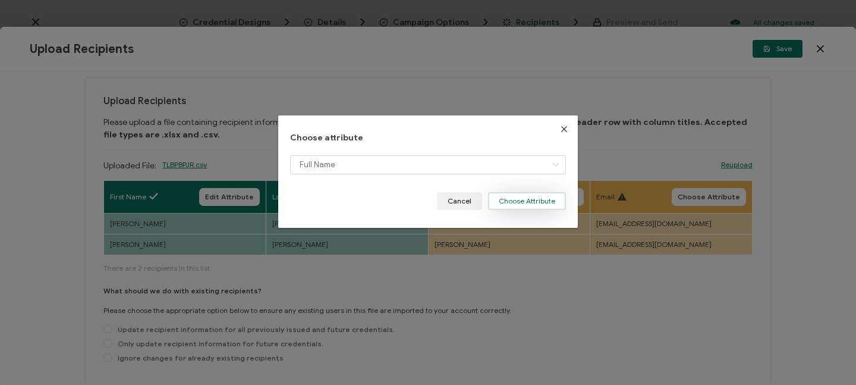
click at [519, 199] on button "Choose Attribute" at bounding box center [527, 201] width 78 height 18
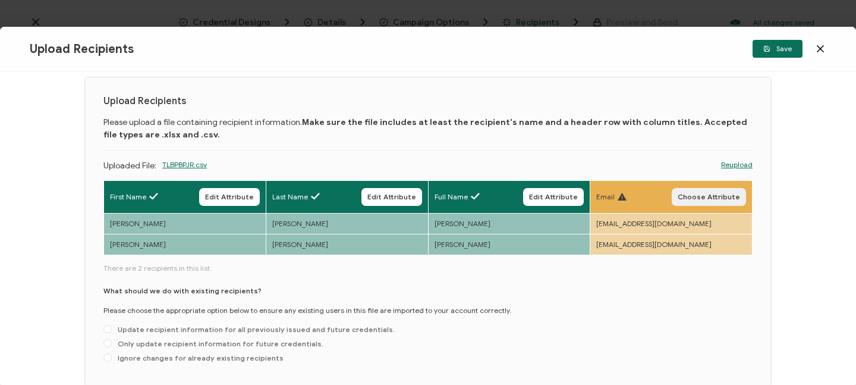
click at [732, 196] on span "Choose Attribute" at bounding box center [709, 196] width 62 height 7
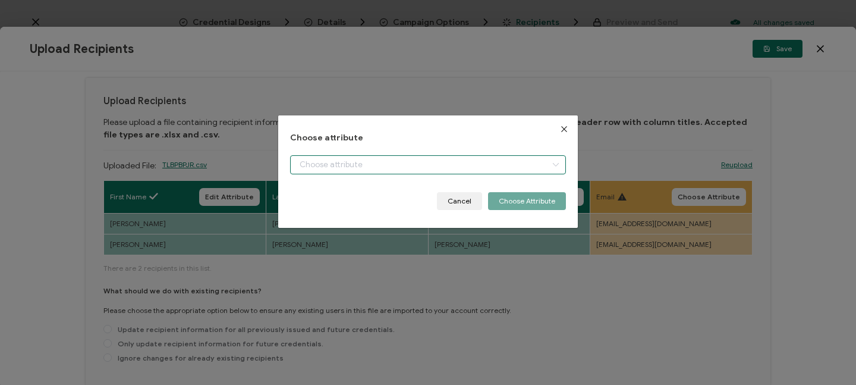
click at [392, 165] on input "dialog" at bounding box center [428, 164] width 276 height 19
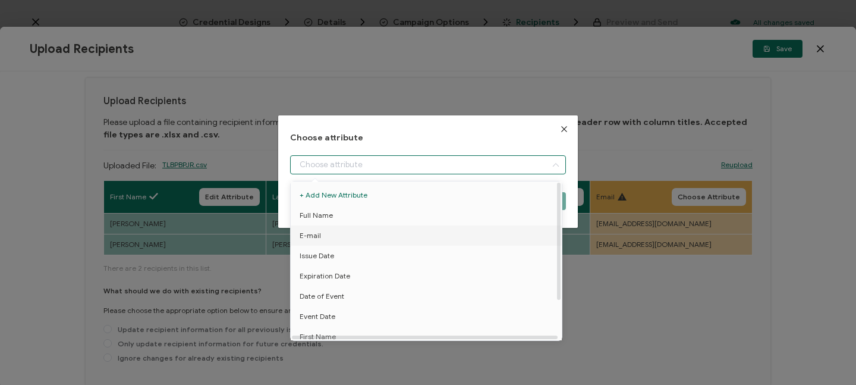
click at [320, 237] on li "E-mail" at bounding box center [428, 235] width 281 height 20
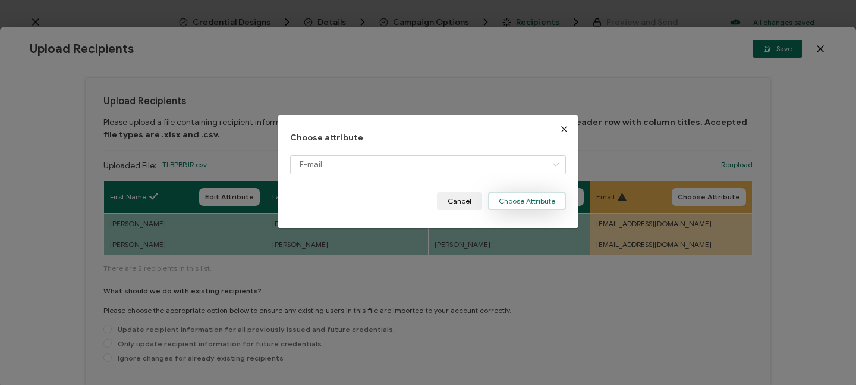
click at [539, 194] on button "Choose Attribute" at bounding box center [527, 201] width 78 height 18
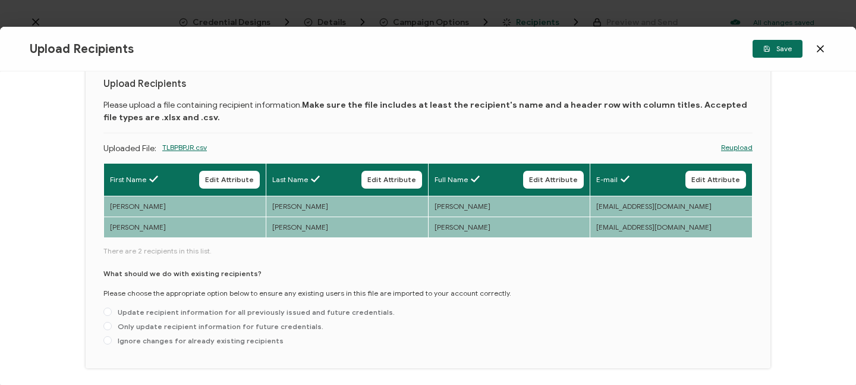
scroll to position [83, 0]
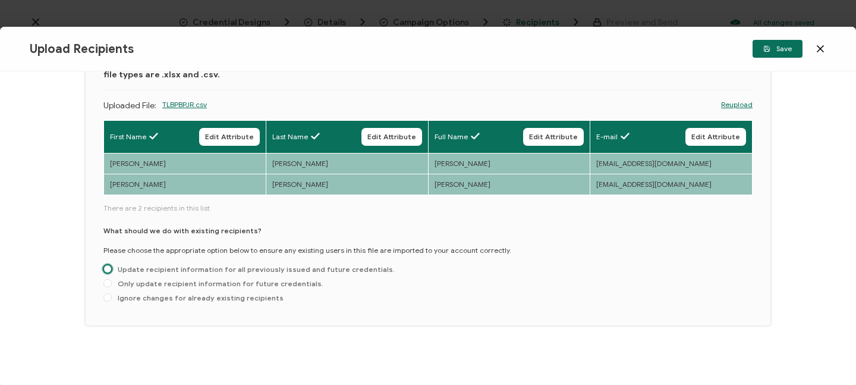
click at [109, 268] on span at bounding box center [107, 268] width 8 height 8
click at [109, 268] on input "Update recipient information for all previously issued and future credentials." at bounding box center [107, 269] width 8 height 10
click at [774, 46] on span "Save" at bounding box center [777, 48] width 29 height 7
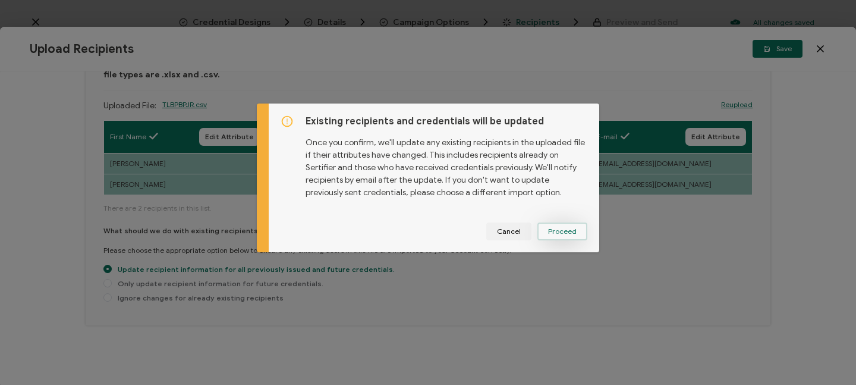
click at [576, 232] on button "Proceed" at bounding box center [562, 231] width 50 height 18
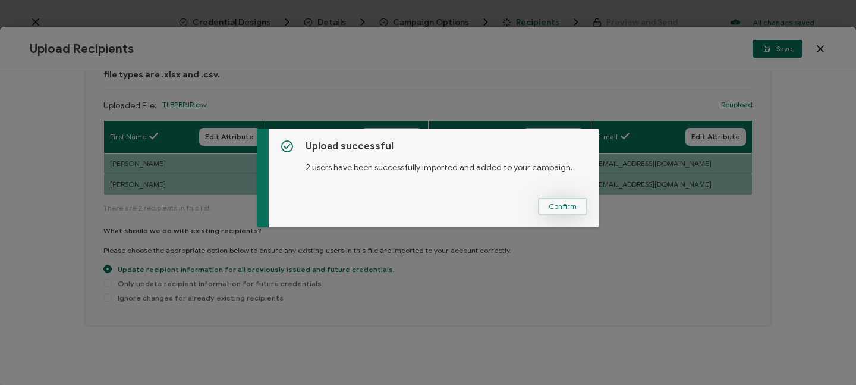
click at [559, 206] on span "Confirm" at bounding box center [563, 206] width 28 height 7
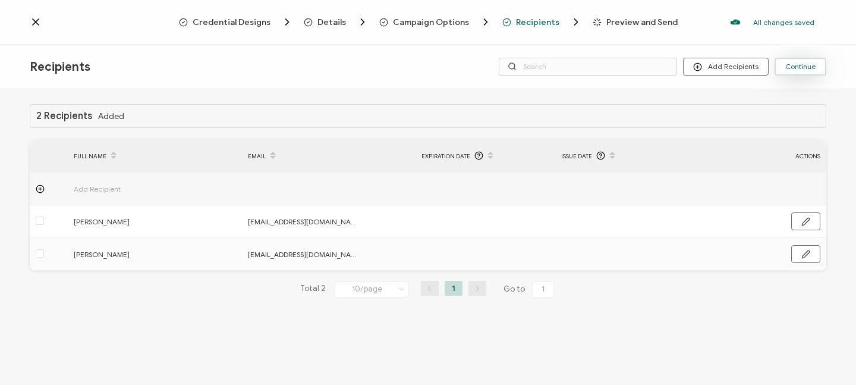
click at [811, 67] on span "Continue" at bounding box center [800, 66] width 30 height 7
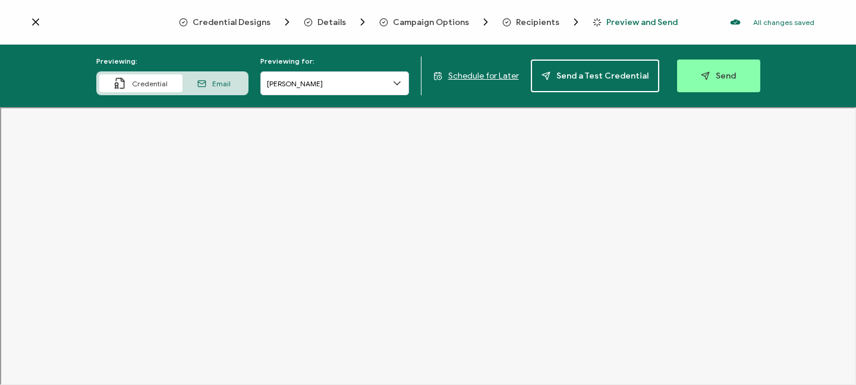
click at [468, 76] on span "Schedule for Later" at bounding box center [483, 76] width 71 height 10
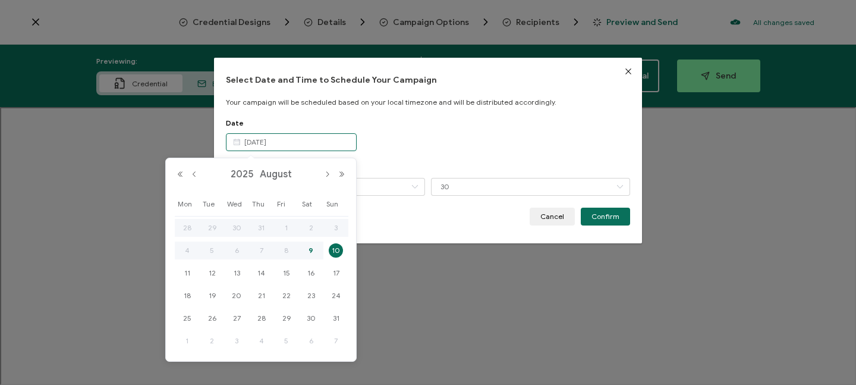
click at [308, 146] on input "[DATE]" at bounding box center [291, 142] width 131 height 18
click at [189, 273] on span "11" at bounding box center [187, 273] width 14 height 14
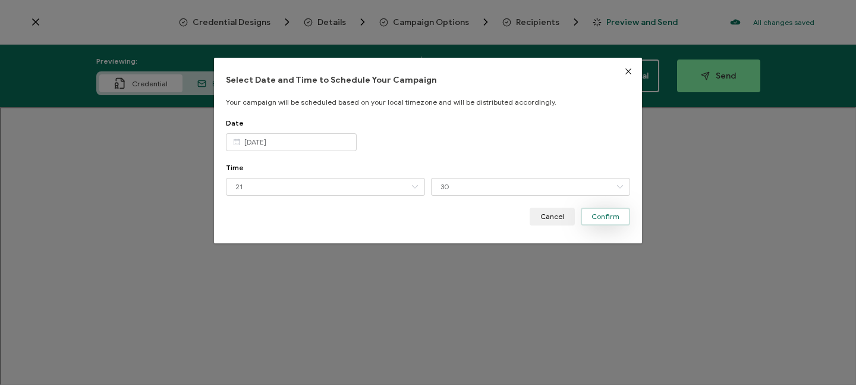
click at [602, 219] on span "Confirm" at bounding box center [605, 216] width 28 height 7
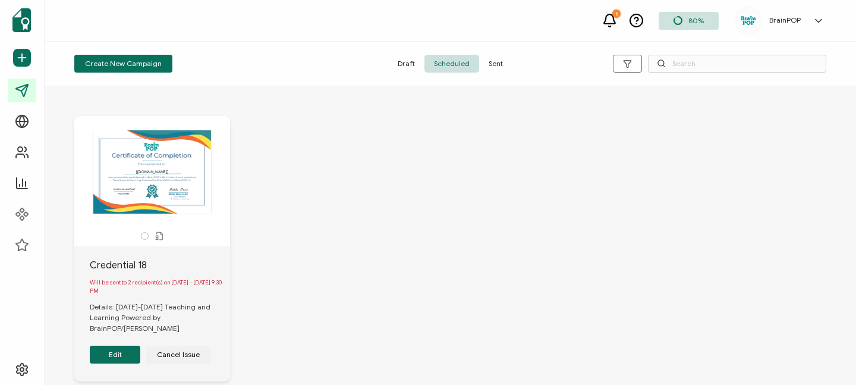
click at [403, 64] on span "Draft" at bounding box center [406, 64] width 36 height 18
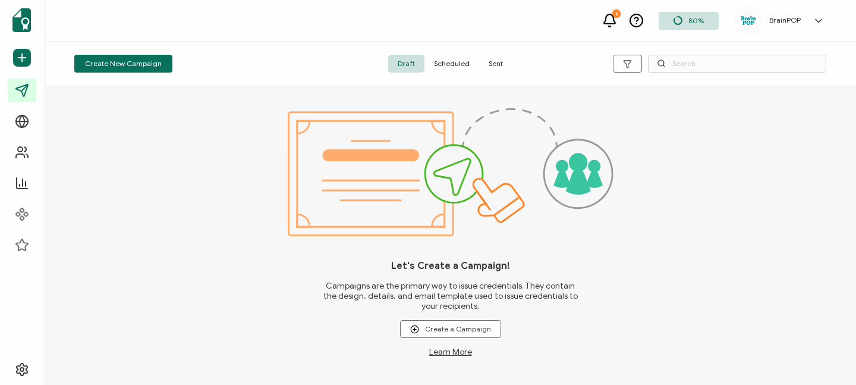
click at [491, 66] on span "Sent" at bounding box center [495, 64] width 33 height 18
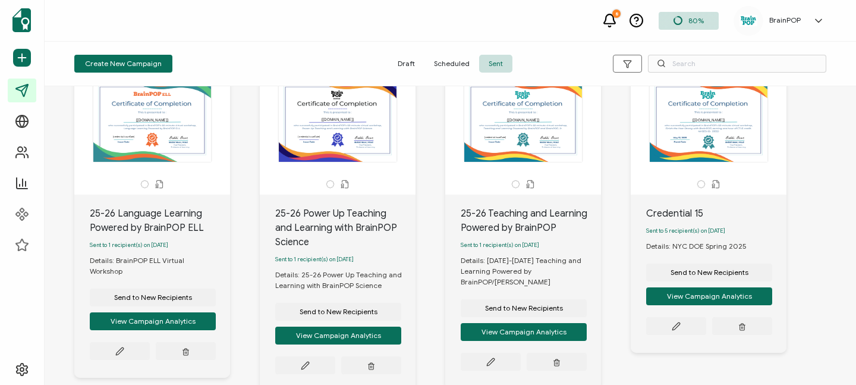
scroll to position [62, 0]
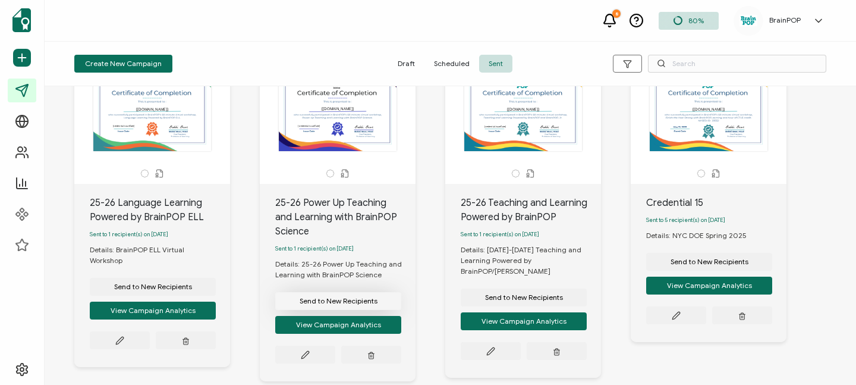
click at [192, 290] on span "Send to New Recipients" at bounding box center [153, 286] width 78 height 7
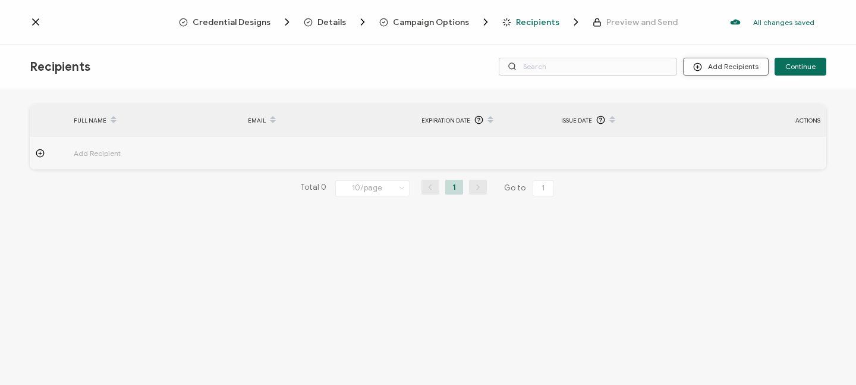
click at [706, 67] on button "Add Recipients" at bounding box center [726, 67] width 86 height 18
click at [717, 97] on span "Upload Recipients" at bounding box center [741, 98] width 60 height 9
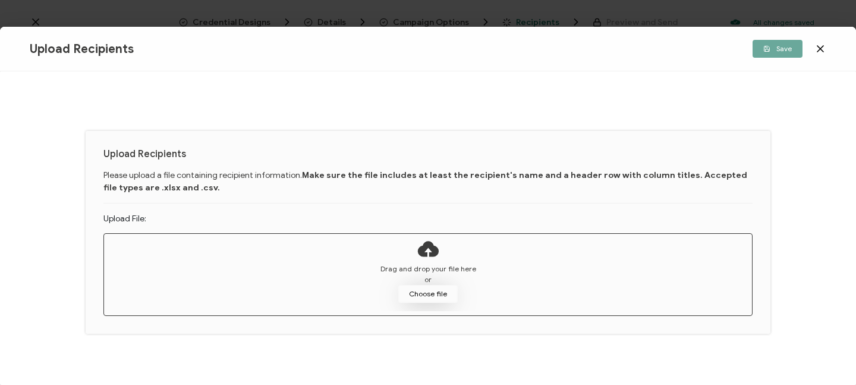
click at [420, 287] on button "Choose file" at bounding box center [427, 294] width 59 height 18
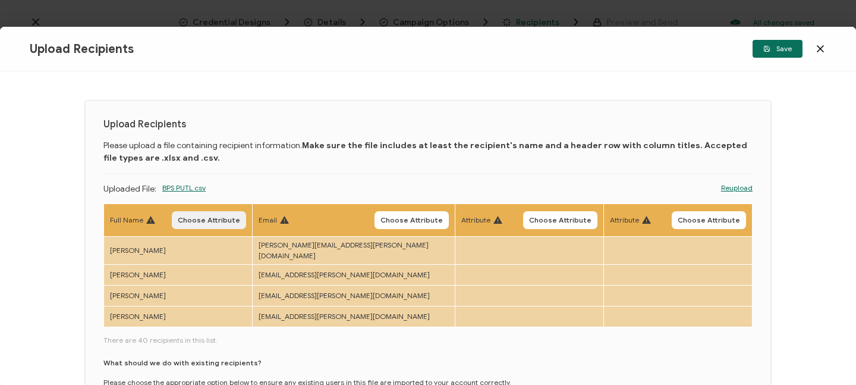
click at [237, 219] on span "Choose Attribute" at bounding box center [209, 219] width 62 height 7
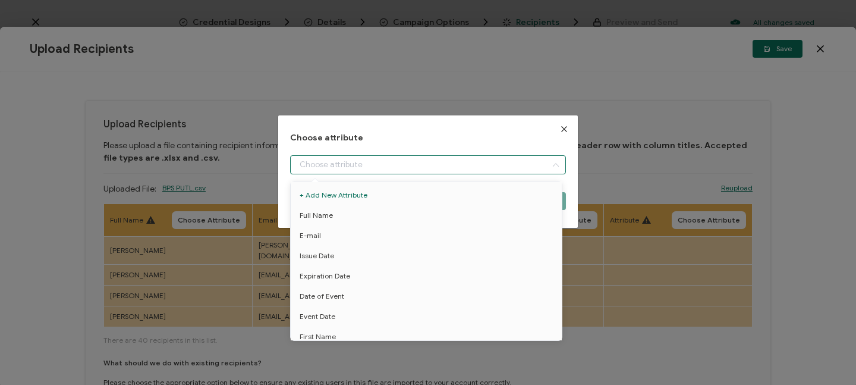
click at [336, 164] on input "dialog" at bounding box center [428, 164] width 276 height 19
click at [327, 219] on span "Full Name" at bounding box center [316, 215] width 33 height 20
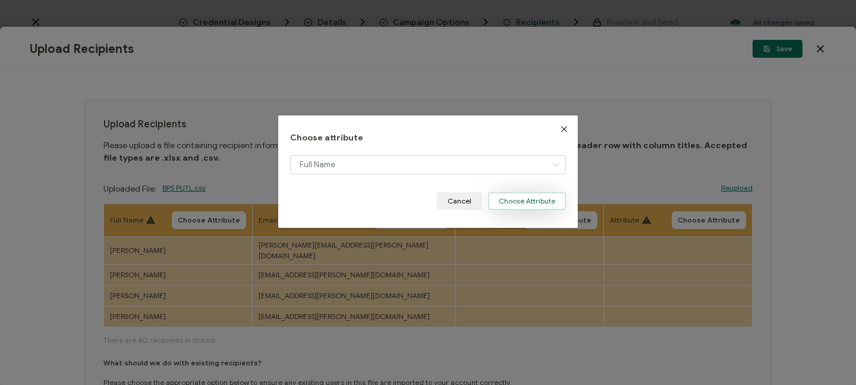
click at [522, 197] on button "Choose Attribute" at bounding box center [527, 201] width 78 height 18
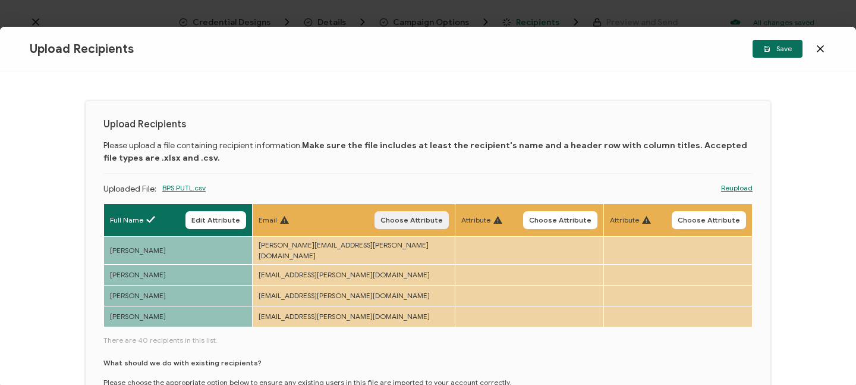
click at [380, 218] on span "Choose Attribute" at bounding box center [411, 219] width 62 height 7
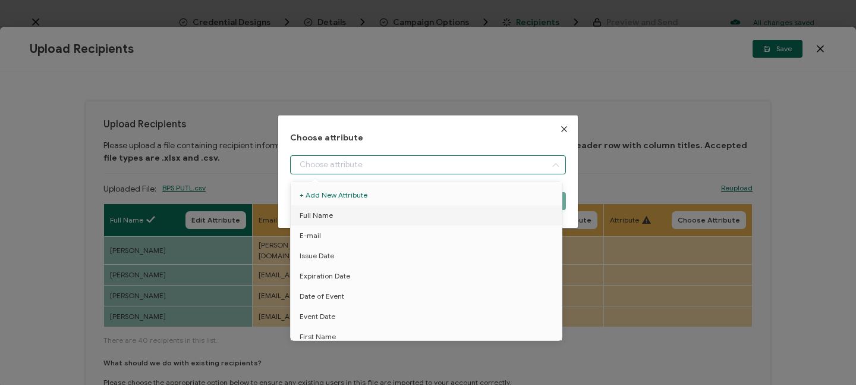
click at [398, 171] on input "dialog" at bounding box center [428, 164] width 276 height 19
click at [373, 239] on li "E-mail" at bounding box center [428, 235] width 281 height 20
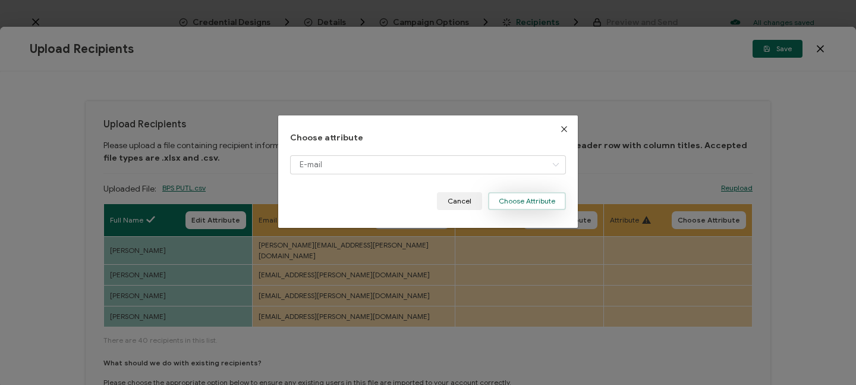
click at [525, 200] on button "Choose Attribute" at bounding box center [527, 201] width 78 height 18
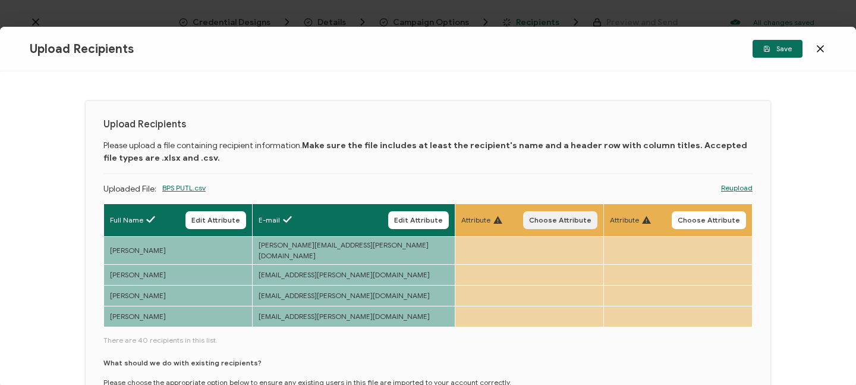
click at [552, 219] on span "Choose Attribute" at bounding box center [560, 219] width 62 height 7
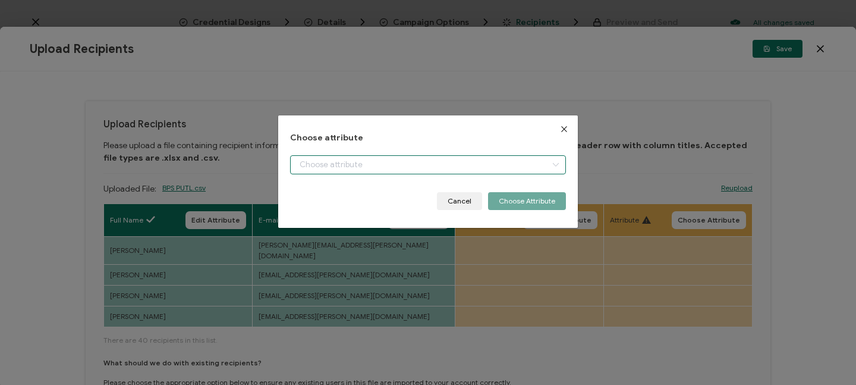
click at [434, 173] on input "dialog" at bounding box center [428, 164] width 276 height 19
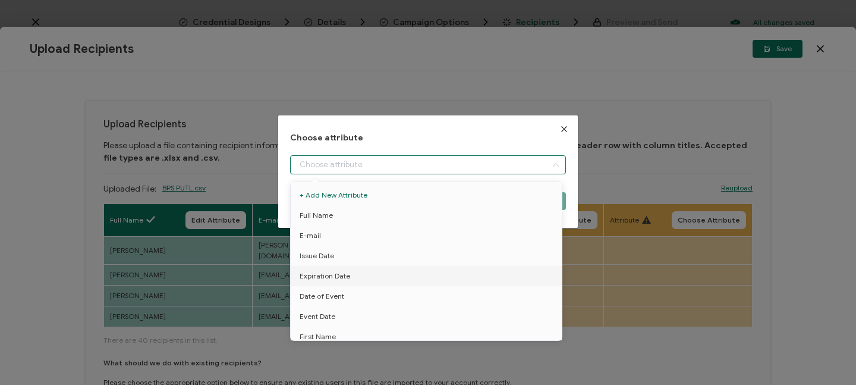
click at [565, 127] on icon "Close" at bounding box center [564, 129] width 10 height 10
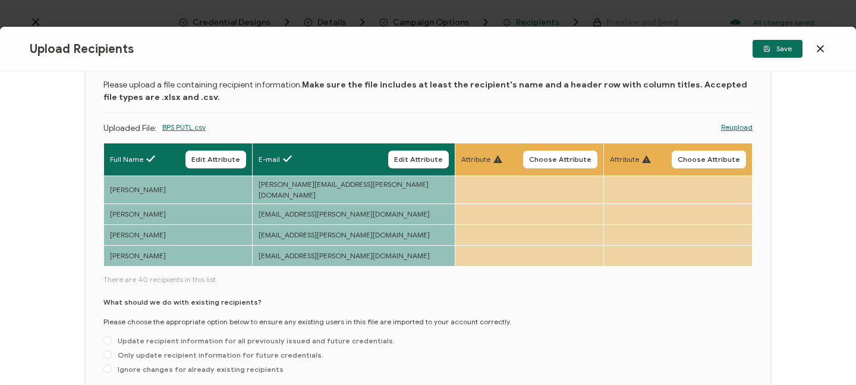
scroll to position [63, 0]
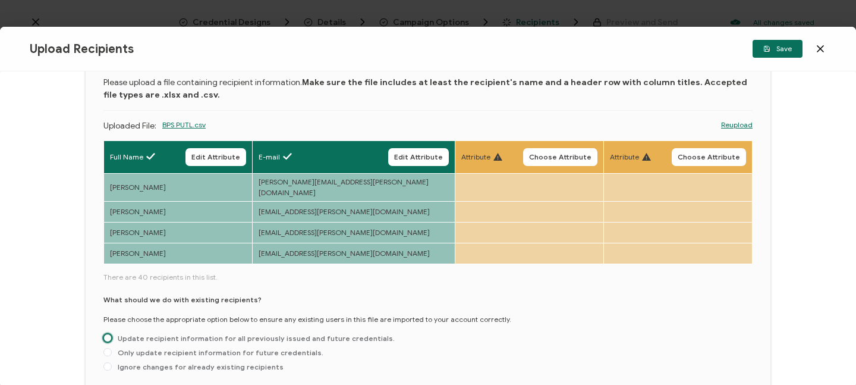
click at [108, 333] on span at bounding box center [107, 337] width 8 height 8
click at [108, 333] on input "Update recipient information for all previously issued and future credentials." at bounding box center [107, 338] width 8 height 10
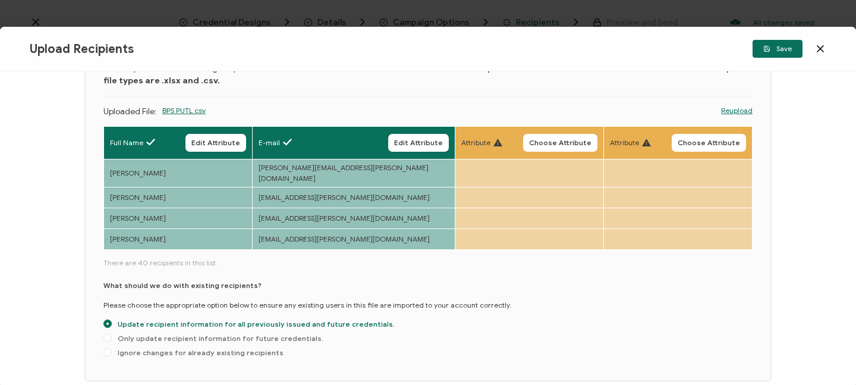
scroll to position [125, 0]
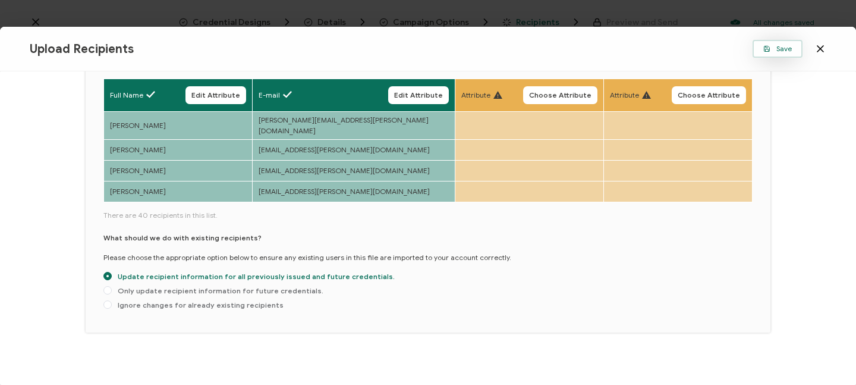
click at [777, 43] on button "Save" at bounding box center [777, 49] width 50 height 18
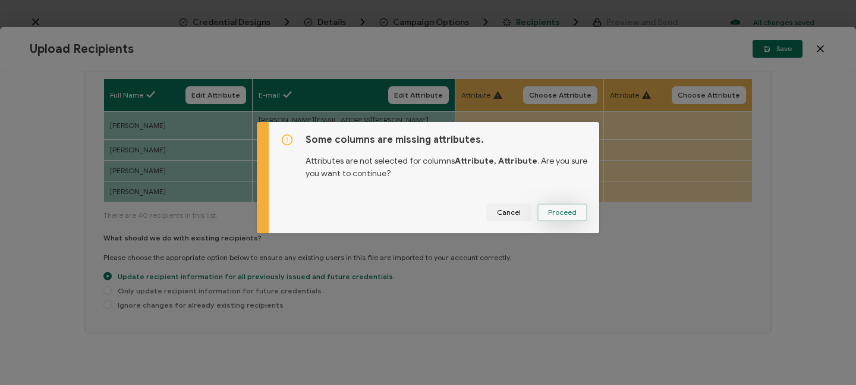
click at [553, 212] on span "Proceed" at bounding box center [562, 212] width 29 height 7
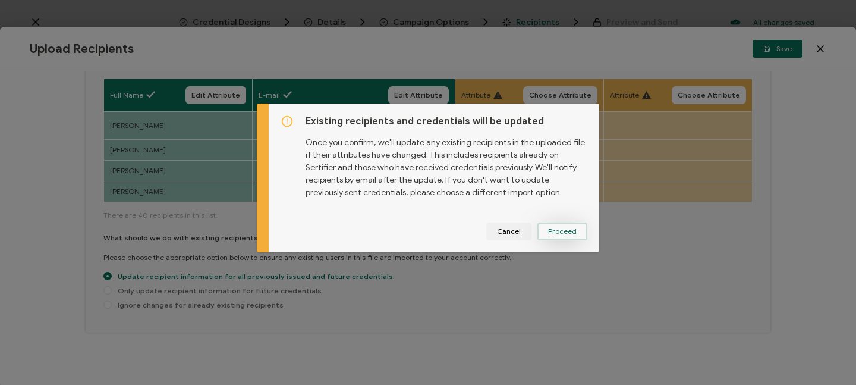
click at [0, 0] on span "Proceed" at bounding box center [0, 0] width 0 height 0
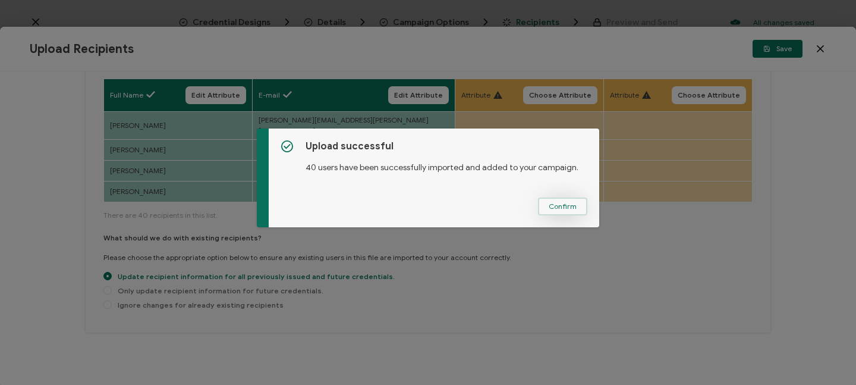
click at [563, 208] on span "Confirm" at bounding box center [563, 206] width 28 height 7
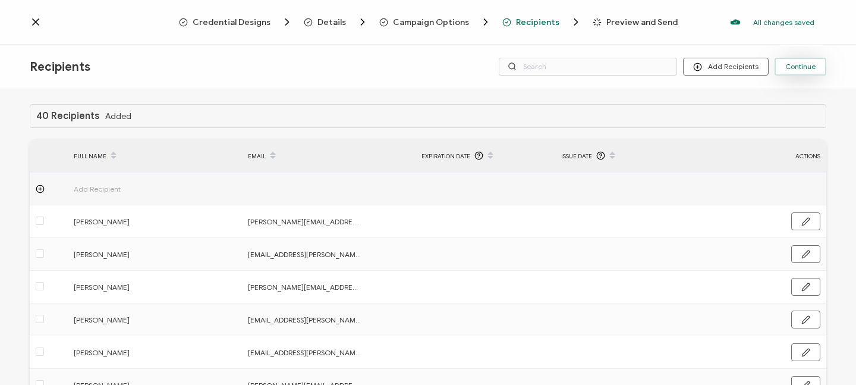
click at [808, 67] on span "Continue" at bounding box center [800, 66] width 30 height 7
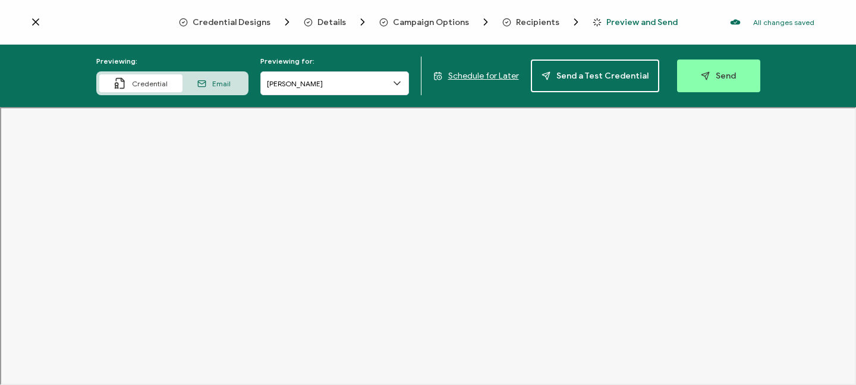
click at [468, 74] on span "Schedule for Later" at bounding box center [483, 76] width 71 height 10
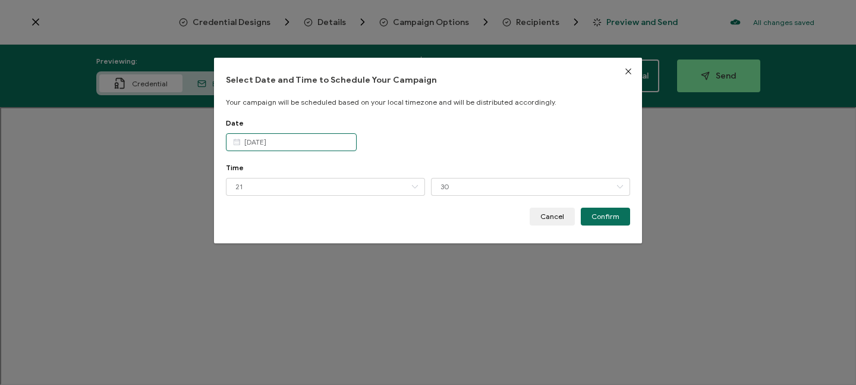
click at [313, 147] on input "[DATE]" at bounding box center [291, 142] width 131 height 18
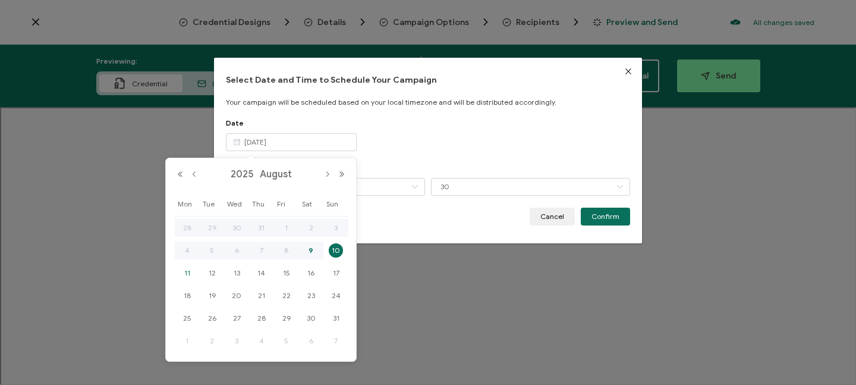
click at [191, 272] on span "11" at bounding box center [187, 273] width 14 height 14
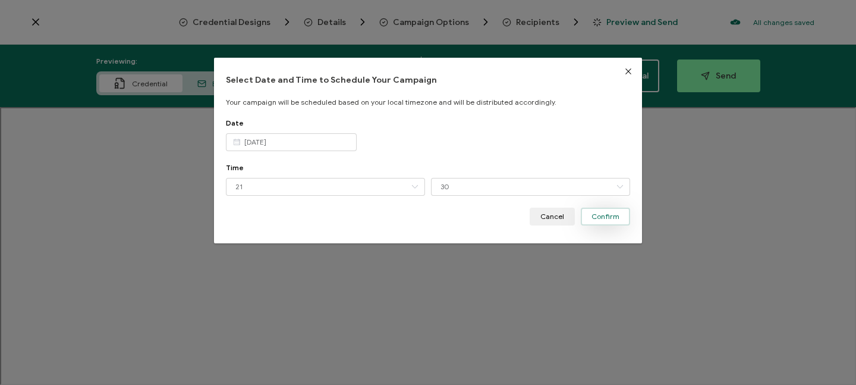
click at [607, 218] on span "Confirm" at bounding box center [605, 216] width 28 height 7
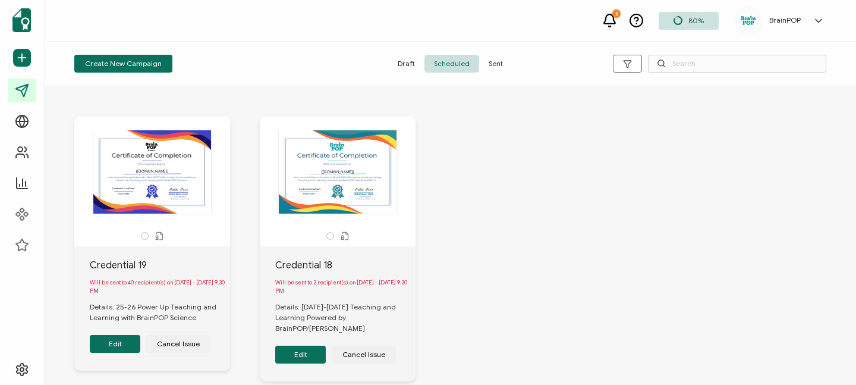
click at [495, 65] on span "Sent" at bounding box center [495, 64] width 33 height 18
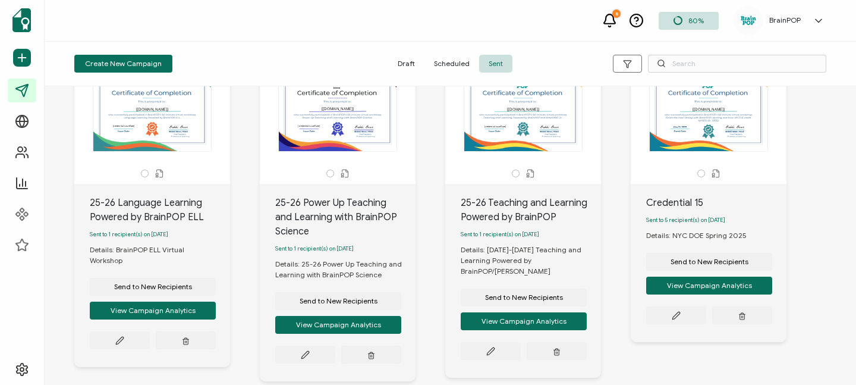
scroll to position [74, 0]
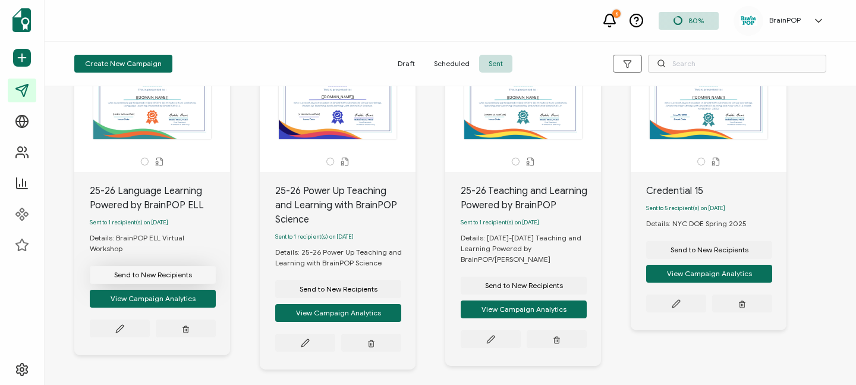
click at [157, 271] on span "Send to New Recipients" at bounding box center [153, 274] width 78 height 7
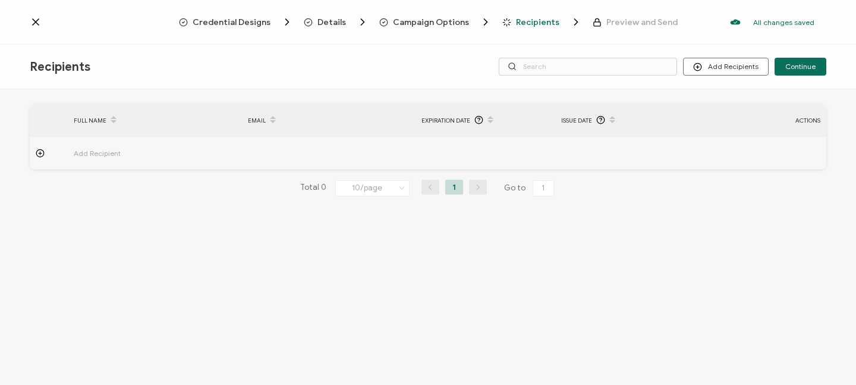
click at [104, 158] on span "Add Recipient" at bounding box center [130, 153] width 113 height 14
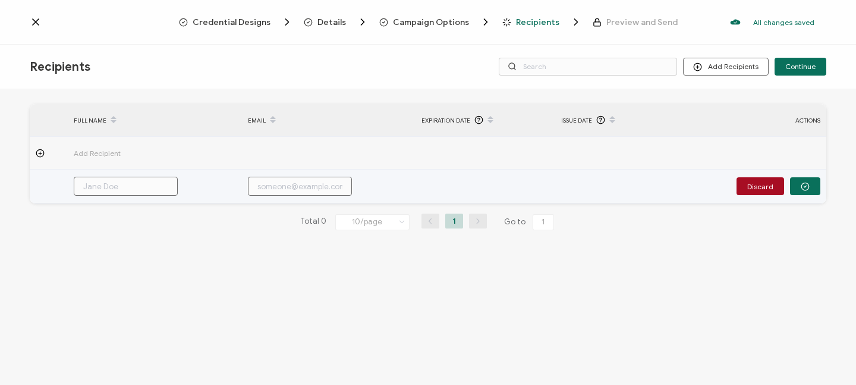
click at [113, 184] on input "text" at bounding box center [126, 186] width 104 height 19
paste input "[PERSON_NAME]"
click at [270, 190] on input "text" at bounding box center [300, 186] width 104 height 19
paste input "[EMAIL_ADDRESS][DOMAIN_NAME]"
click at [803, 187] on icon "button" at bounding box center [805, 186] width 9 height 9
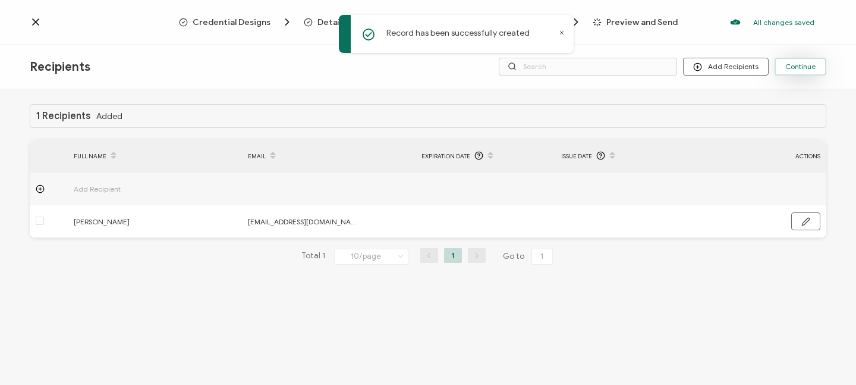
click at [801, 63] on span "Continue" at bounding box center [800, 66] width 30 height 7
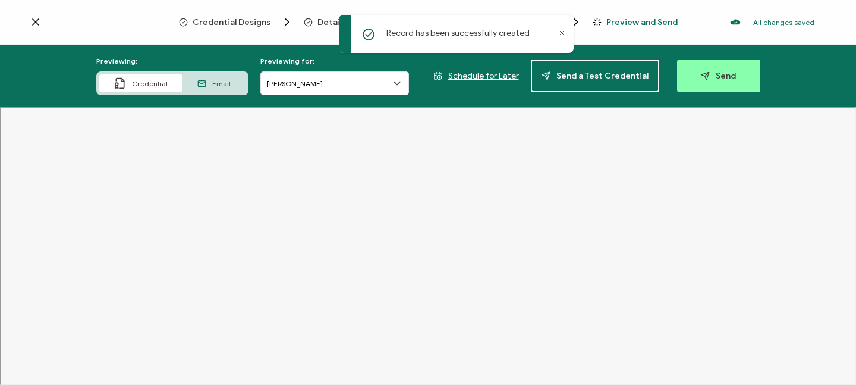
click at [483, 78] on span "Schedule for Later" at bounding box center [483, 76] width 71 height 10
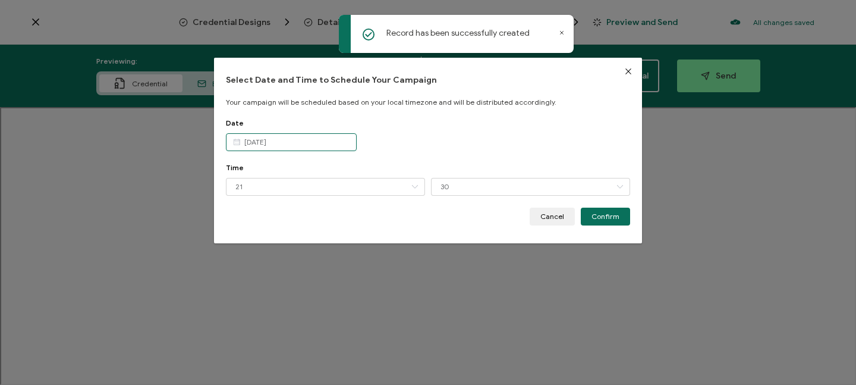
click at [298, 147] on input "[DATE]" at bounding box center [291, 142] width 131 height 18
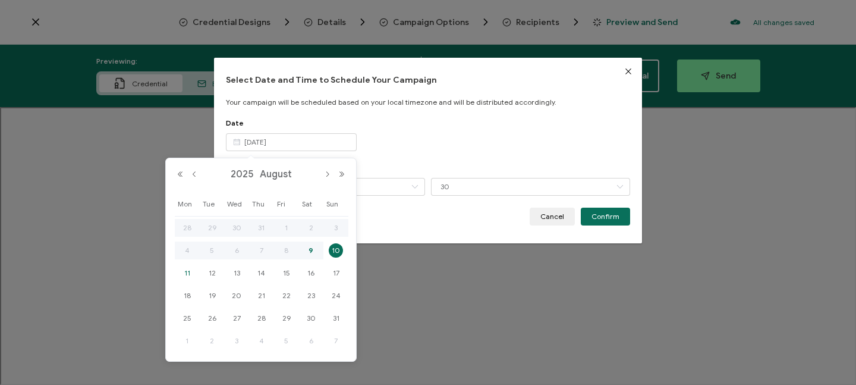
click at [190, 272] on span "11" at bounding box center [187, 273] width 14 height 14
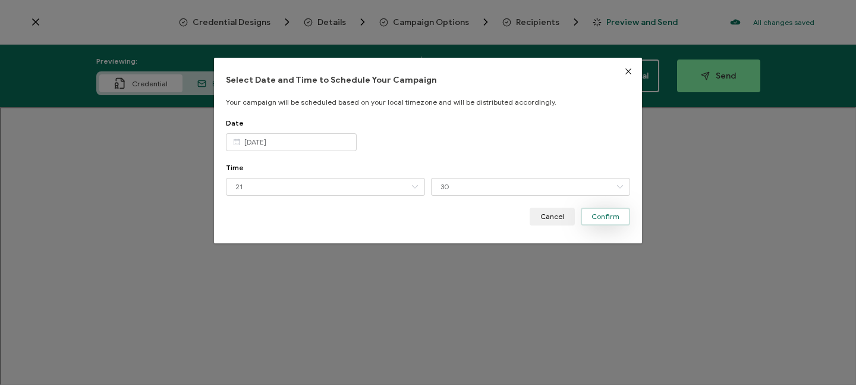
click at [600, 218] on span "Confirm" at bounding box center [605, 216] width 28 height 7
